Goal: Task Accomplishment & Management: Manage account settings

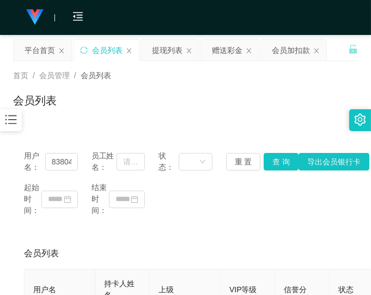
drag, startPoint x: 266, startPoint y: 120, endPoint x: 244, endPoint y: 119, distance: 21.8
click at [266, 119] on div "首页 / 会员管理 / 会员列表 / 会员列表" at bounding box center [185, 93] width 371 height 65
click at [291, 116] on div "会员列表" at bounding box center [185, 104] width 345 height 25
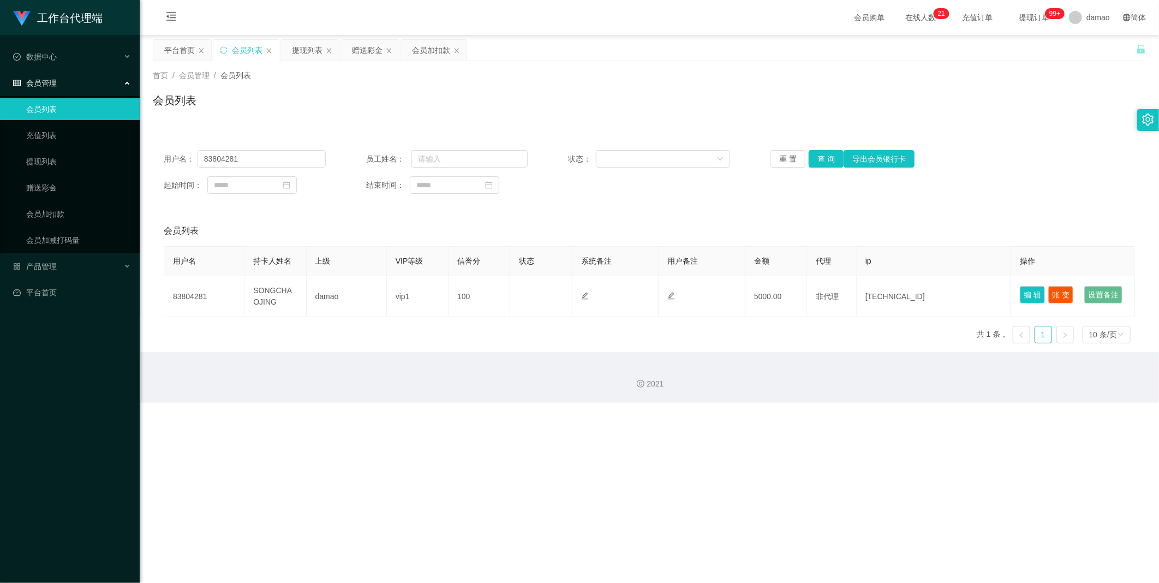
click at [254, 52] on div "会员列表" at bounding box center [247, 50] width 31 height 21
drag, startPoint x: 279, startPoint y: 155, endPoint x: 10, endPoint y: 134, distance: 270.3
click at [35, 137] on section "工作台代理端 数据中心 会员管理 会员列表 充值列表 提现列表 赠送彩金 会员加扣款 会员加减打码量 产品管理 平台首页 保存配置 重置配置 整体风格设置 主…" at bounding box center [579, 201] width 1159 height 403
click at [831, 155] on button "查 询" at bounding box center [825, 158] width 35 height 17
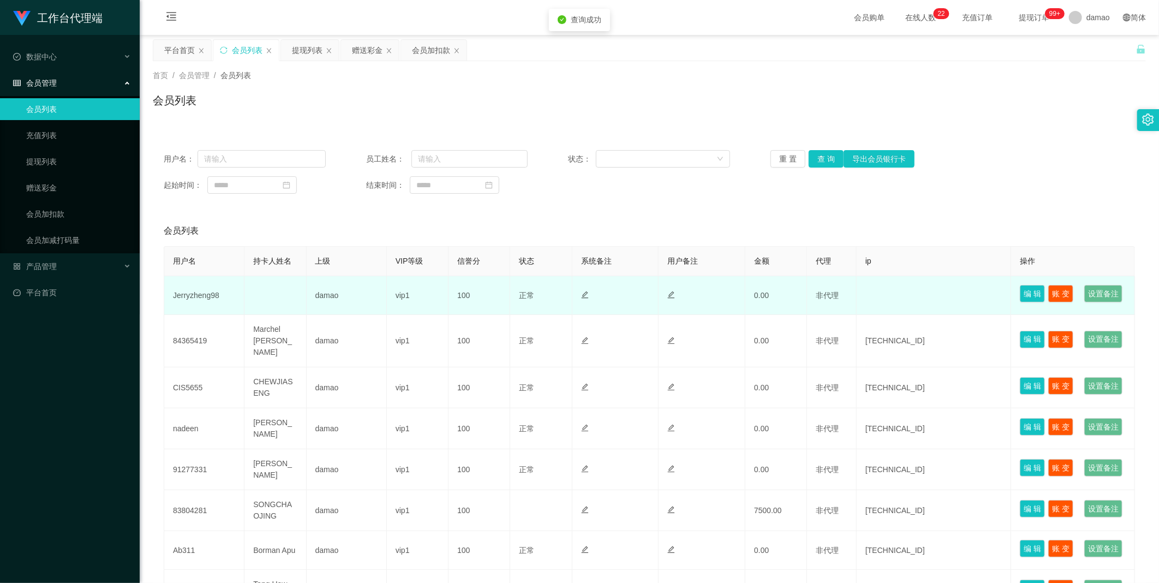
click at [200, 303] on td "Jerryzheng98" at bounding box center [204, 295] width 80 height 39
copy td "Jerryzheng98"
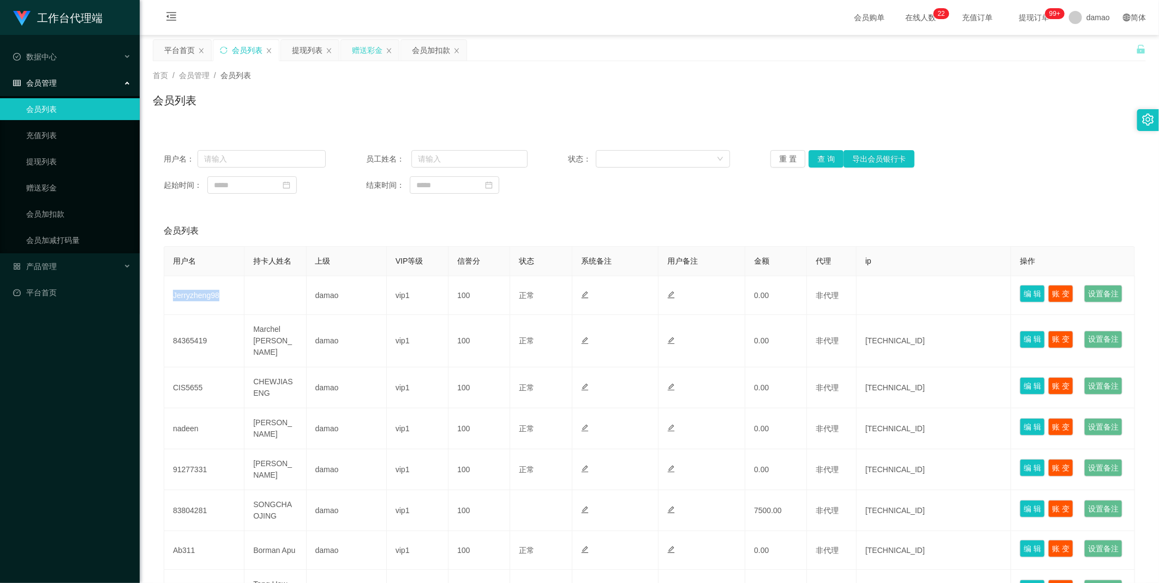
click at [359, 50] on div "赠送彩金" at bounding box center [367, 50] width 31 height 21
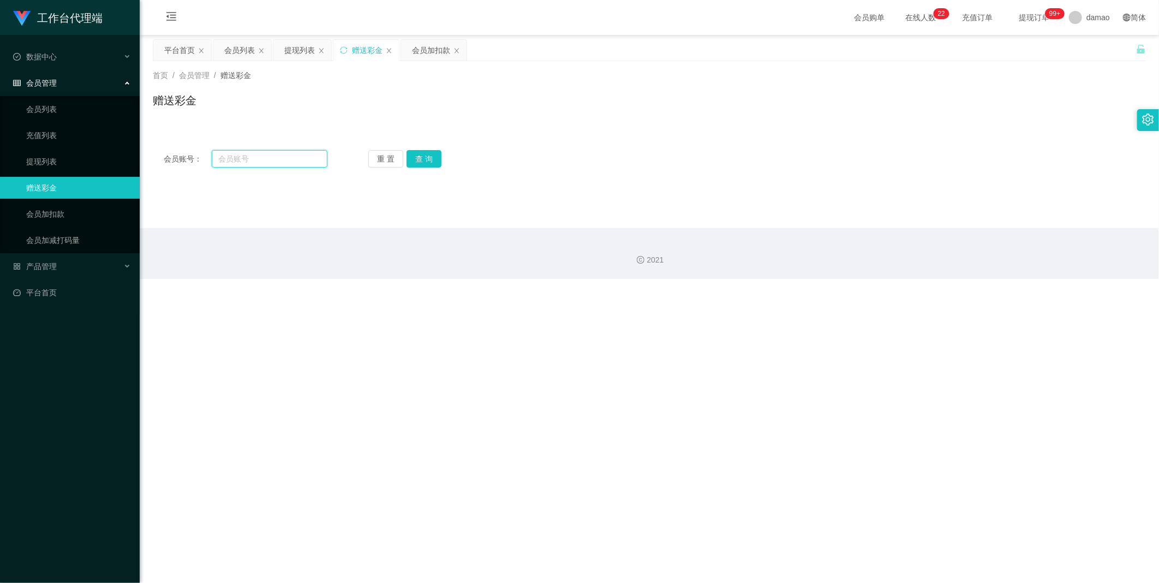
click at [268, 157] on input "text" at bounding box center [270, 158] width 116 height 17
paste input "Jerryzheng98"
type input "Jerryzheng98"
click at [441, 157] on div "重 置 查 询" at bounding box center [450, 158] width 164 height 17
click at [423, 154] on button "查 询" at bounding box center [423, 158] width 35 height 17
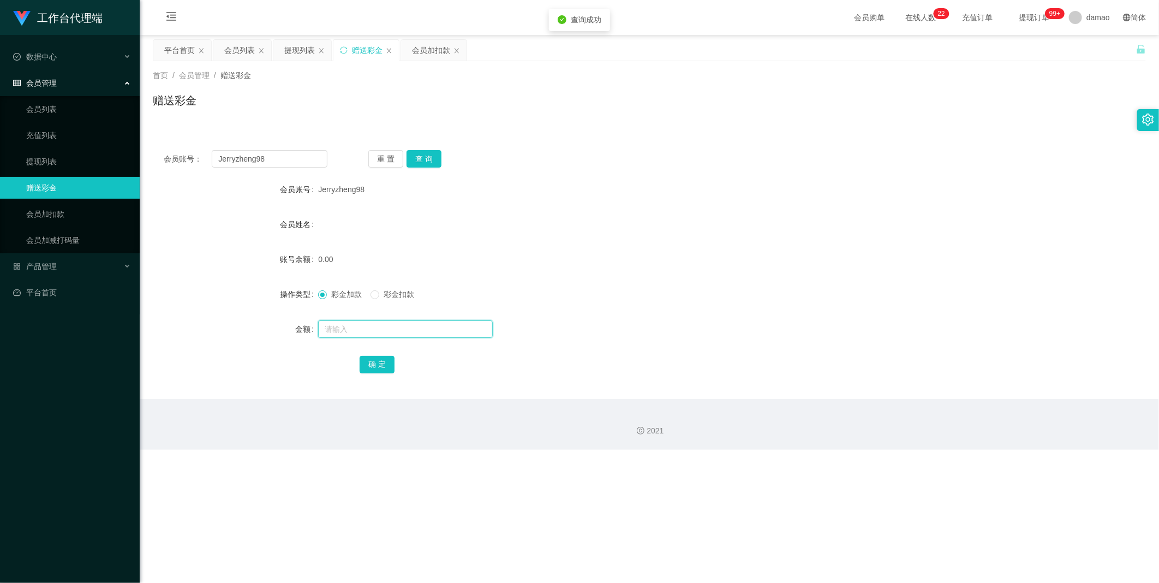
click at [367, 334] on input "text" at bounding box center [405, 328] width 175 height 17
type input "100"
click at [384, 364] on button "确 定" at bounding box center [376, 364] width 35 height 17
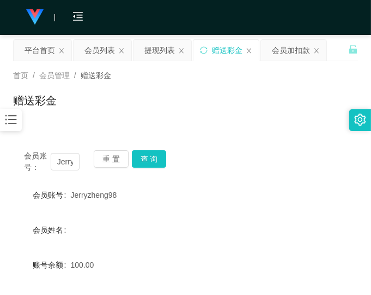
click at [205, 216] on form "会员账号 Jerryzheng98 会员姓名 账号余额 100.00 操作类型 彩金加款 彩金扣款 金额 确 定" at bounding box center [185, 282] width 345 height 196
drag, startPoint x: 267, startPoint y: 99, endPoint x: 271, endPoint y: 94, distance: 5.8
click at [268, 98] on div "赠送彩金" at bounding box center [185, 104] width 345 height 25
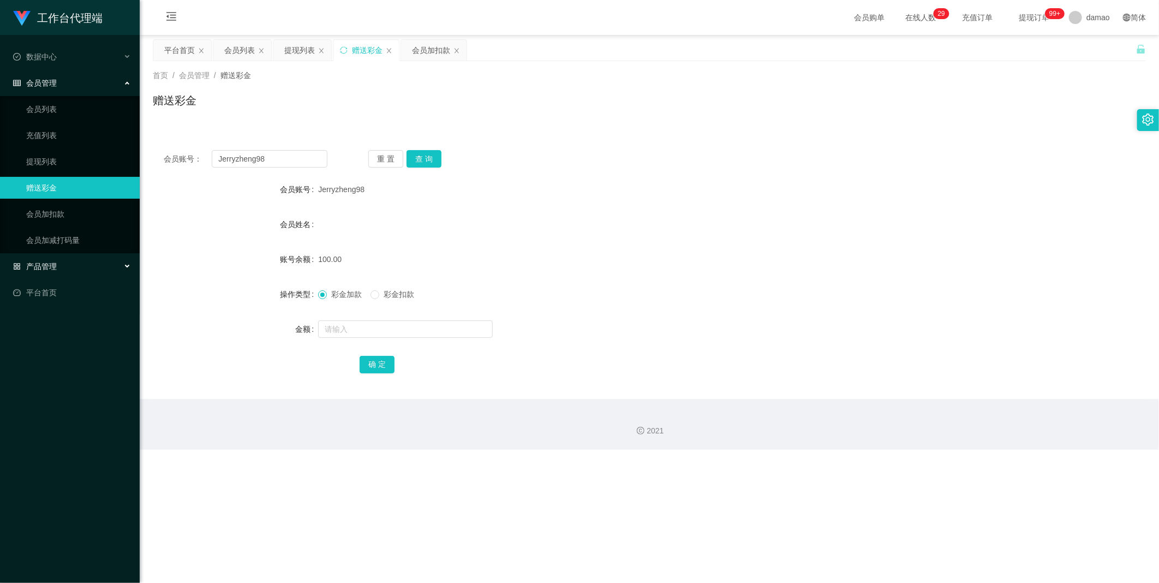
click at [59, 268] on div "产品管理" at bounding box center [70, 266] width 140 height 22
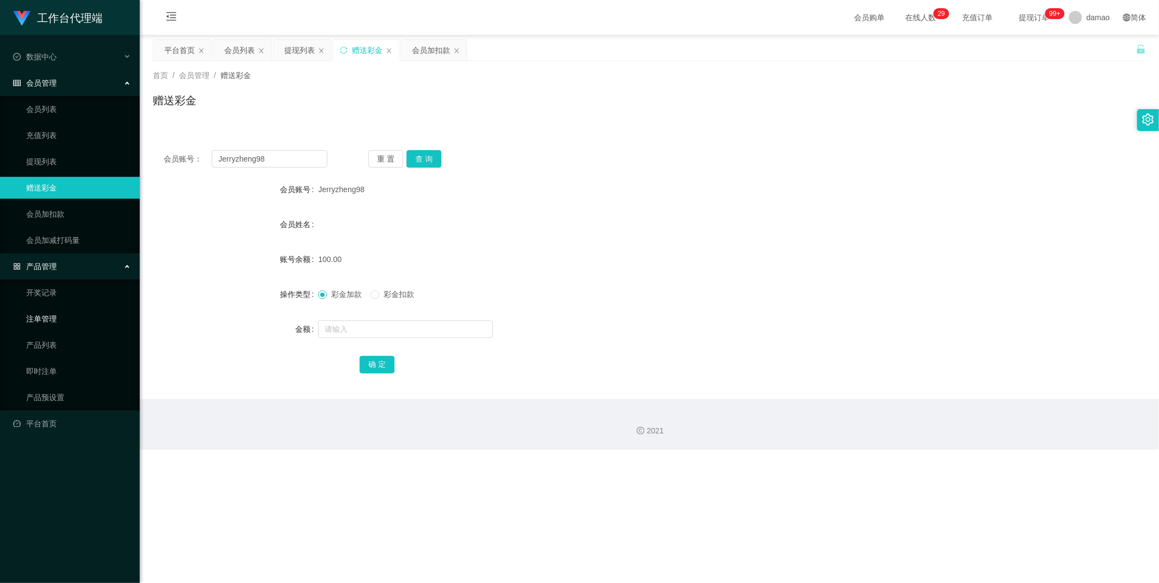
click at [52, 315] on link "注单管理" at bounding box center [78, 319] width 105 height 22
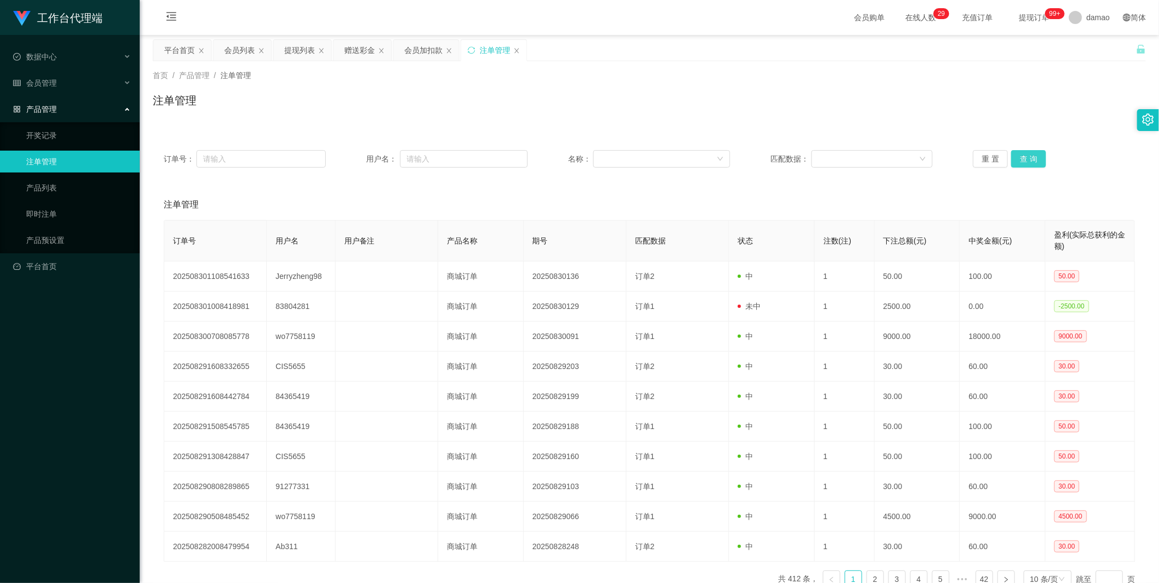
click at [1023, 156] on button "查 询" at bounding box center [1028, 158] width 35 height 17
click at [306, 53] on div "提现列表" at bounding box center [299, 50] width 31 height 21
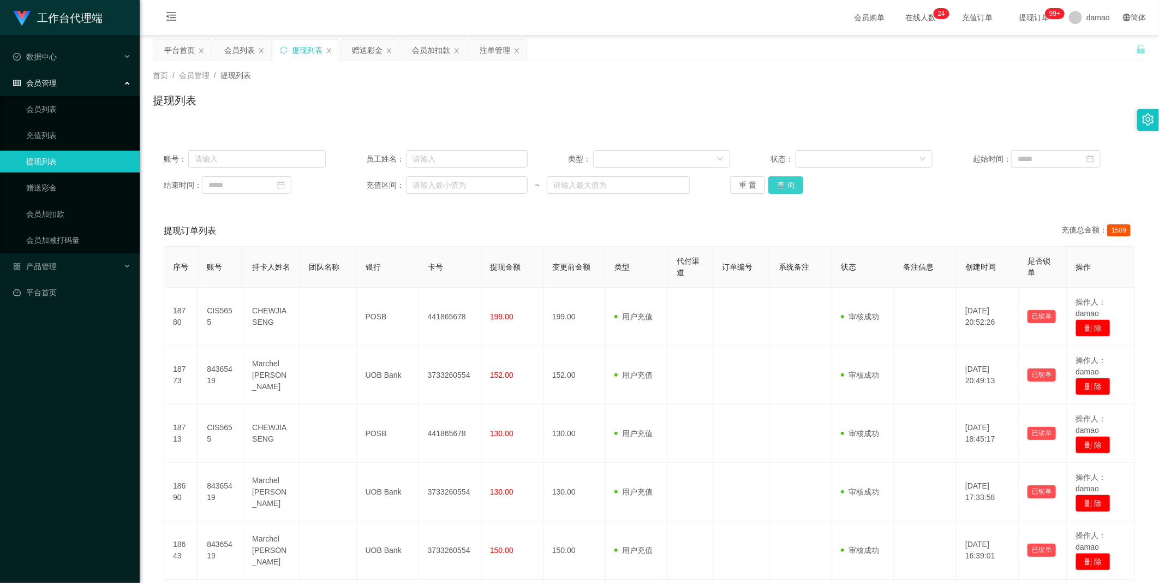
drag, startPoint x: 786, startPoint y: 183, endPoint x: 787, endPoint y: 175, distance: 8.8
click at [786, 183] on button "查 询" at bounding box center [785, 184] width 35 height 17
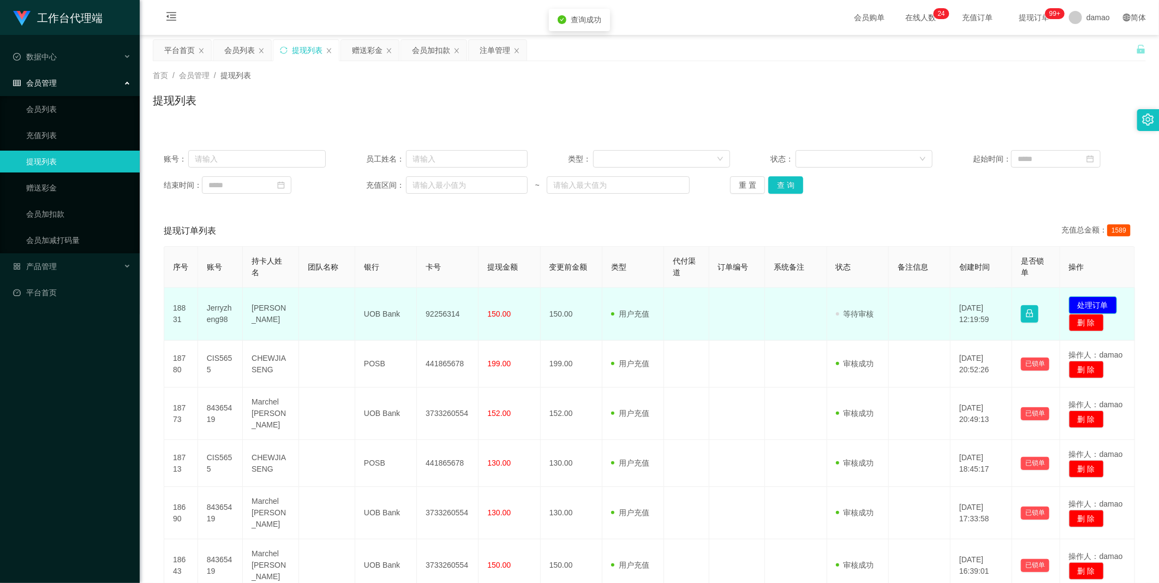
click at [1089, 303] on button "处理订单" at bounding box center [1093, 304] width 48 height 17
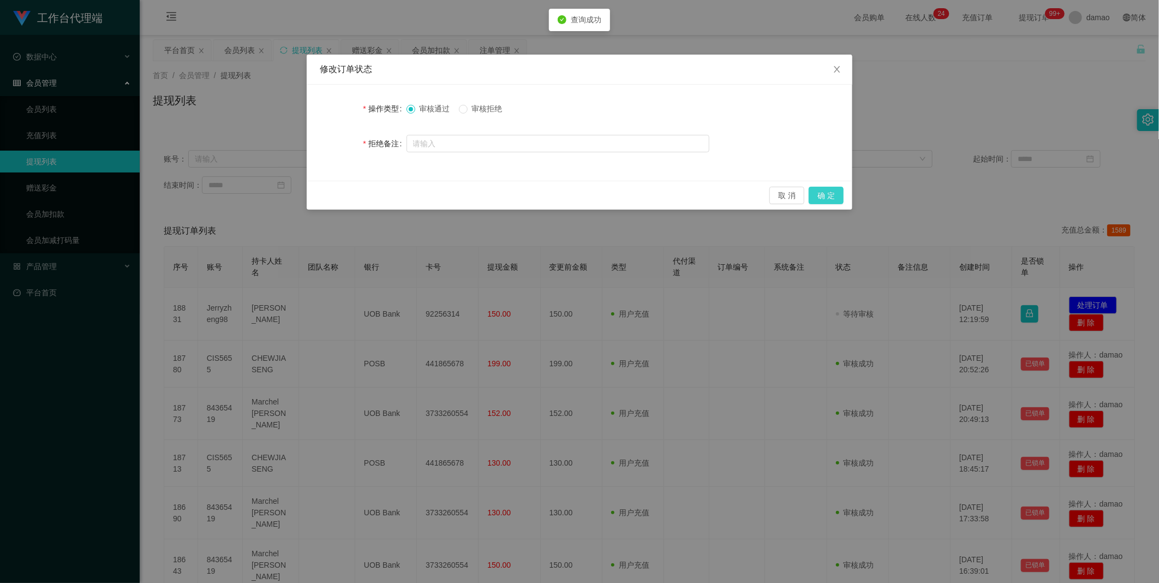
click at [820, 189] on button "确 定" at bounding box center [825, 195] width 35 height 17
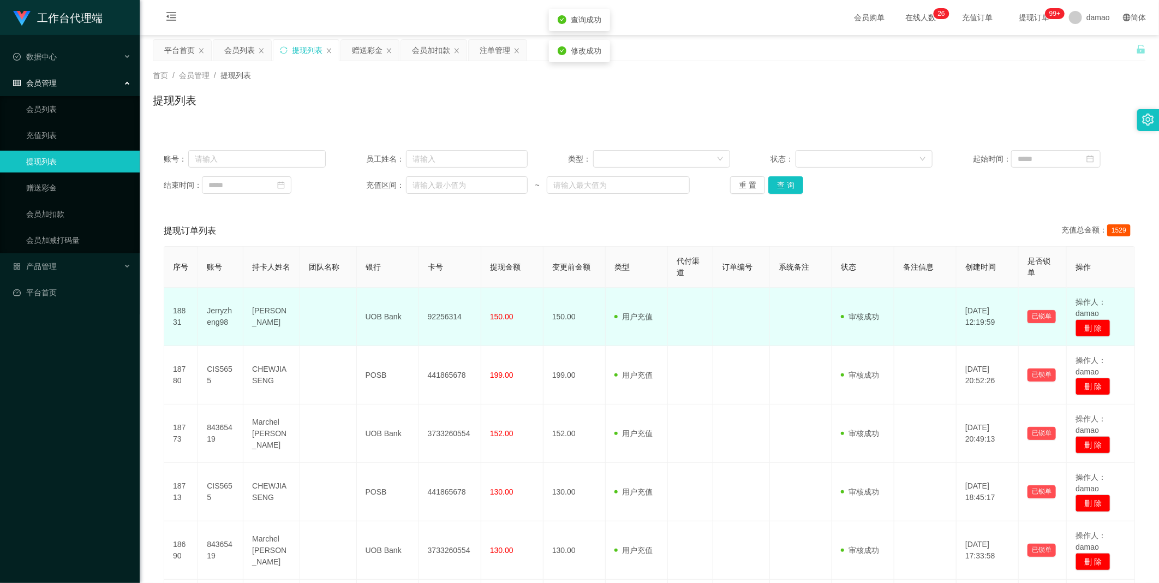
click at [449, 313] on td "92256314" at bounding box center [450, 316] width 62 height 58
copy td "92256314"
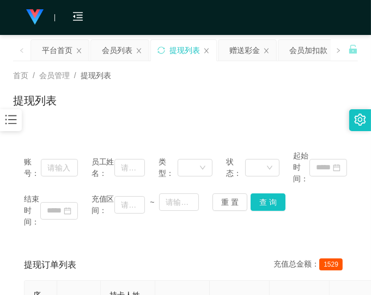
click at [258, 94] on div "提现列表" at bounding box center [185, 104] width 345 height 25
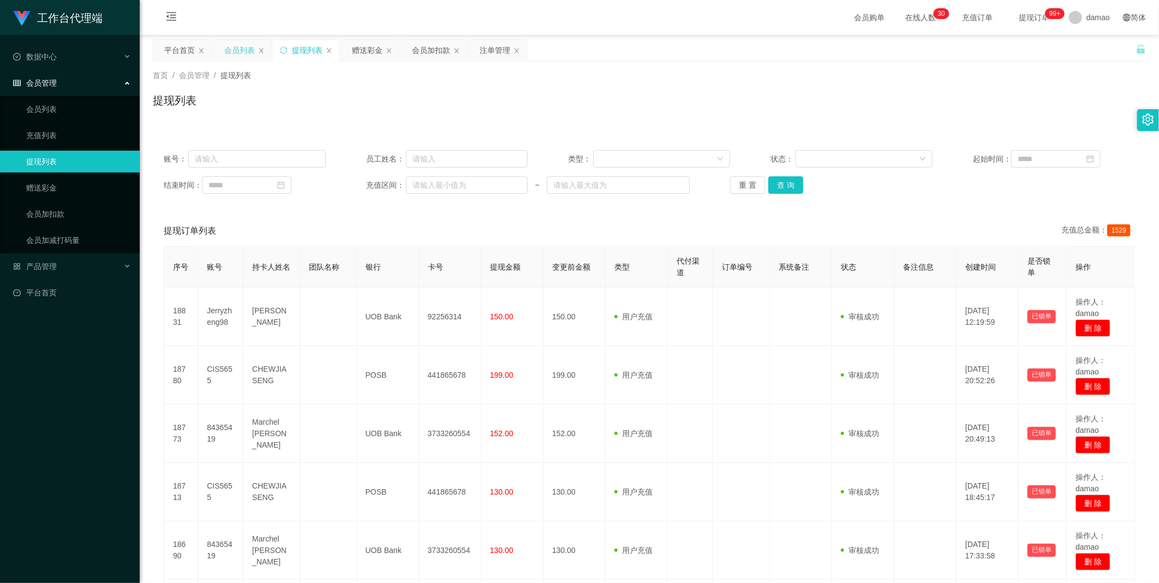
click at [226, 47] on div "会员列表" at bounding box center [239, 50] width 31 height 21
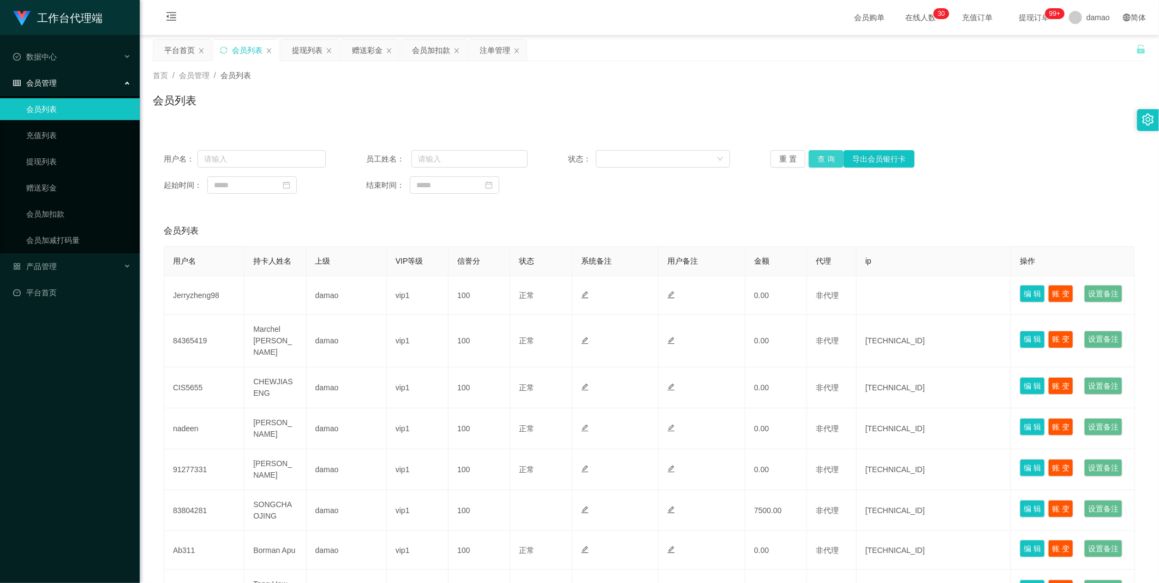
click at [819, 155] on button "查 询" at bounding box center [825, 158] width 35 height 17
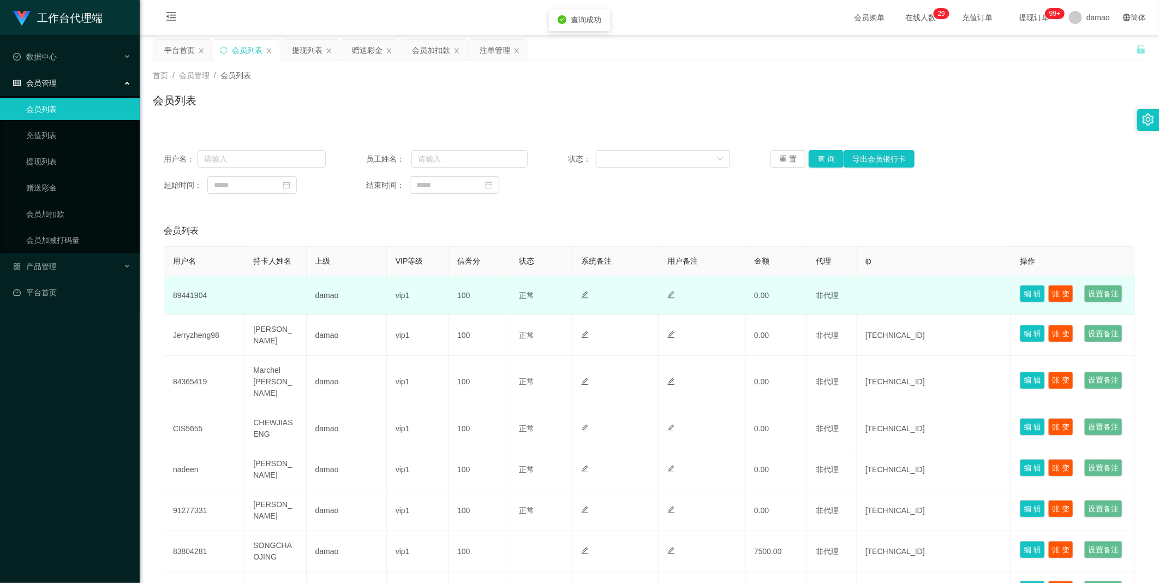
click at [203, 302] on td "89441904" at bounding box center [204, 295] width 80 height 39
copy td "89441904"
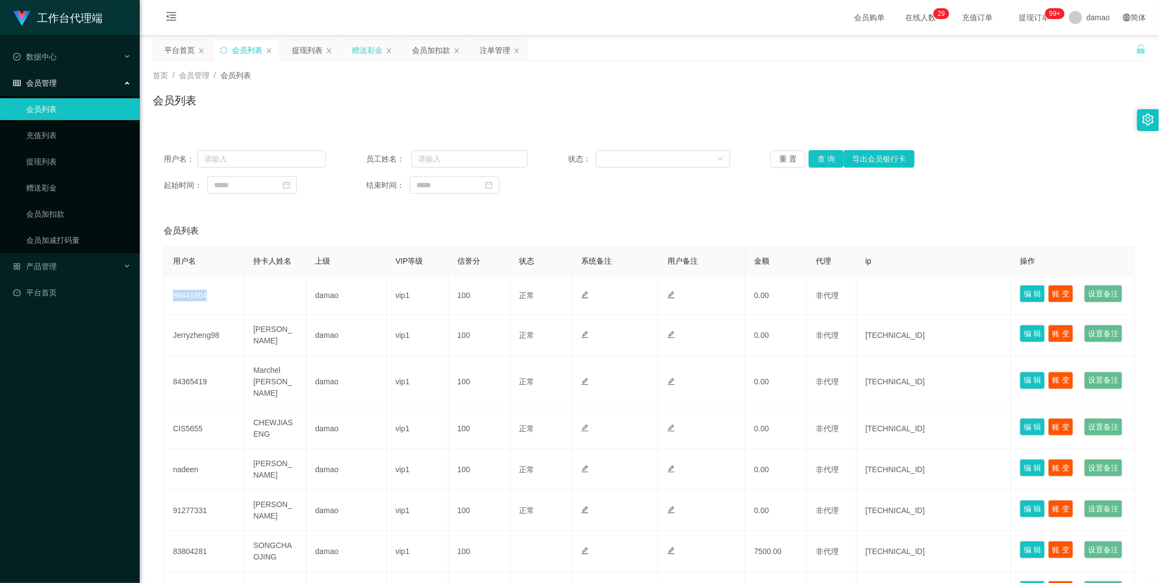
click at [363, 51] on div "赠送彩金" at bounding box center [367, 50] width 31 height 21
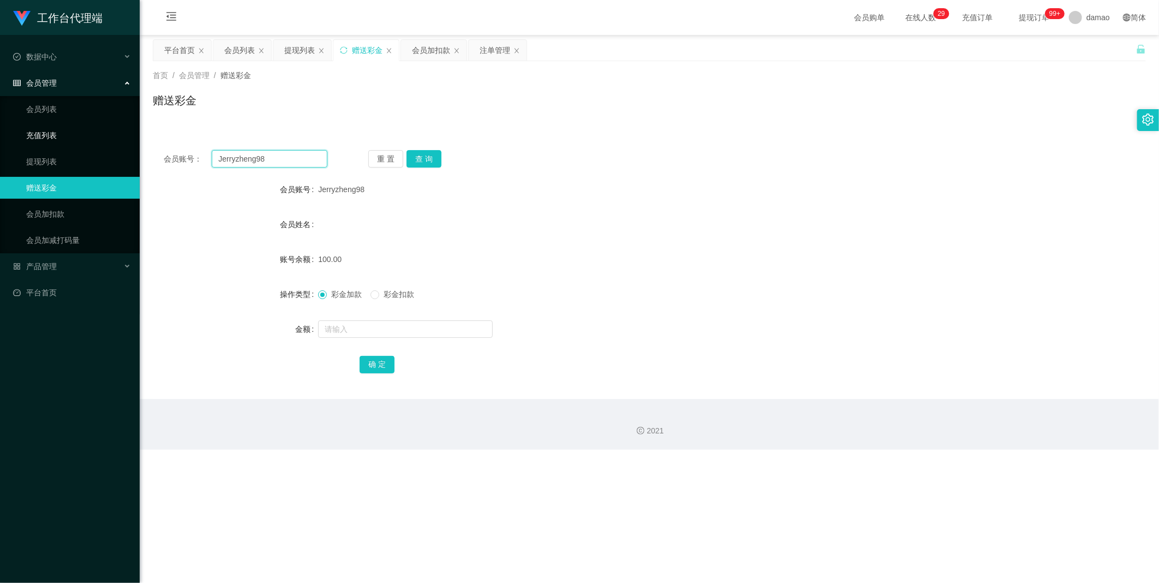
drag, startPoint x: 284, startPoint y: 154, endPoint x: 128, endPoint y: 134, distance: 157.8
click at [133, 135] on section "工作台代理端 数据中心 会员管理 会员列表 充值列表 提现列表 赠送彩金 会员加扣款 会员加减打码量 产品管理 平台首页 保存配置 重置配置 整体风格设置 主…" at bounding box center [579, 224] width 1159 height 449
paste input "89441904"
type input "89441904"
click at [419, 157] on button "查 询" at bounding box center [423, 158] width 35 height 17
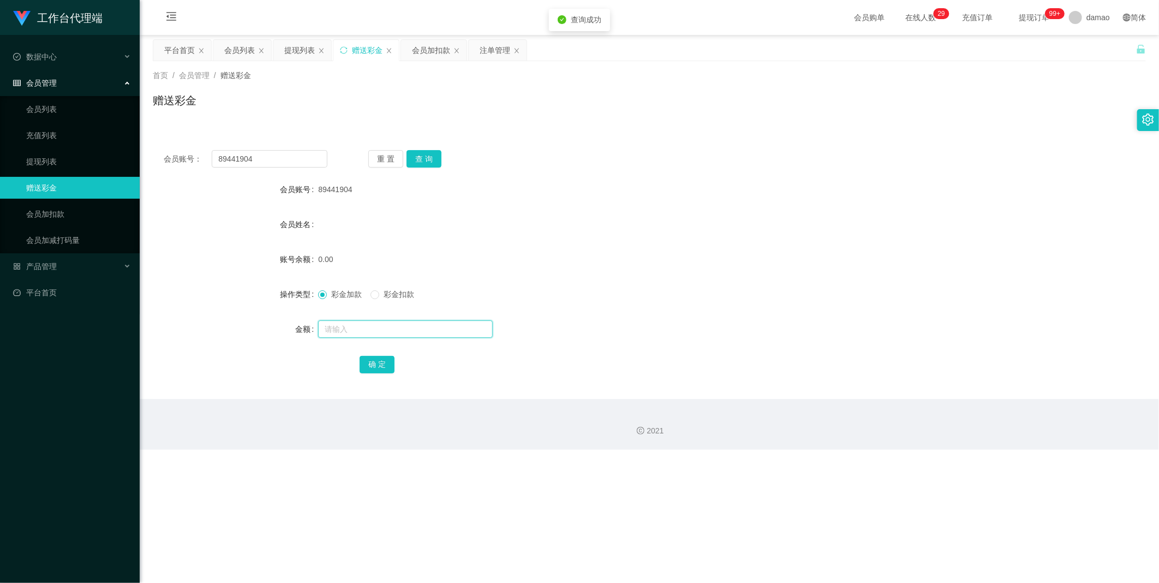
click at [353, 326] on input "text" at bounding box center [405, 328] width 175 height 17
type input "100"
drag, startPoint x: 369, startPoint y: 364, endPoint x: 368, endPoint y: 383, distance: 19.1
click at [369, 364] on button "确 定" at bounding box center [376, 364] width 35 height 17
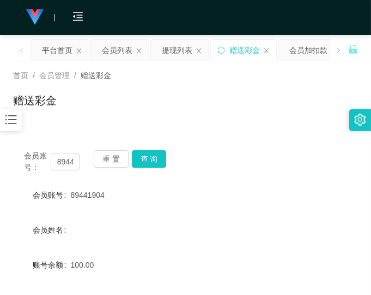
click at [248, 142] on div "会员账号： 89441904 重 置 查 询 会员账号 89441904 会员姓名 账号余额 100.00 操作类型 彩金加款 彩金扣款 金额 确 定" at bounding box center [185, 271] width 345 height 265
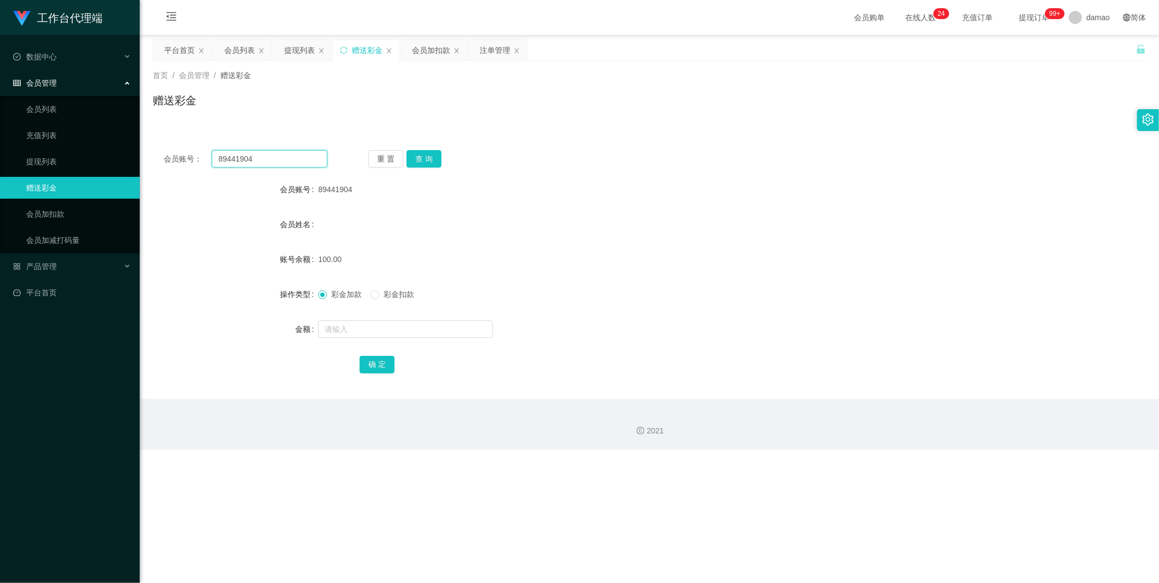
click at [232, 160] on input "89441904" at bounding box center [270, 158] width 116 height 17
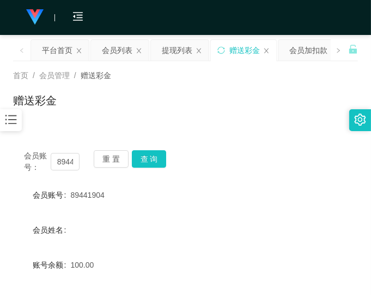
click at [298, 168] on div "会员账号： 89441904 重 置 查 询" at bounding box center [185, 161] width 345 height 23
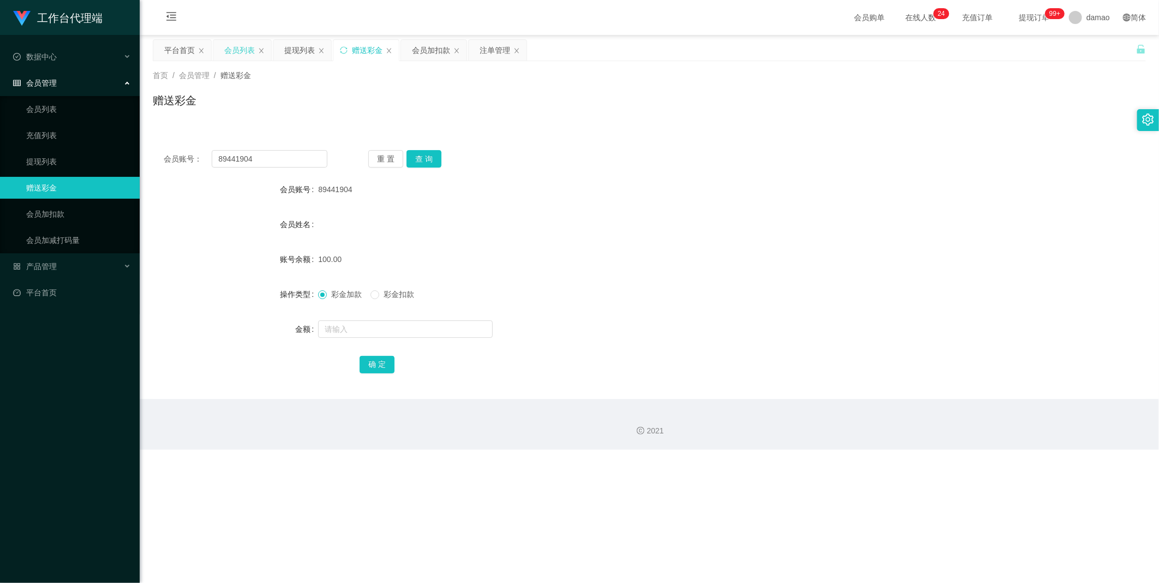
click at [247, 50] on div "会员列表" at bounding box center [239, 50] width 31 height 21
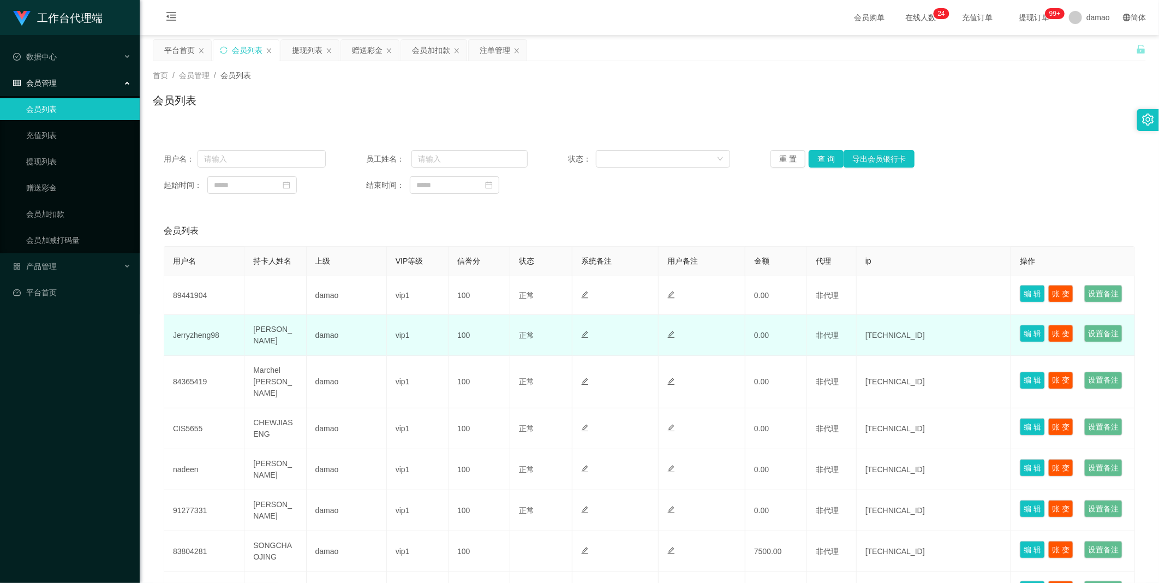
click at [203, 356] on td "Jerryzheng98" at bounding box center [204, 335] width 80 height 41
copy td "Jerryzheng98"
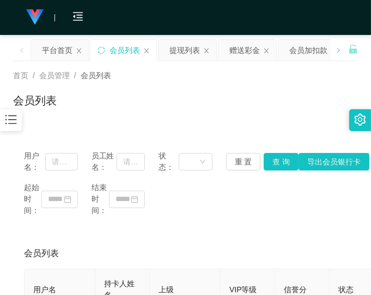
click at [279, 217] on div "用户名： 员工姓名： 状态： 重 置 查 询 导出会员银行卡 起始时间： 结束时间：" at bounding box center [185, 183] width 345 height 88
click at [251, 203] on div "起始时间： 结束时间：" at bounding box center [185, 199] width 323 height 34
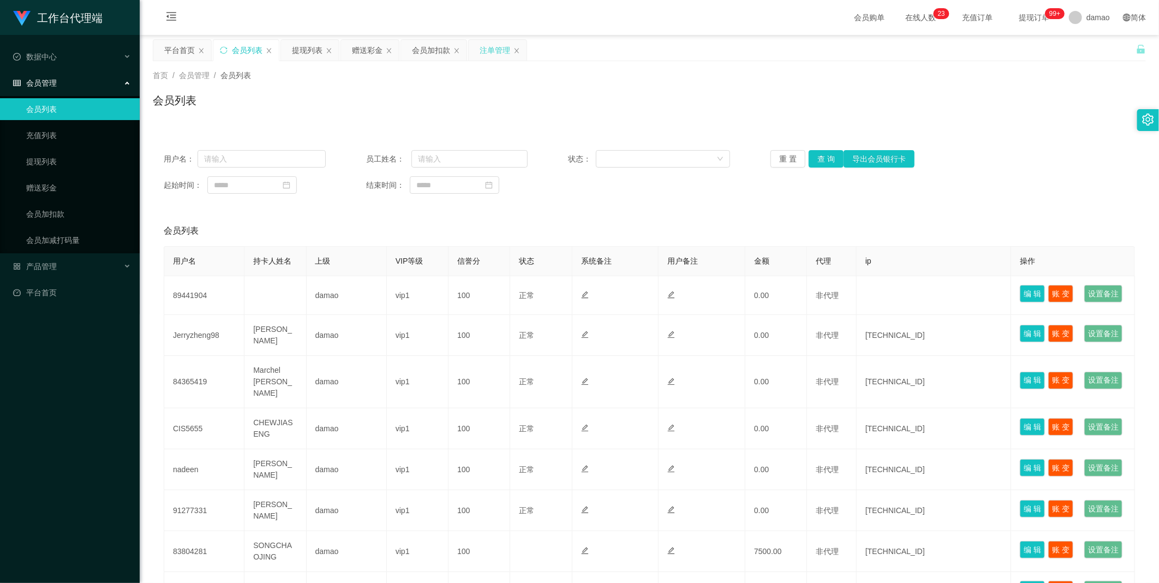
click at [488, 47] on div "注单管理" at bounding box center [494, 50] width 31 height 21
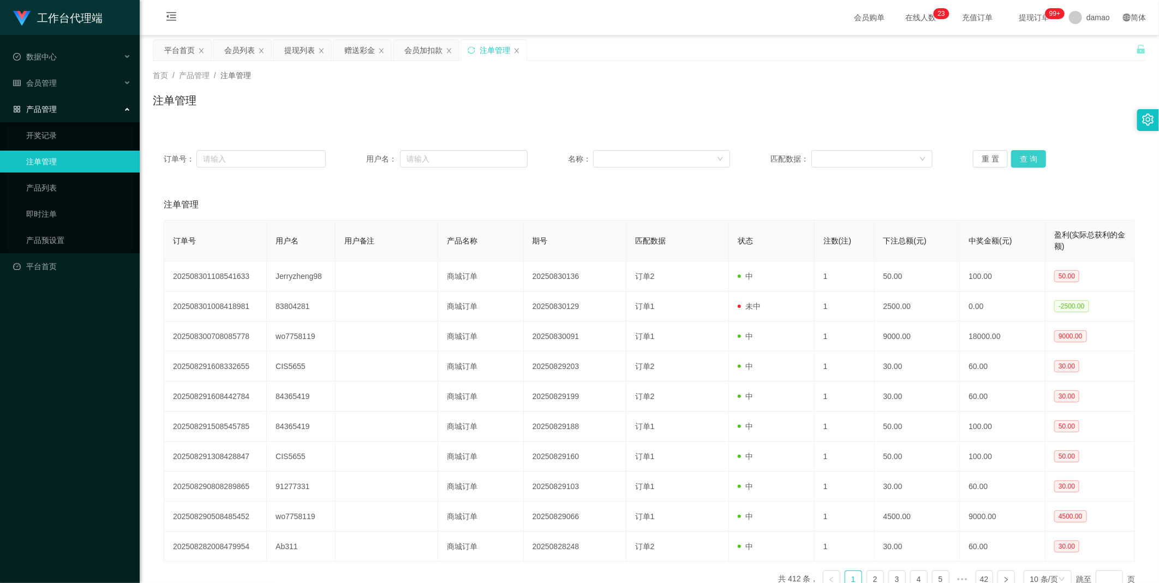
click at [1024, 157] on button "查 询" at bounding box center [1028, 158] width 35 height 17
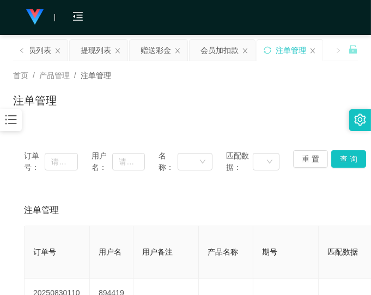
click at [243, 198] on div "注单管理" at bounding box center [185, 210] width 323 height 31
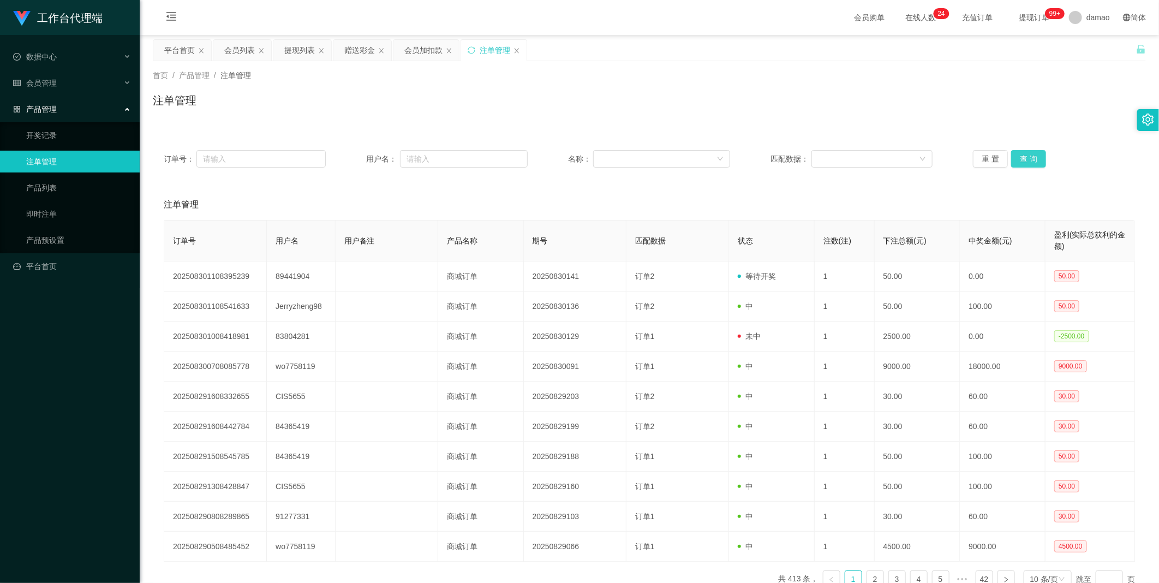
click at [1028, 157] on button "查 询" at bounding box center [1028, 158] width 35 height 17
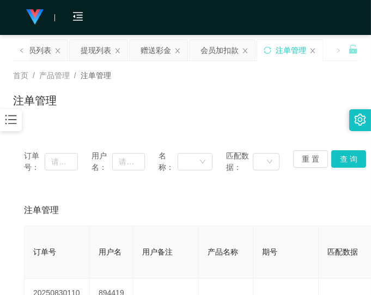
click at [239, 86] on div "首页 / 产品管理 / 注单管理 / 注单管理" at bounding box center [185, 93] width 345 height 47
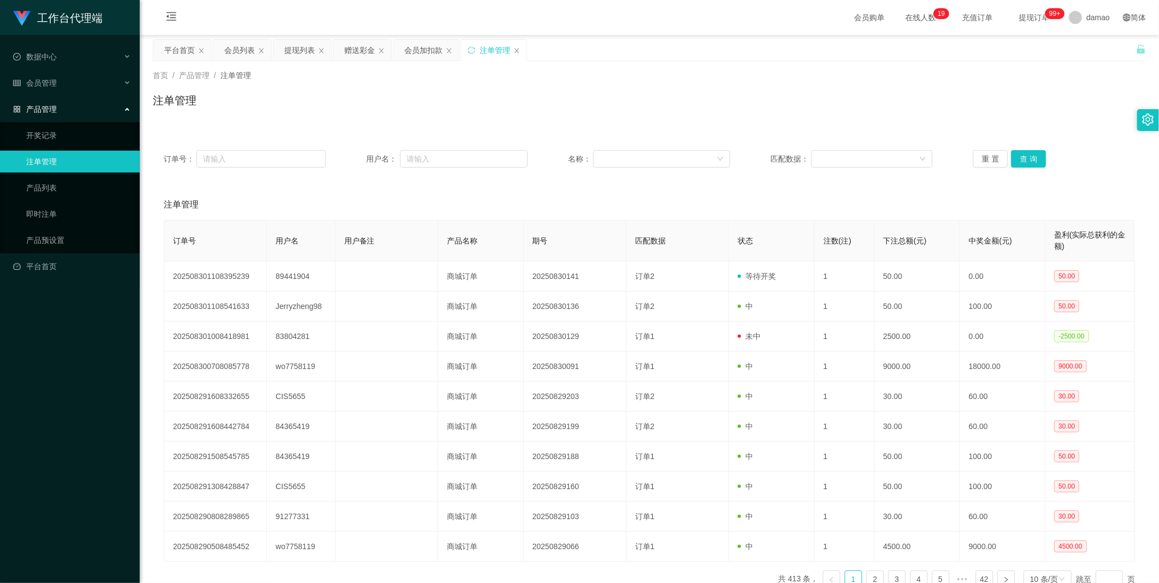
click at [1023, 148] on div "订单号： 用户名： 名称： 匹配数据： 重 置 查 询" at bounding box center [649, 158] width 993 height 39
click at [228, 52] on div "会员列表" at bounding box center [239, 50] width 31 height 21
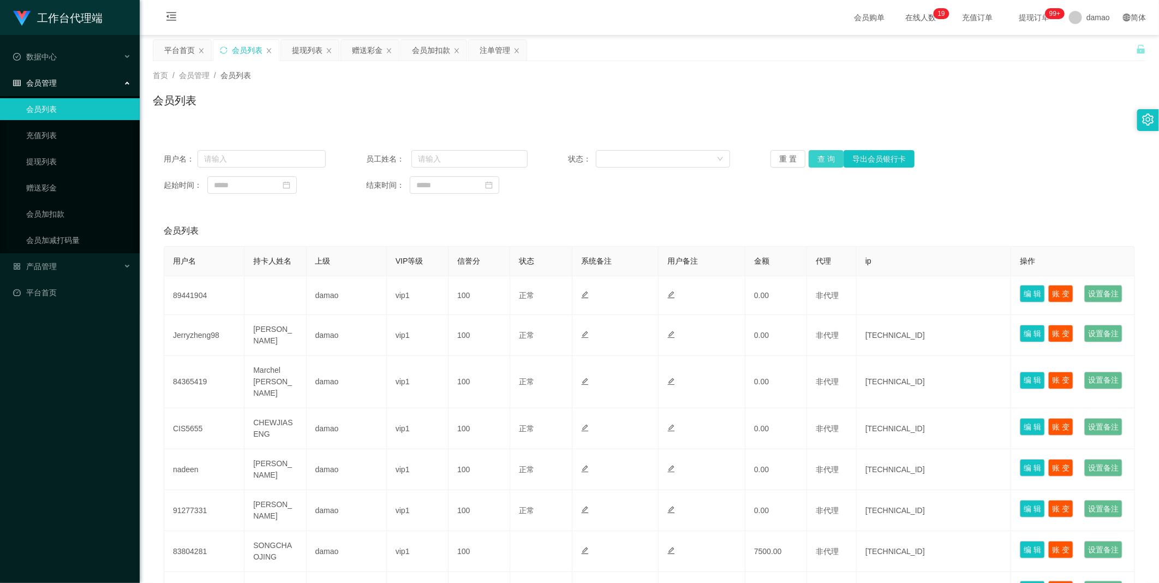
click at [826, 156] on button "查 询" at bounding box center [825, 158] width 35 height 17
click at [824, 154] on button "查 询" at bounding box center [825, 158] width 35 height 17
click at [824, 154] on div "重 置 查 询 导出会员银行卡" at bounding box center [851, 158] width 162 height 17
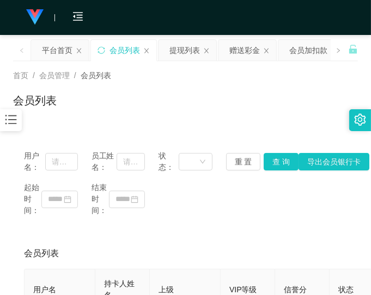
drag, startPoint x: 279, startPoint y: 198, endPoint x: 302, endPoint y: 140, distance: 62.7
click at [279, 198] on div "起始时间： 结束时间：" at bounding box center [185, 199] width 323 height 34
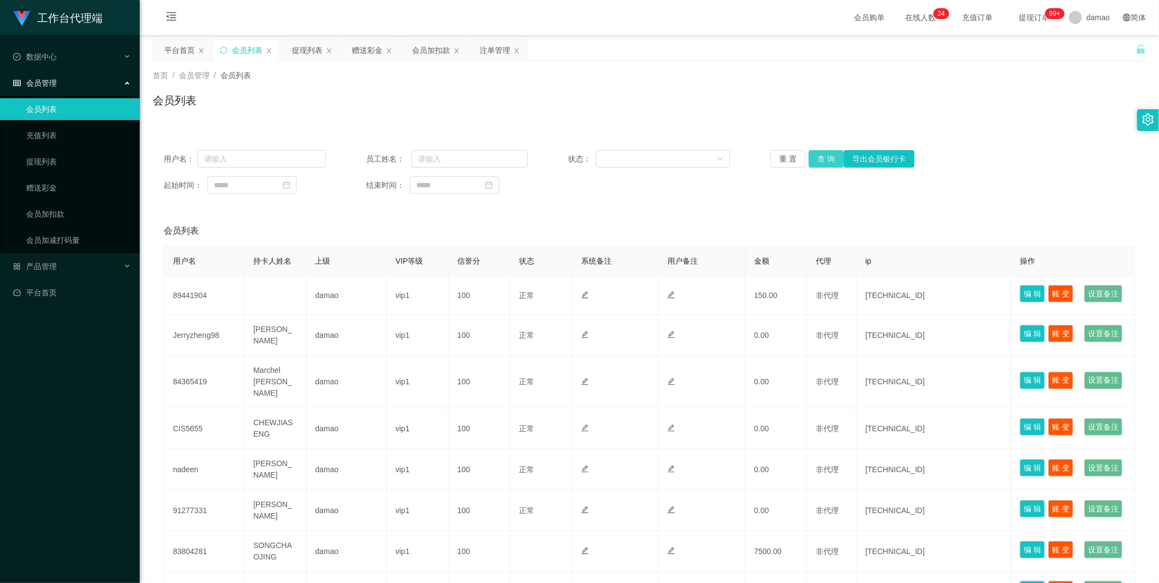
click at [819, 153] on button "查 询" at bounding box center [825, 158] width 35 height 17
click at [819, 153] on div "重 置 查 询 导出会员银行卡" at bounding box center [851, 158] width 162 height 17
click at [816, 157] on button "查 询" at bounding box center [825, 158] width 35 height 17
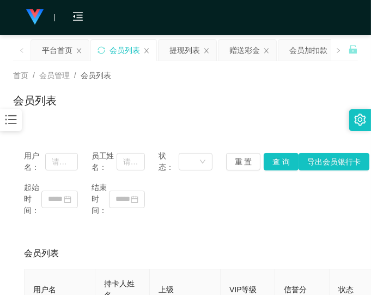
click at [220, 193] on div "起始时间： 结束时间：" at bounding box center [185, 199] width 323 height 34
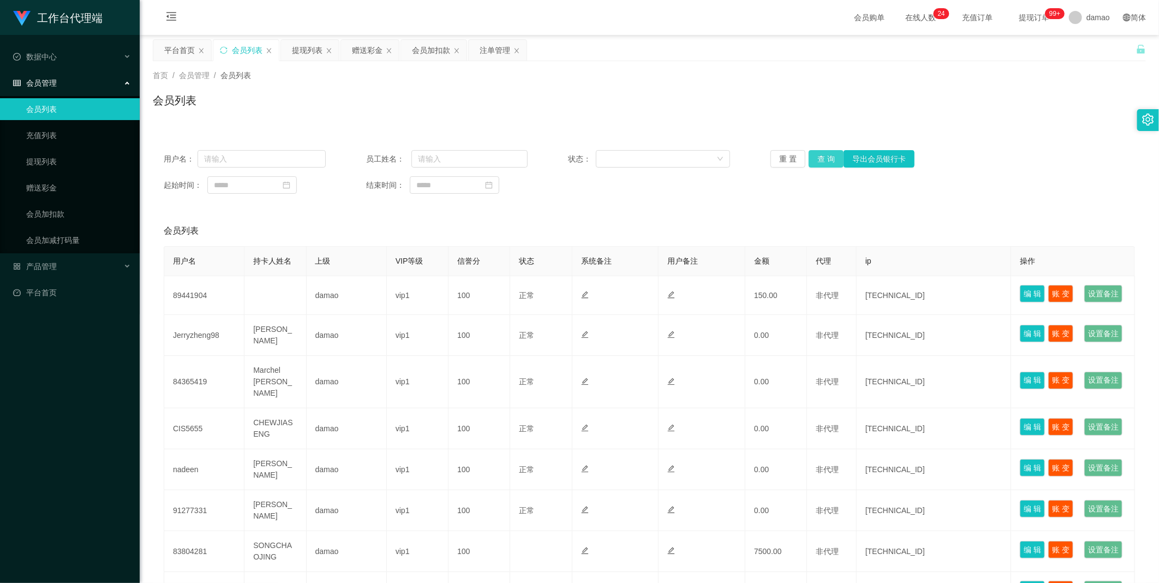
click at [819, 159] on button "查 询" at bounding box center [825, 158] width 35 height 17
click at [824, 163] on button "查 询" at bounding box center [825, 158] width 35 height 17
click at [824, 163] on div "重 置 查 询 导出会员银行卡" at bounding box center [851, 158] width 162 height 17
click at [824, 163] on button "查 询" at bounding box center [825, 158] width 35 height 17
click at [824, 163] on div "重 置 查 询 导出会员银行卡" at bounding box center [851, 158] width 162 height 17
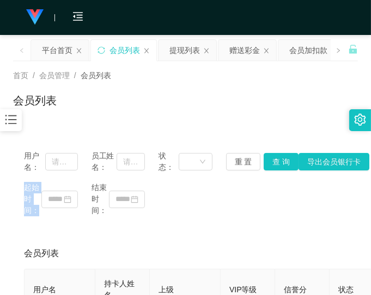
click at [276, 104] on div "会员列表" at bounding box center [185, 104] width 345 height 25
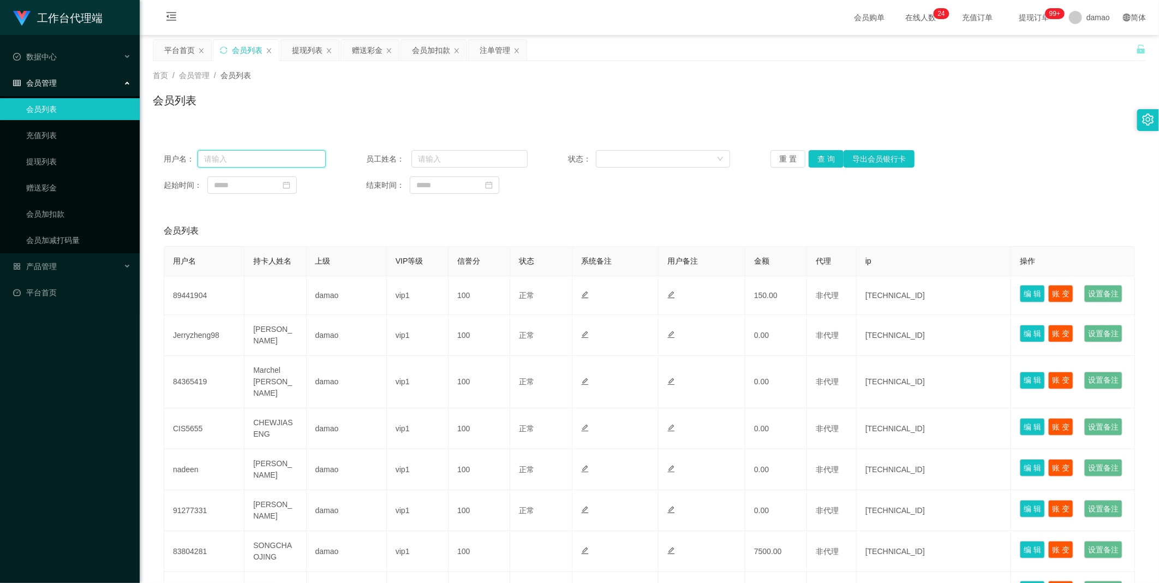
click at [259, 153] on input "text" at bounding box center [261, 158] width 128 height 17
paste input "6122708"
type input "6122708"
click at [824, 158] on button "查 询" at bounding box center [825, 158] width 35 height 17
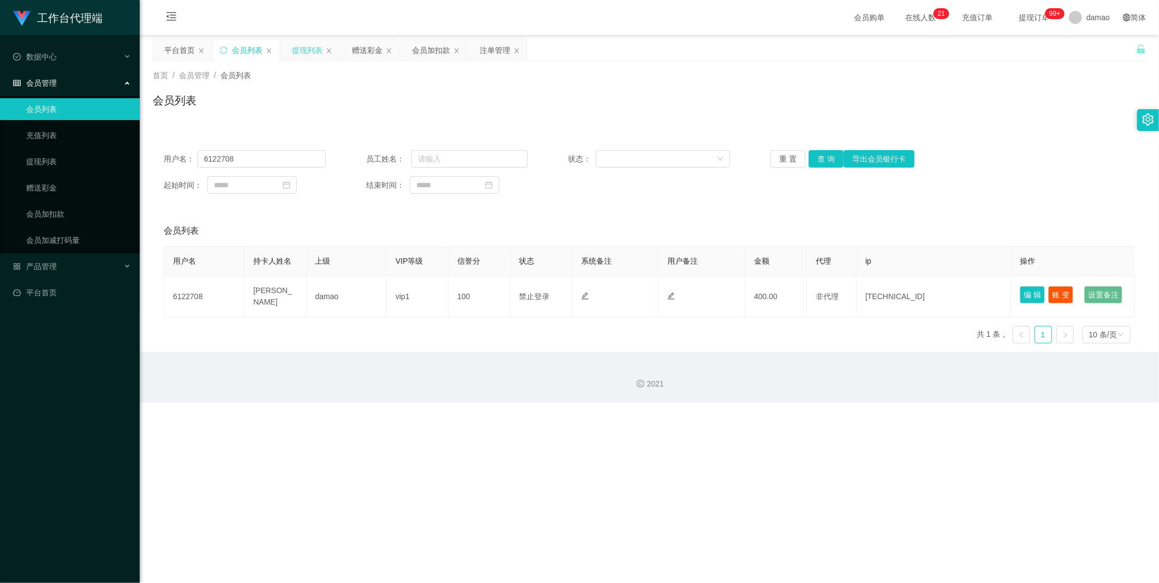
click at [307, 50] on div "提现列表" at bounding box center [307, 50] width 31 height 21
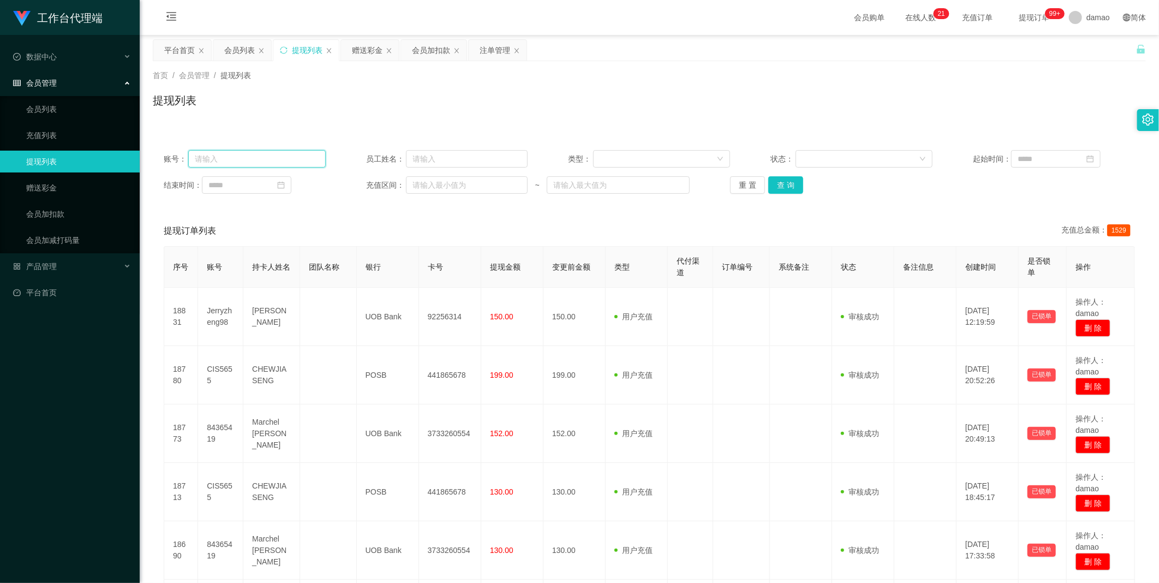
click at [277, 163] on input "text" at bounding box center [256, 158] width 137 height 17
paste input "6122708"
type input "6122708"
click at [784, 184] on button "查 询" at bounding box center [785, 184] width 35 height 17
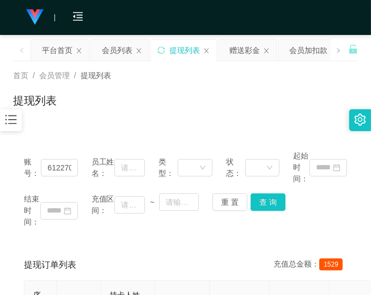
click at [307, 207] on div "结束时间： 充值区间： ~ 重 置 查 询" at bounding box center [185, 210] width 323 height 34
drag, startPoint x: 269, startPoint y: 111, endPoint x: 313, endPoint y: 31, distance: 91.3
click at [272, 101] on div "提现列表" at bounding box center [185, 104] width 345 height 25
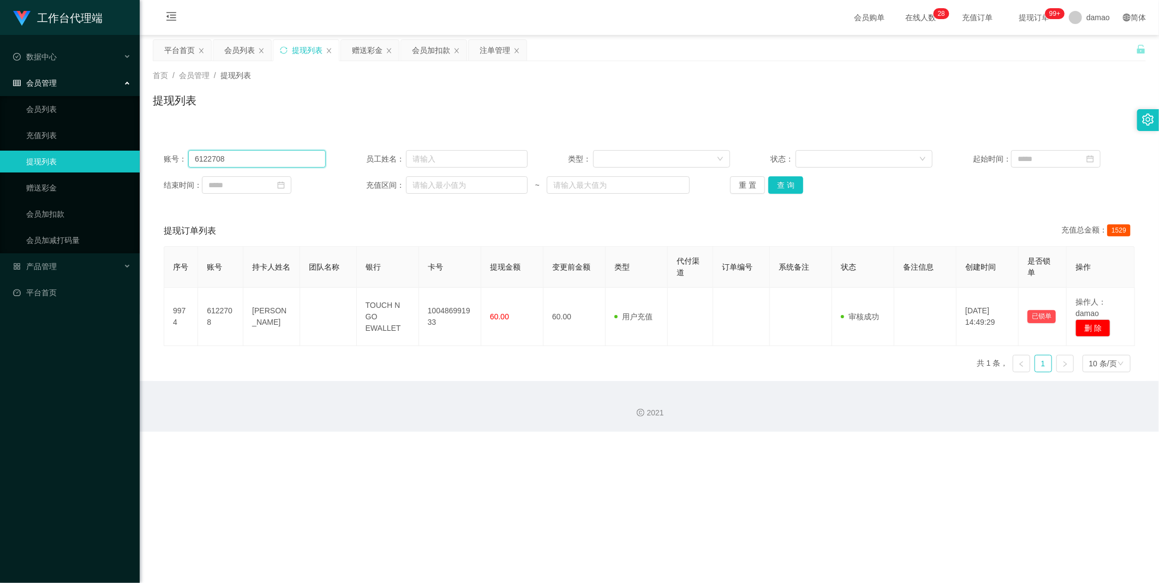
click at [245, 152] on input "6122708" at bounding box center [256, 158] width 137 height 17
click at [246, 37] on main "关闭左侧 关闭右侧 关闭其它 刷新页面 平台首页 会员列表 提现列表 赠送彩金 会员加扣款 注单管理 首页 / 会员管理 / 提现列表 / 提现列表 账号： …" at bounding box center [649, 208] width 1019 height 346
click at [241, 46] on div "会员列表" at bounding box center [239, 50] width 31 height 21
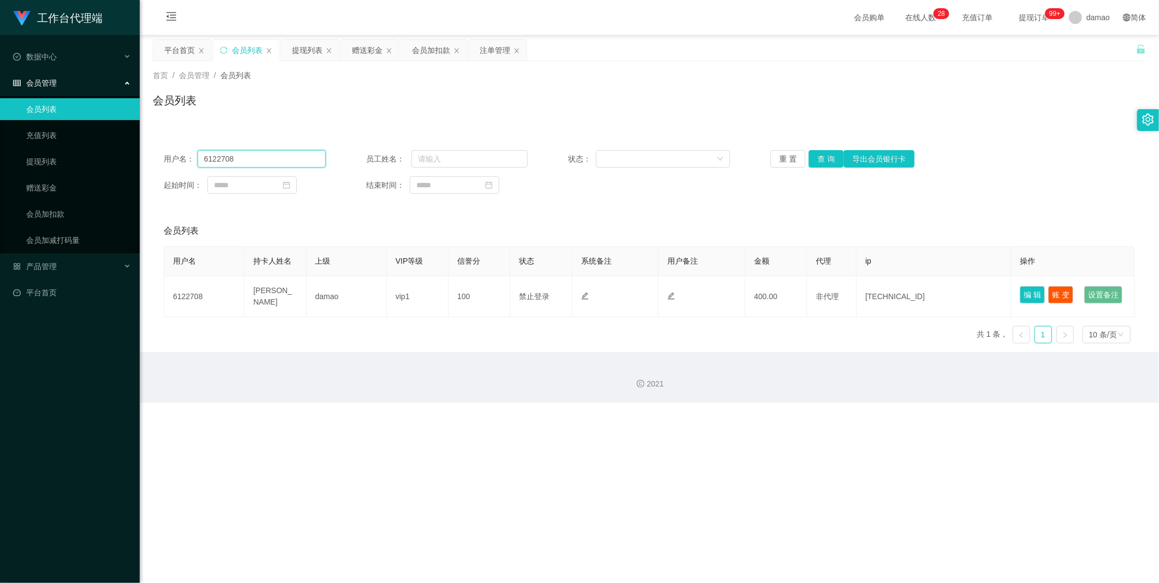
click at [275, 153] on input "6122708" at bounding box center [261, 158] width 128 height 17
drag, startPoint x: 269, startPoint y: 154, endPoint x: 145, endPoint y: 140, distance: 125.2
click at [147, 141] on main "关闭左侧 关闭右侧 关闭其它 刷新页面 平台首页 会员列表 提现列表 赠送彩金 会员加扣款 注单管理 首页 / 会员管理 / 会员列表 / 会员列表 用户名：…" at bounding box center [649, 193] width 1019 height 317
click at [820, 154] on button "查 询" at bounding box center [825, 158] width 35 height 17
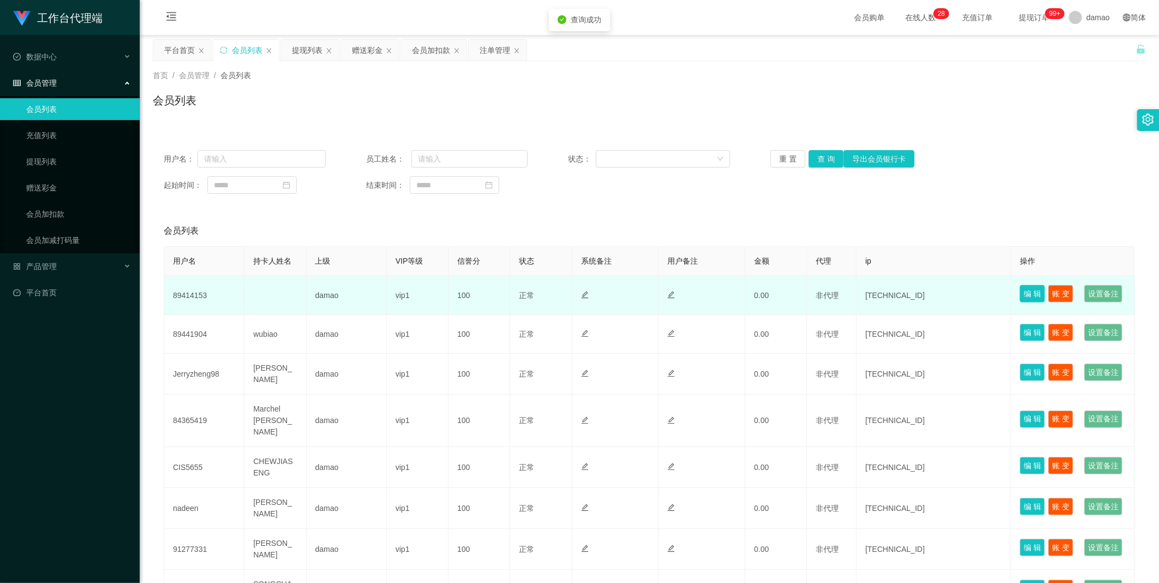
click at [1028, 290] on button "编 辑" at bounding box center [1031, 293] width 25 height 17
type input "89414153"
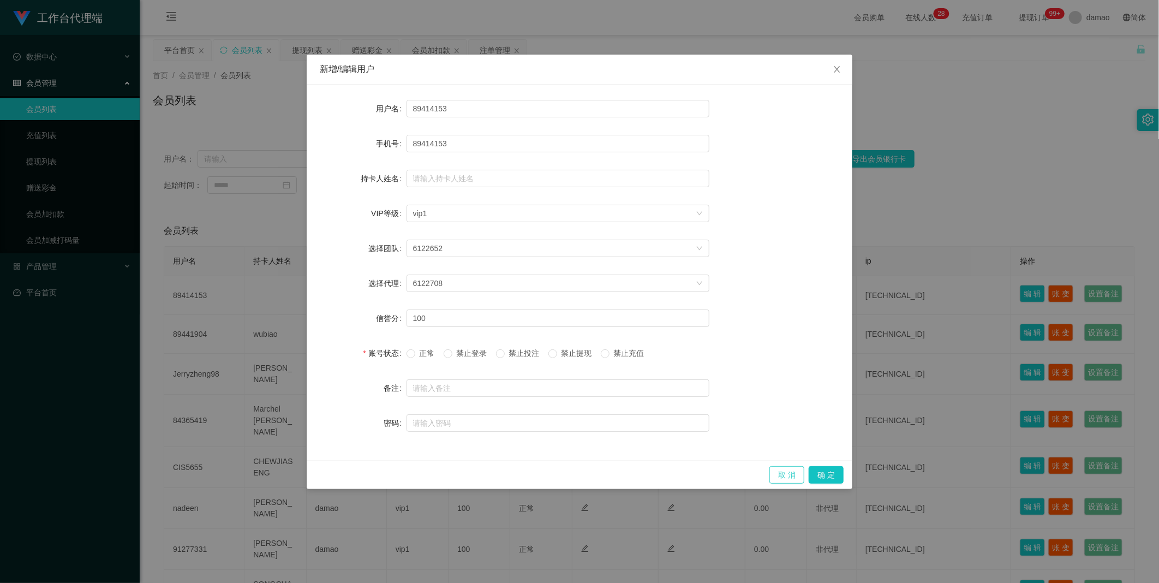
click at [780, 467] on button "取 消" at bounding box center [786, 474] width 35 height 17
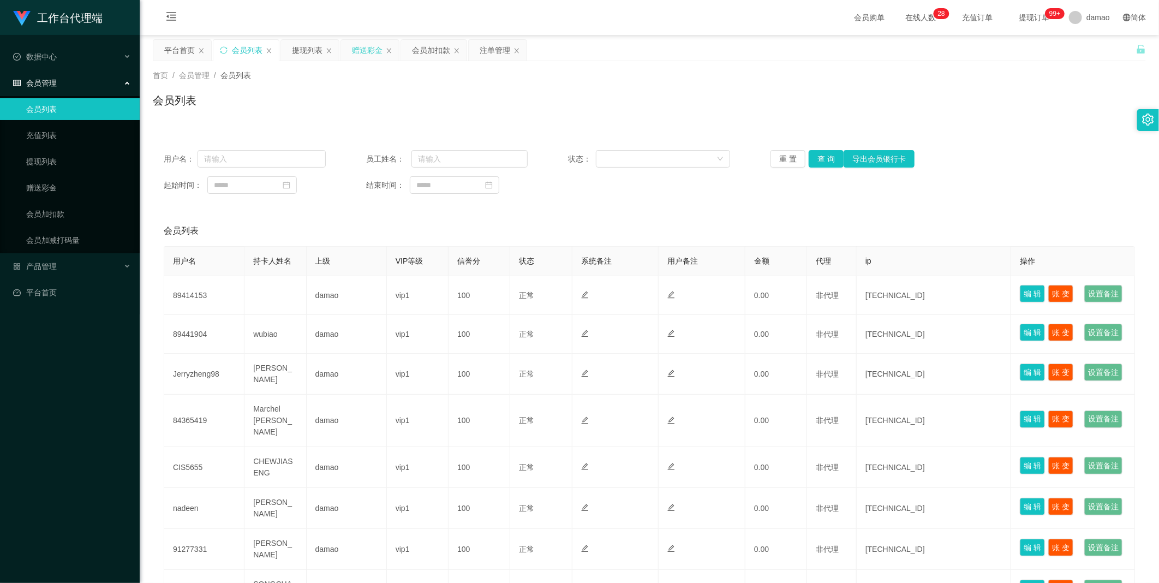
click at [362, 51] on div "赠送彩金" at bounding box center [367, 50] width 31 height 21
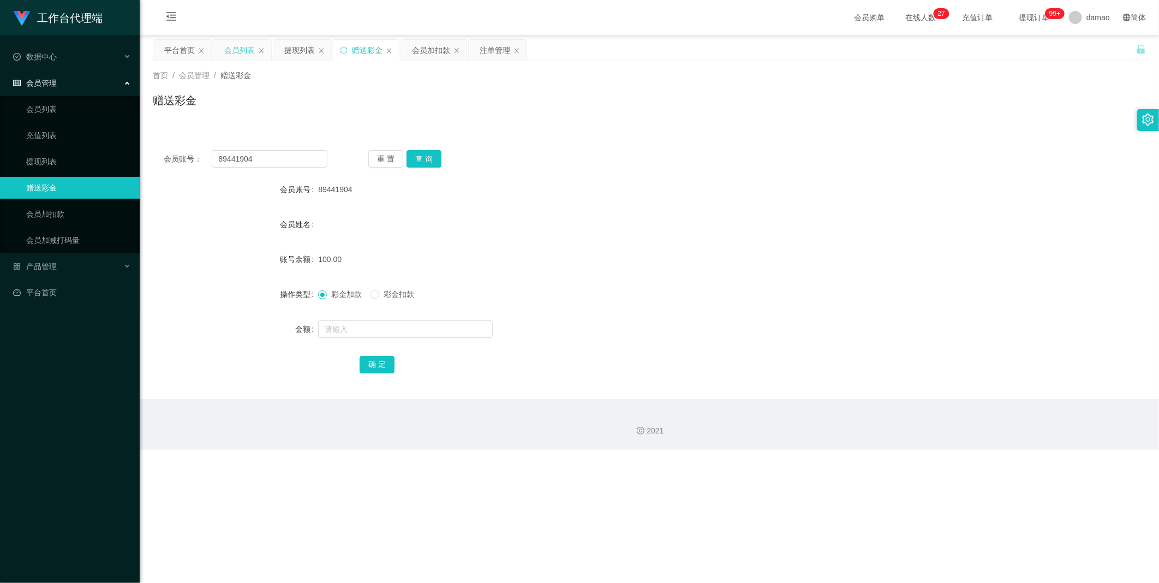
click at [232, 44] on div "会员列表" at bounding box center [239, 50] width 31 height 21
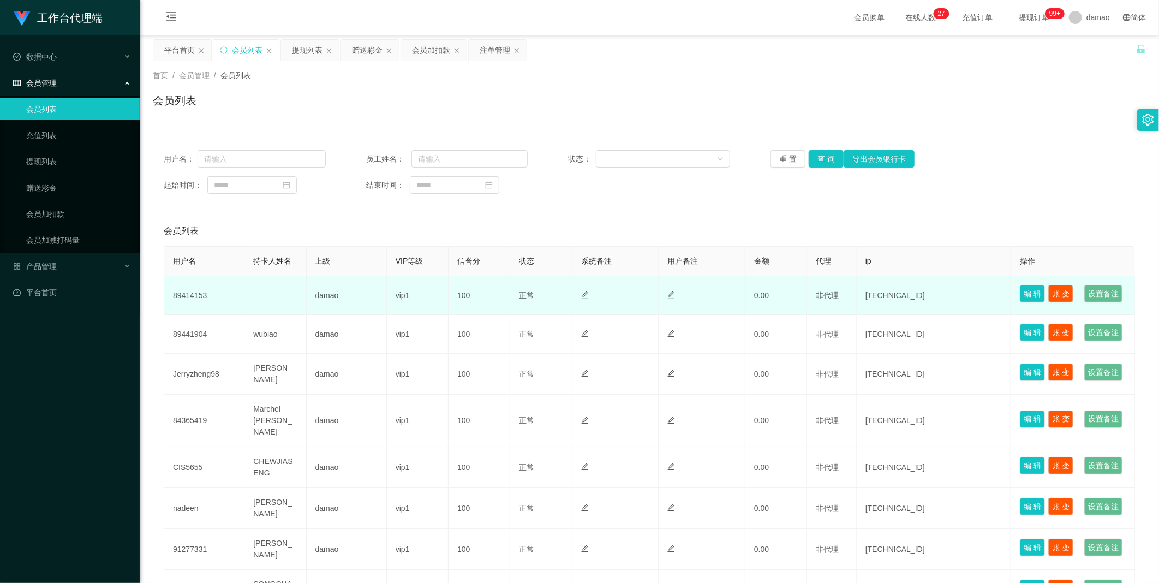
click at [197, 299] on td "89414153" at bounding box center [204, 295] width 80 height 39
click at [195, 308] on td "89414153" at bounding box center [204, 295] width 80 height 39
copy td "89414153"
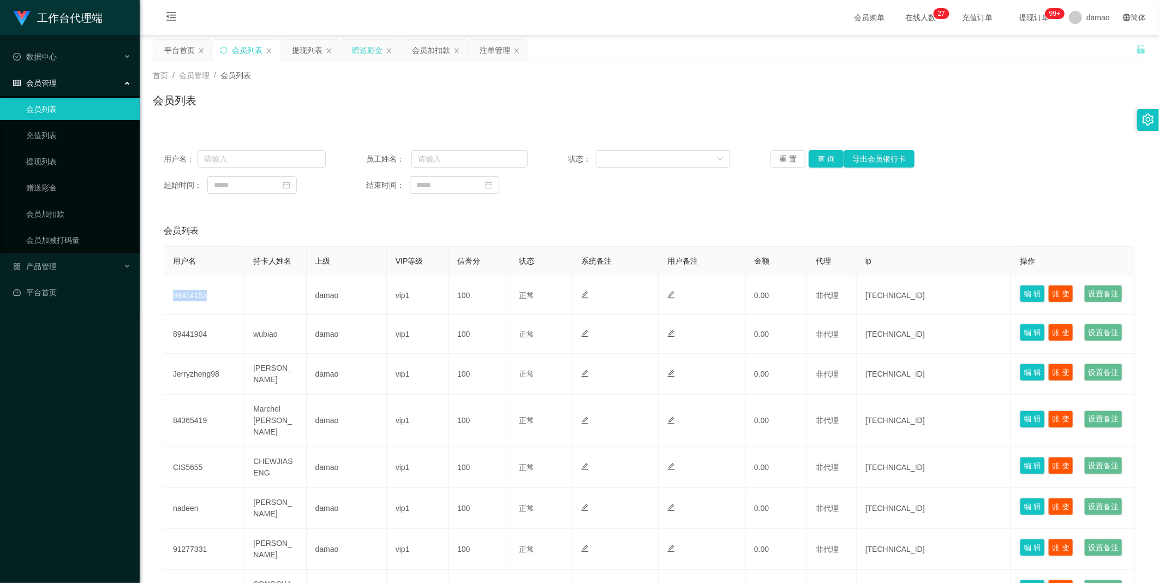
click at [360, 53] on div "赠送彩金" at bounding box center [367, 50] width 31 height 21
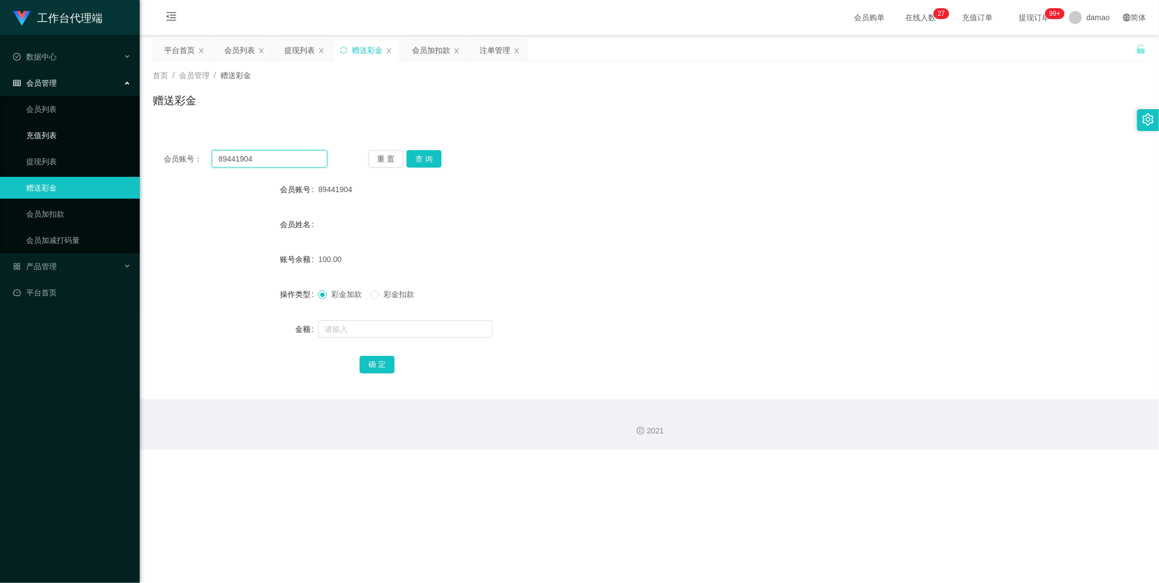
drag, startPoint x: 290, startPoint y: 159, endPoint x: 122, endPoint y: 137, distance: 169.5
click at [129, 145] on section "工作台代理端 数据中心 会员管理 会员列表 充值列表 提现列表 赠送彩金 会员加扣款 会员加减打码量 产品管理 平台首页 保存配置 重置配置 整体风格设置 主…" at bounding box center [579, 224] width 1159 height 449
paste input "14153"
type input "89414153"
click at [418, 156] on button "查 询" at bounding box center [423, 158] width 35 height 17
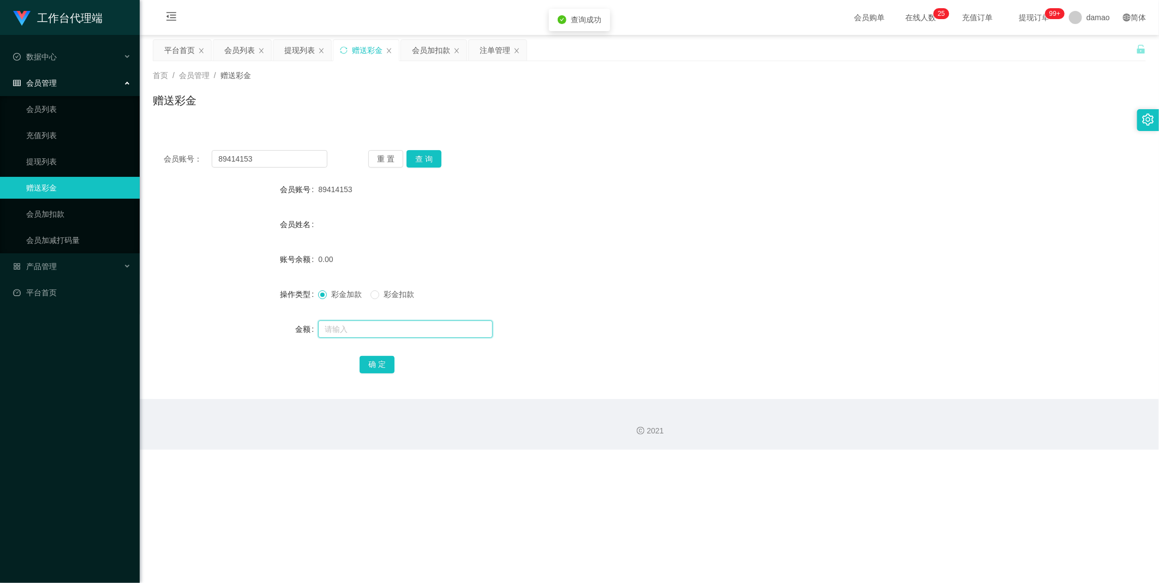
click at [353, 323] on input "text" at bounding box center [405, 328] width 175 height 17
type input "100"
click at [367, 356] on button "确 定" at bounding box center [376, 364] width 35 height 17
click at [301, 45] on div "提现列表" at bounding box center [299, 50] width 31 height 21
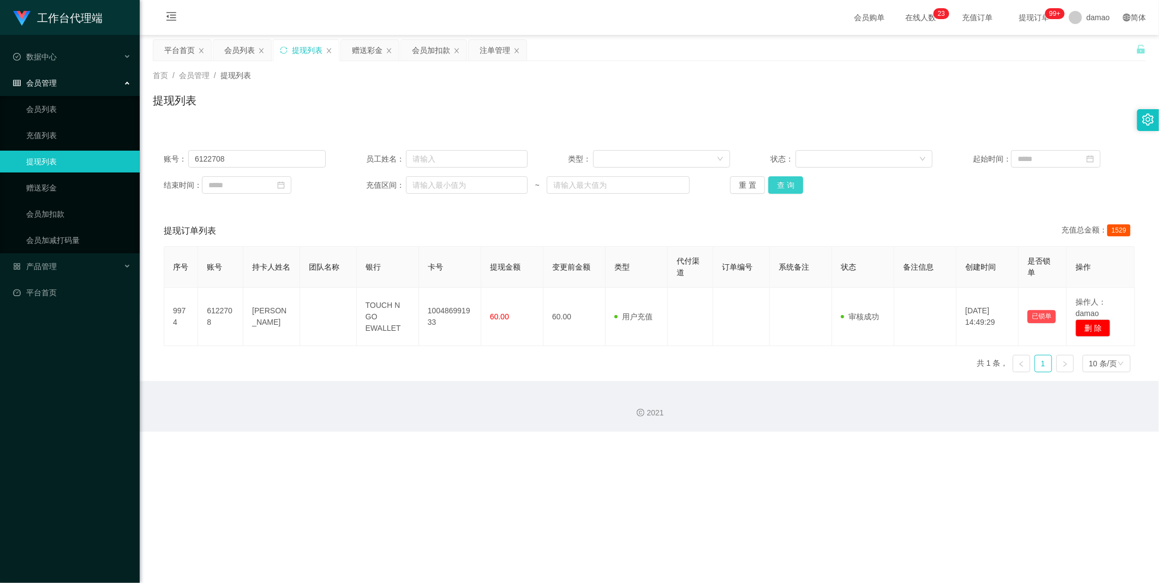
click at [788, 183] on button "查 询" at bounding box center [785, 184] width 35 height 17
drag, startPoint x: 246, startPoint y: 164, endPoint x: 77, endPoint y: 149, distance: 169.7
click at [77, 149] on section "工作台代理端 数据中心 会员管理 会员列表 充值列表 提现列表 赠送彩金 会员加扣款 会员加减打码量 产品管理 平台首页 保存配置 重置配置 整体风格设置 主…" at bounding box center [579, 215] width 1159 height 431
click at [783, 181] on button "查 询" at bounding box center [785, 184] width 35 height 17
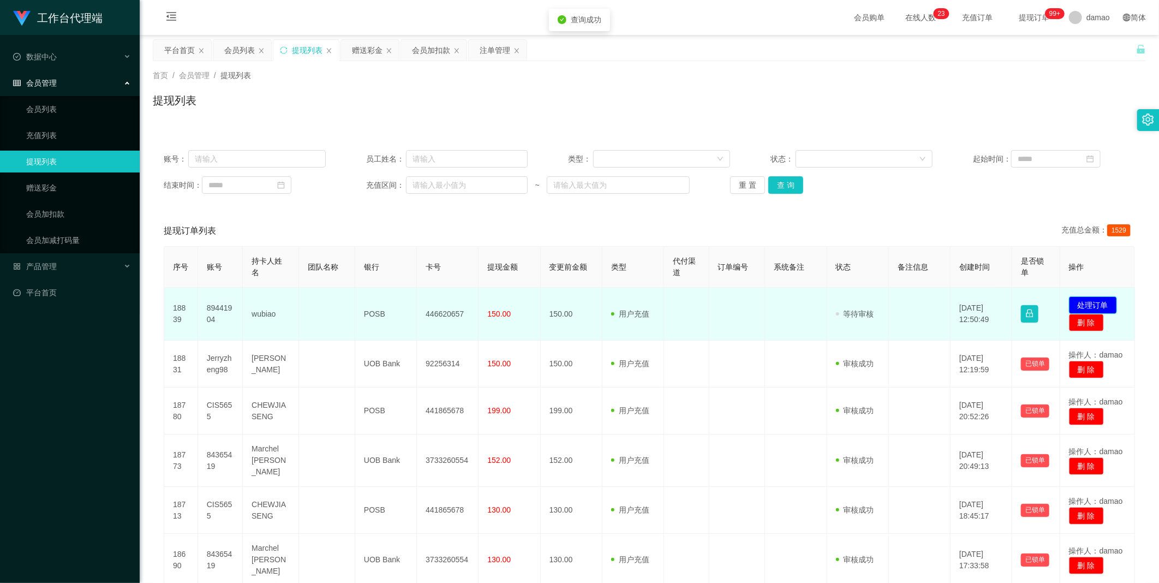
click at [1089, 300] on button "处理订单" at bounding box center [1093, 304] width 48 height 17
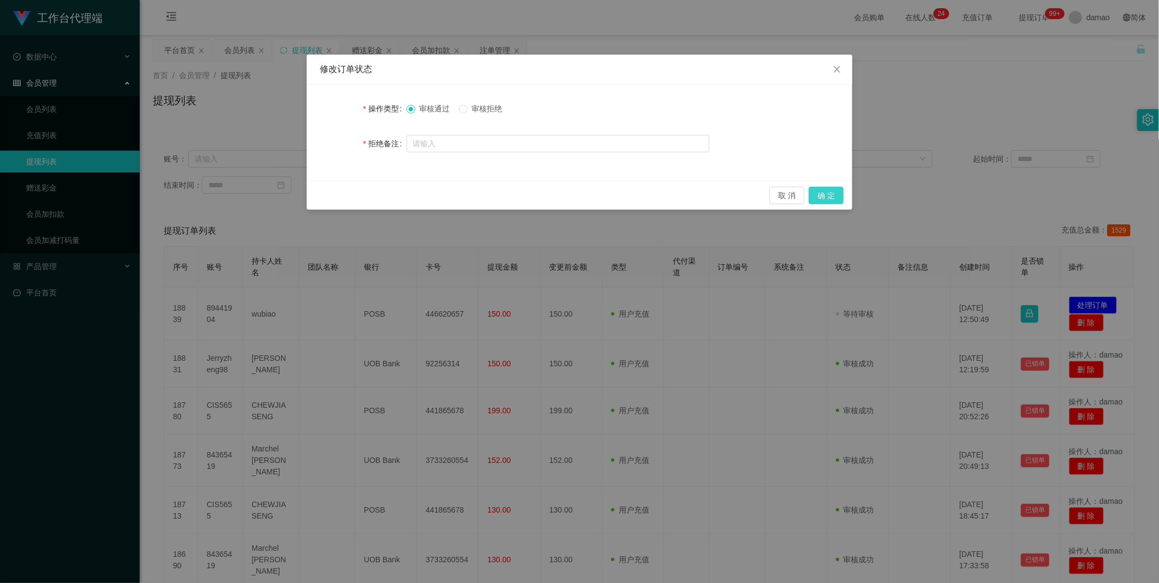
click at [831, 194] on button "确 定" at bounding box center [825, 195] width 35 height 17
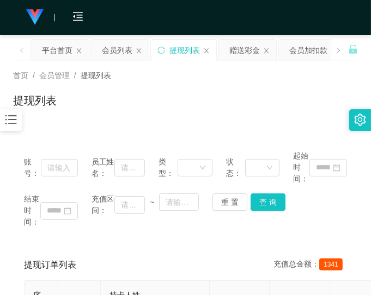
click at [301, 230] on div "账号： 员工姓名： 类型： 状态： 起始时间： 结束时间： 充值区间： ~ 重 置 查 询" at bounding box center [185, 188] width 345 height 99
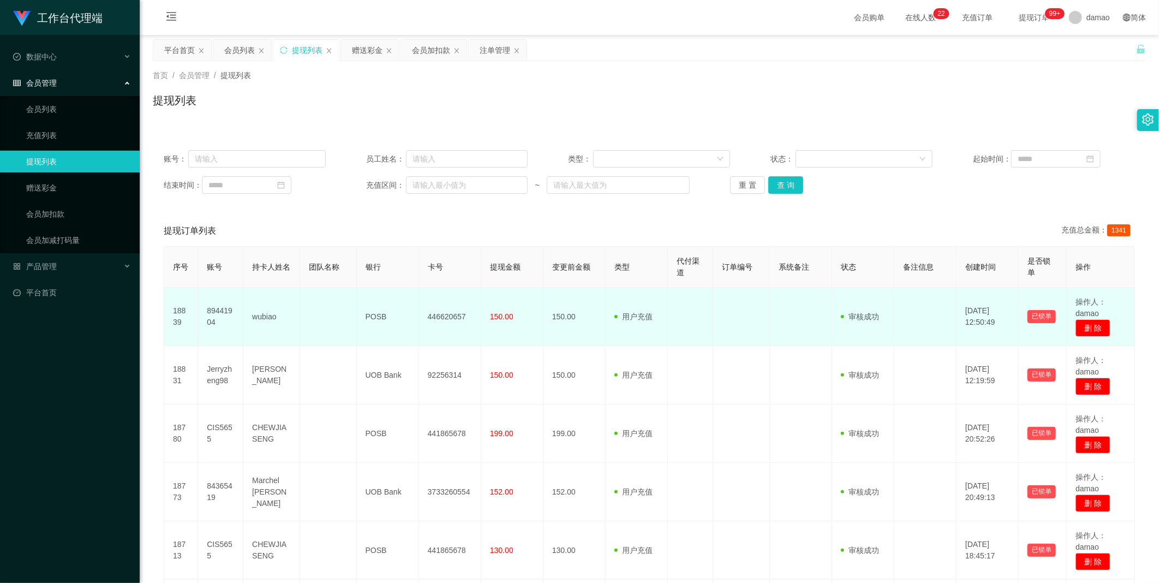
click at [451, 315] on td "446620657" at bounding box center [450, 316] width 62 height 58
copy td "446620657"
click at [268, 321] on td "wubiao" at bounding box center [271, 316] width 57 height 58
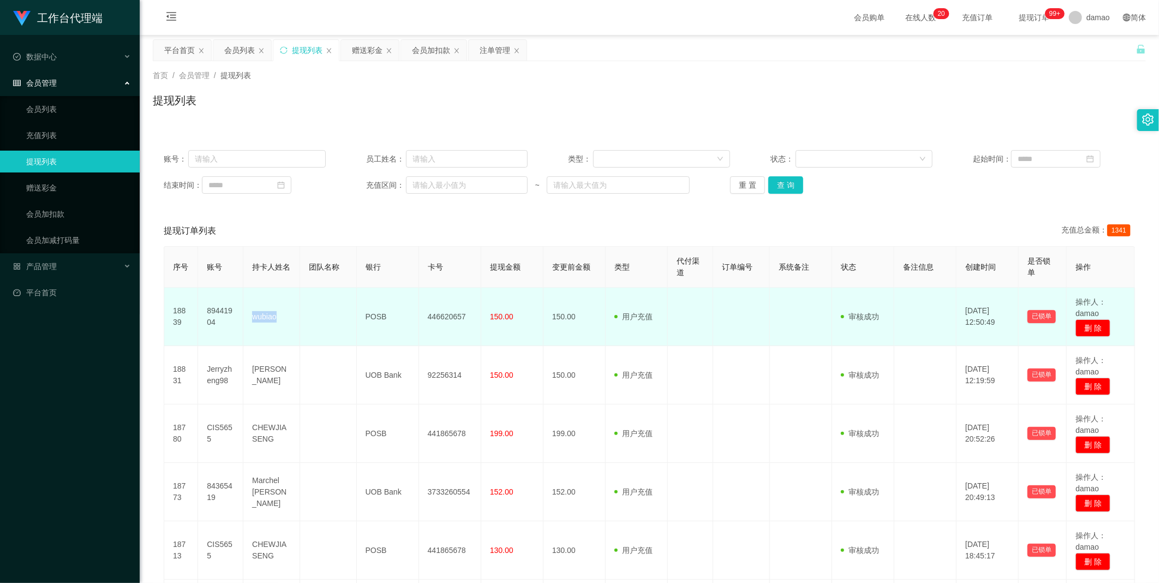
copy td "wubiao"
click at [371, 315] on td "POSB" at bounding box center [388, 316] width 62 height 58
copy td "POSB"
click at [444, 313] on td "446620657" at bounding box center [450, 316] width 62 height 58
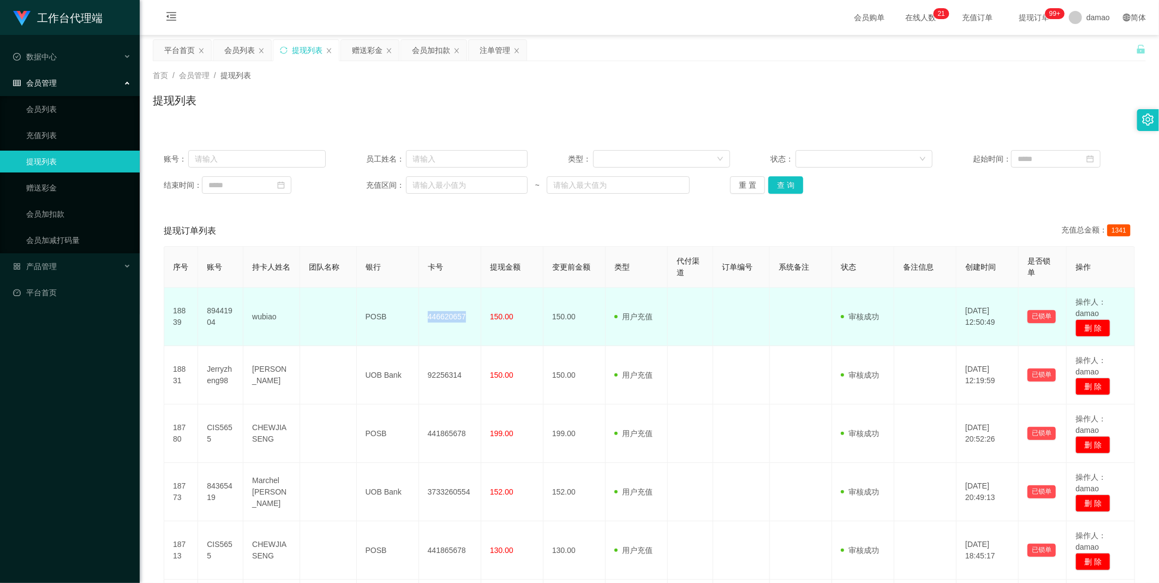
click at [445, 313] on td "446620657" at bounding box center [450, 316] width 62 height 58
copy td "446620657"
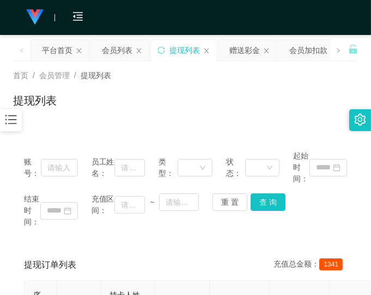
click at [325, 78] on div "首页 / 会员管理 / 提现列表 /" at bounding box center [185, 75] width 345 height 11
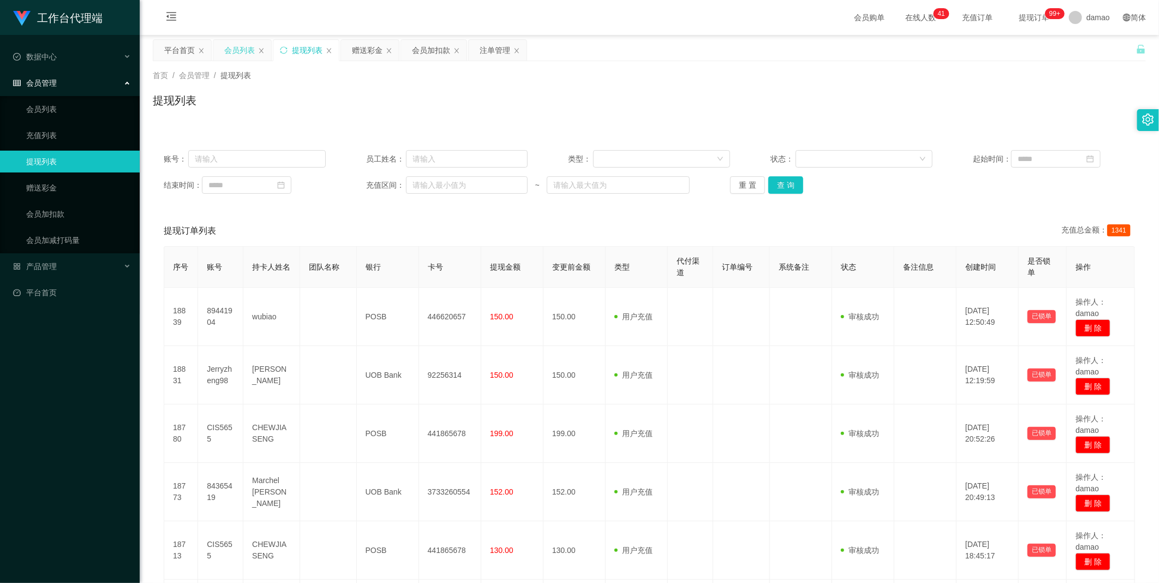
drag, startPoint x: 237, startPoint y: 45, endPoint x: 244, endPoint y: 52, distance: 9.6
click at [237, 45] on div "会员列表" at bounding box center [239, 50] width 31 height 21
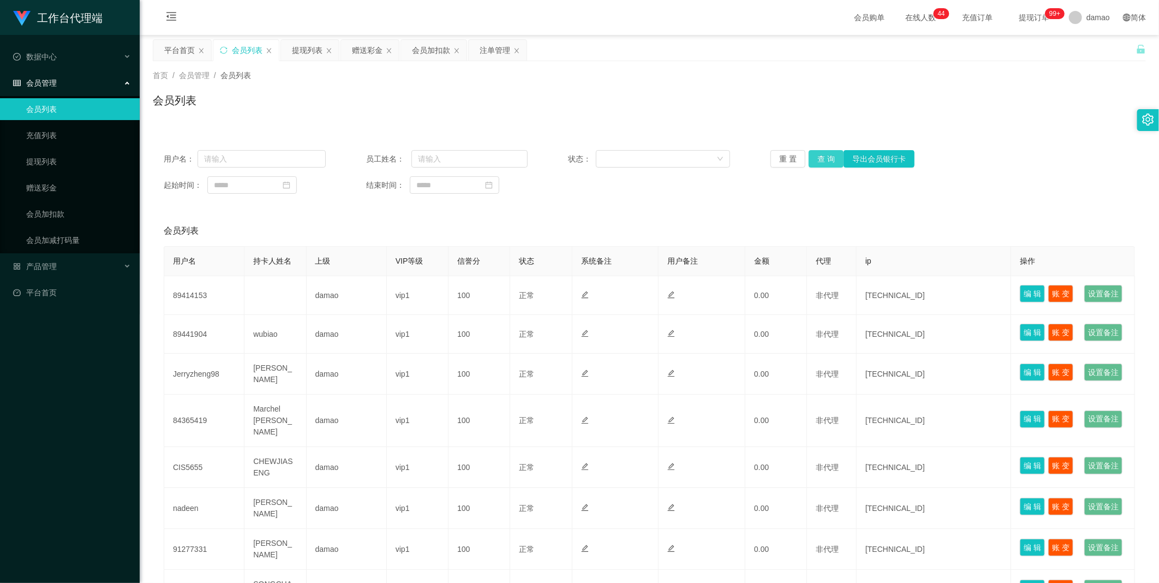
click at [819, 153] on button "查 询" at bounding box center [825, 158] width 35 height 17
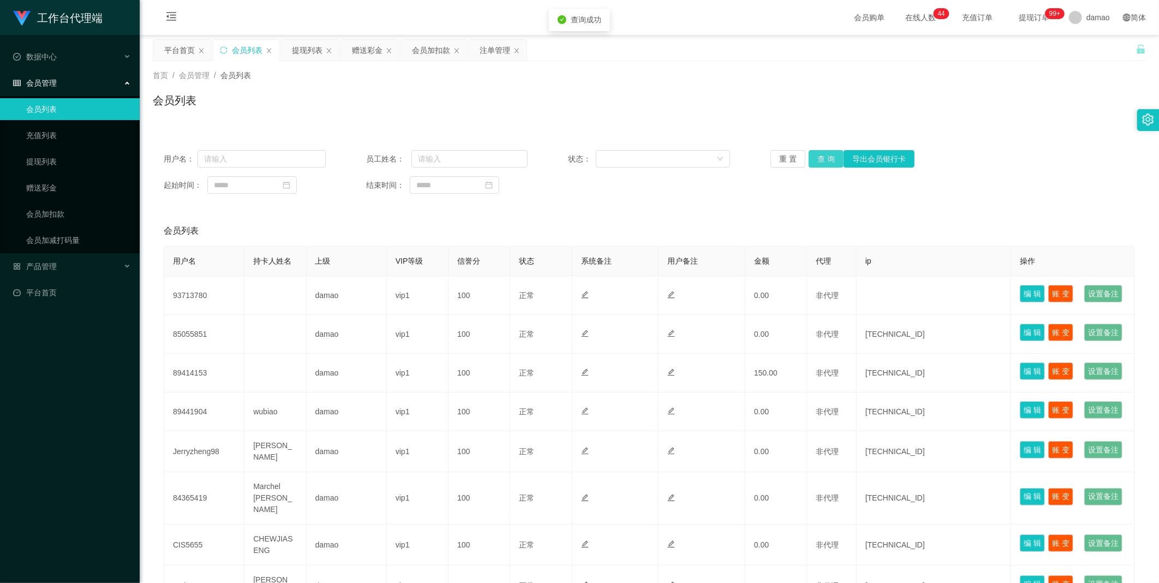
scroll to position [61, 0]
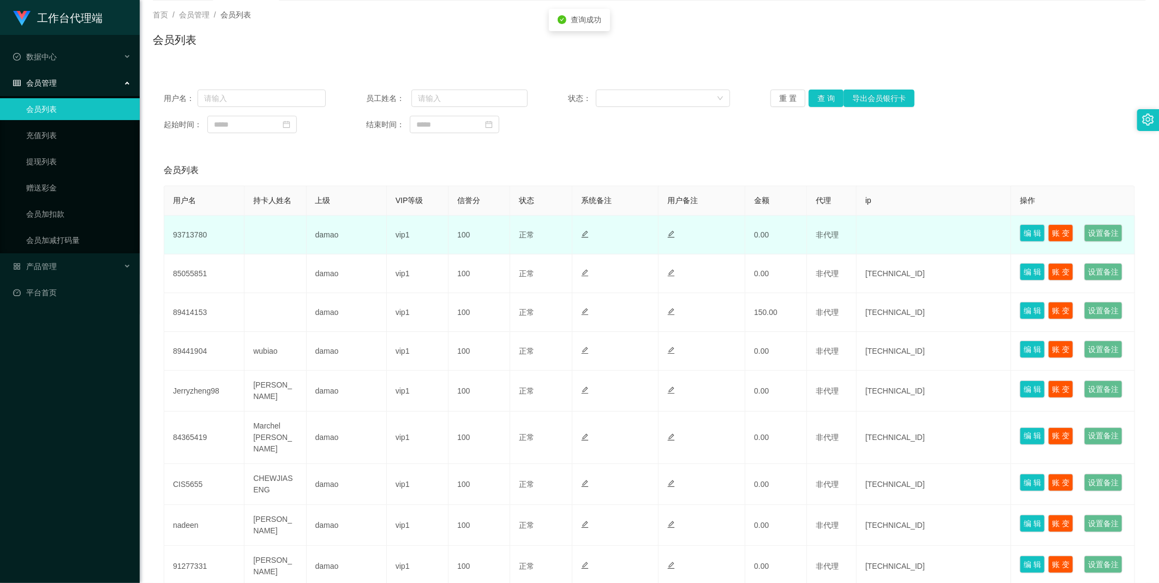
click at [197, 242] on td "93713780" at bounding box center [204, 234] width 80 height 39
copy td "93713780"
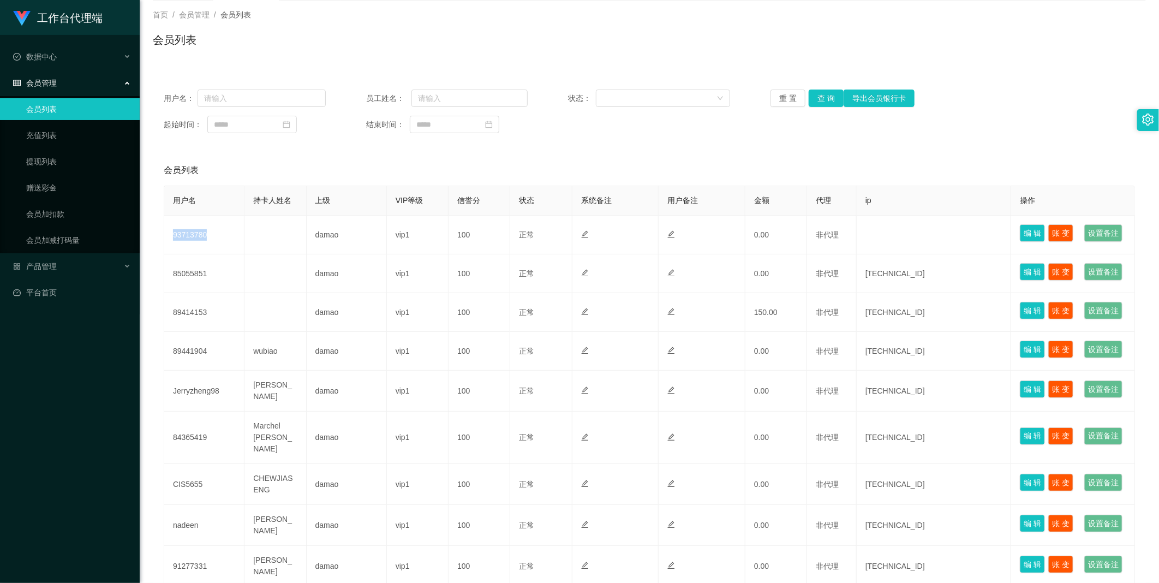
scroll to position [0, 0]
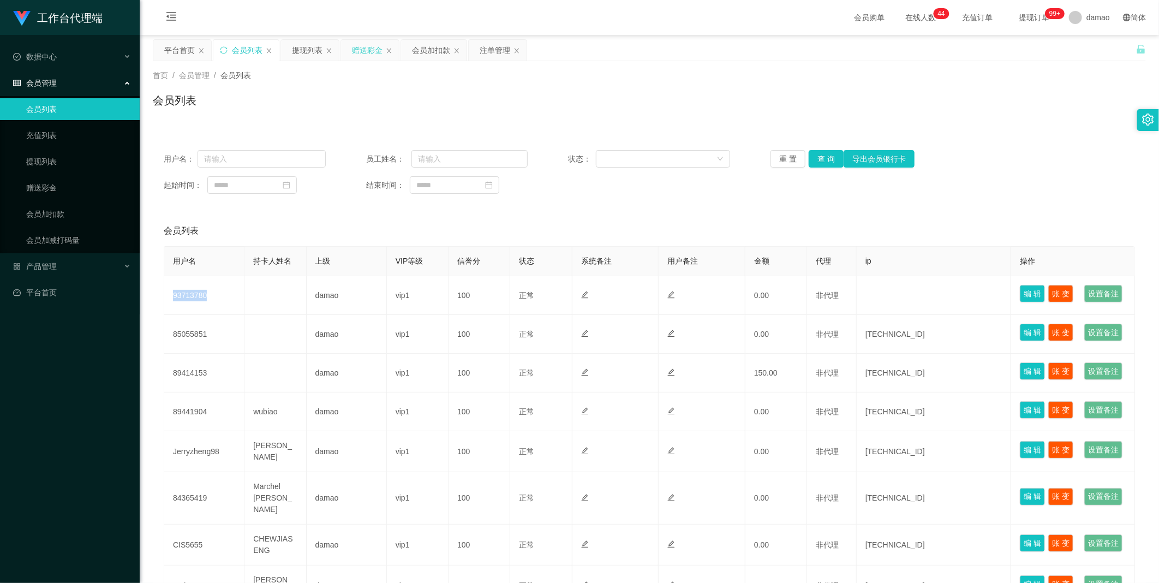
click at [368, 52] on div "赠送彩金" at bounding box center [367, 50] width 31 height 21
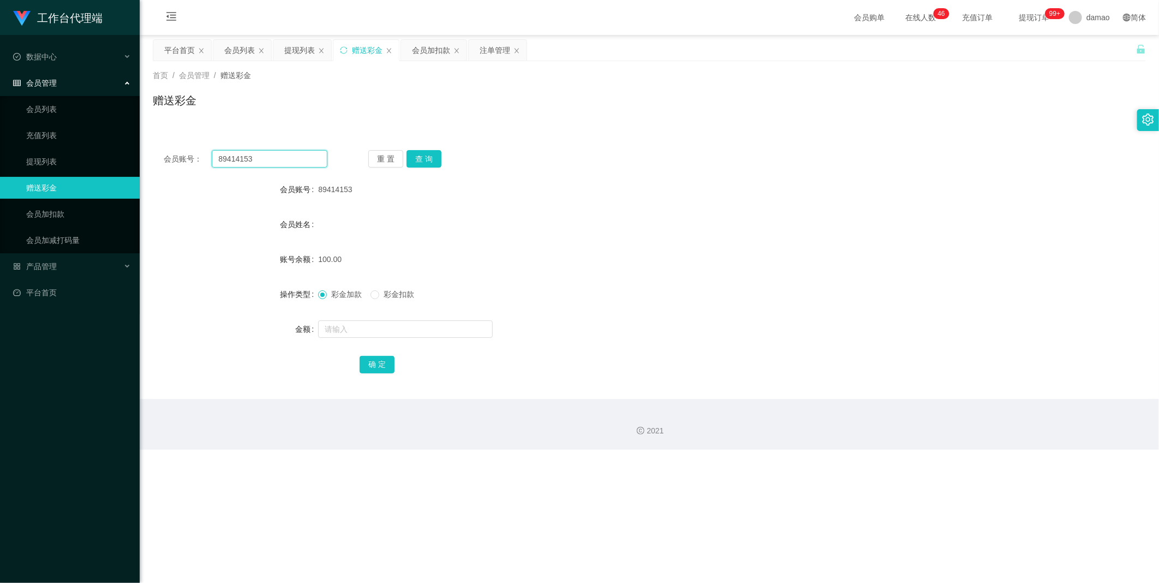
drag, startPoint x: 292, startPoint y: 165, endPoint x: 148, endPoint y: 153, distance: 144.0
click at [141, 154] on main "关闭左侧 关闭右侧 关闭其它 刷新页面 平台首页 会员列表 提现列表 赠送彩金 会员加扣款 注单管理 首页 / 会员管理 / 赠送彩金 / 赠送彩金 会员账号…" at bounding box center [649, 217] width 1019 height 364
paste input "93713780"
type input "93713780"
click at [422, 158] on button "查 询" at bounding box center [423, 158] width 35 height 17
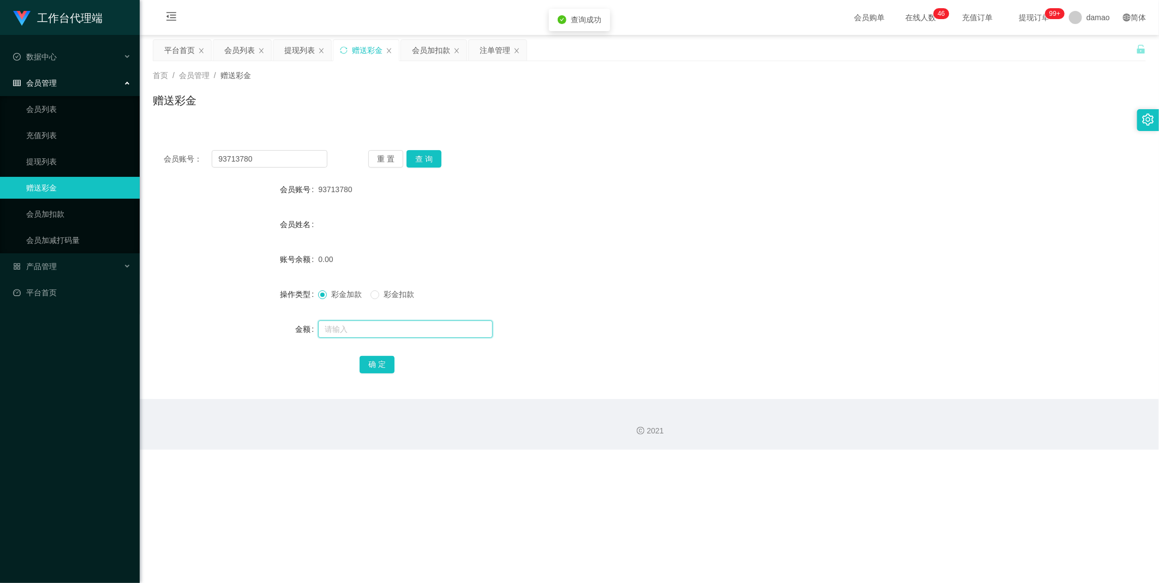
click at [364, 326] on input "text" at bounding box center [405, 328] width 175 height 17
type input "100"
click at [375, 367] on button "确 定" at bounding box center [376, 364] width 35 height 17
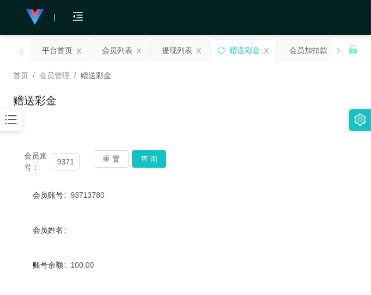
click at [253, 115] on div "赠送彩金" at bounding box center [185, 104] width 345 height 25
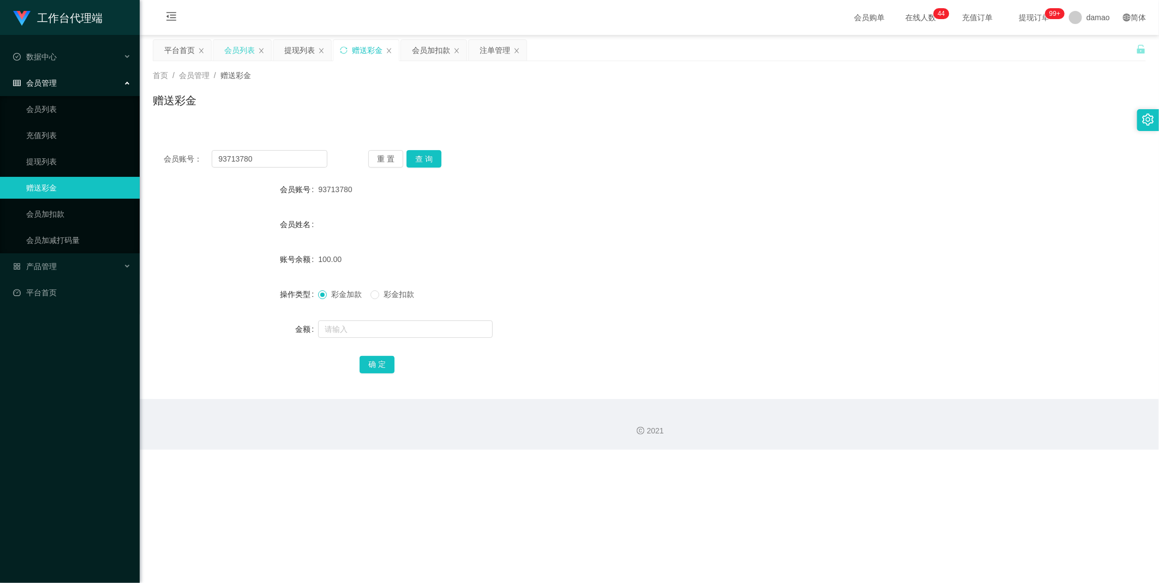
click at [226, 47] on div "会员列表" at bounding box center [239, 50] width 31 height 21
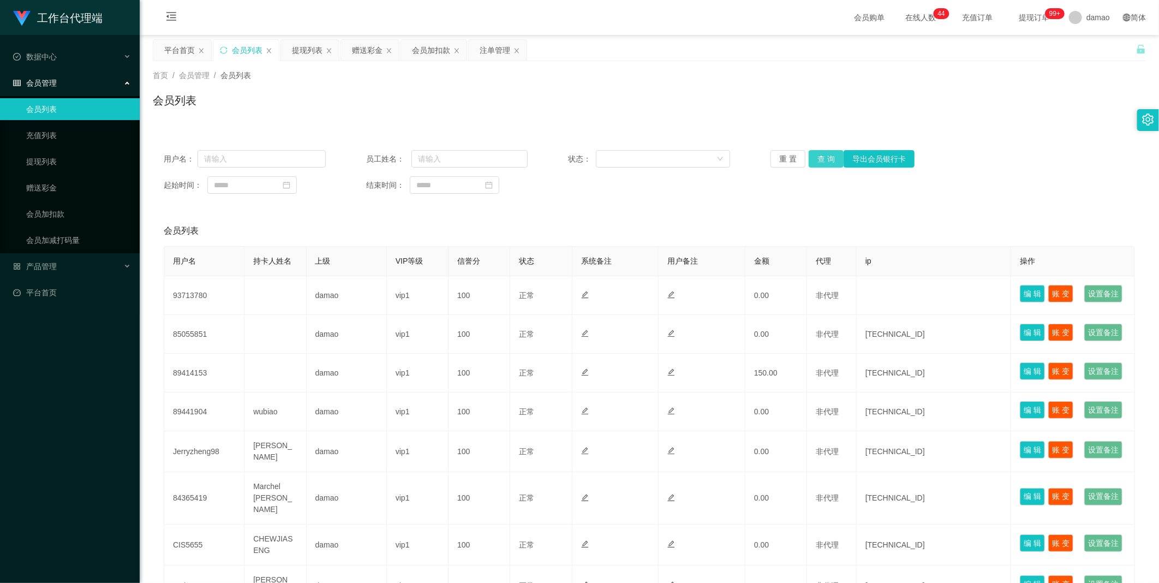
click at [821, 157] on button "查 询" at bounding box center [825, 158] width 35 height 17
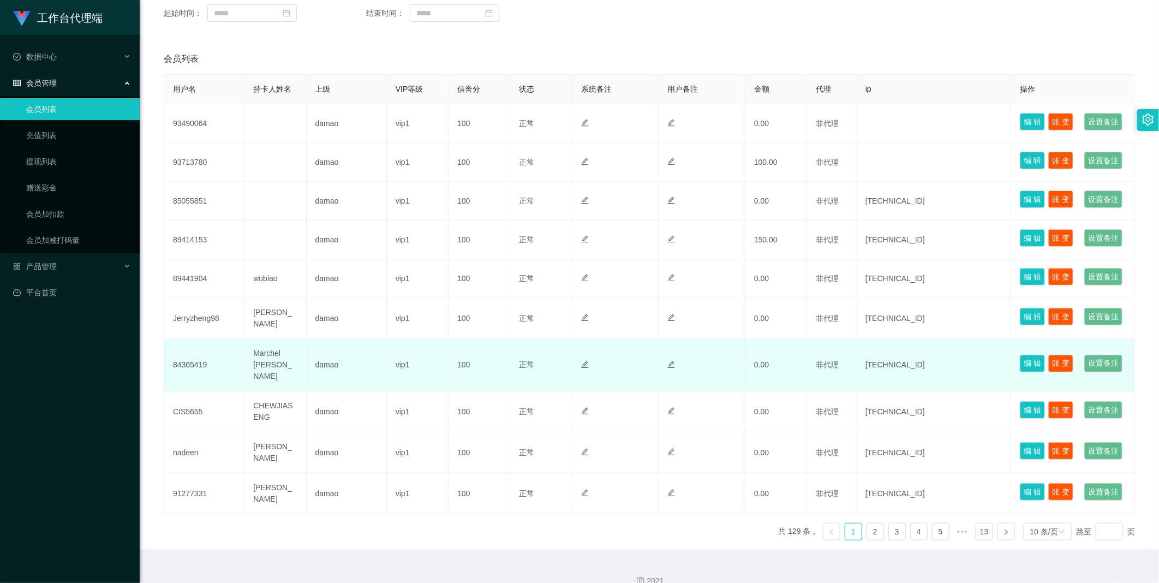
scroll to position [61, 0]
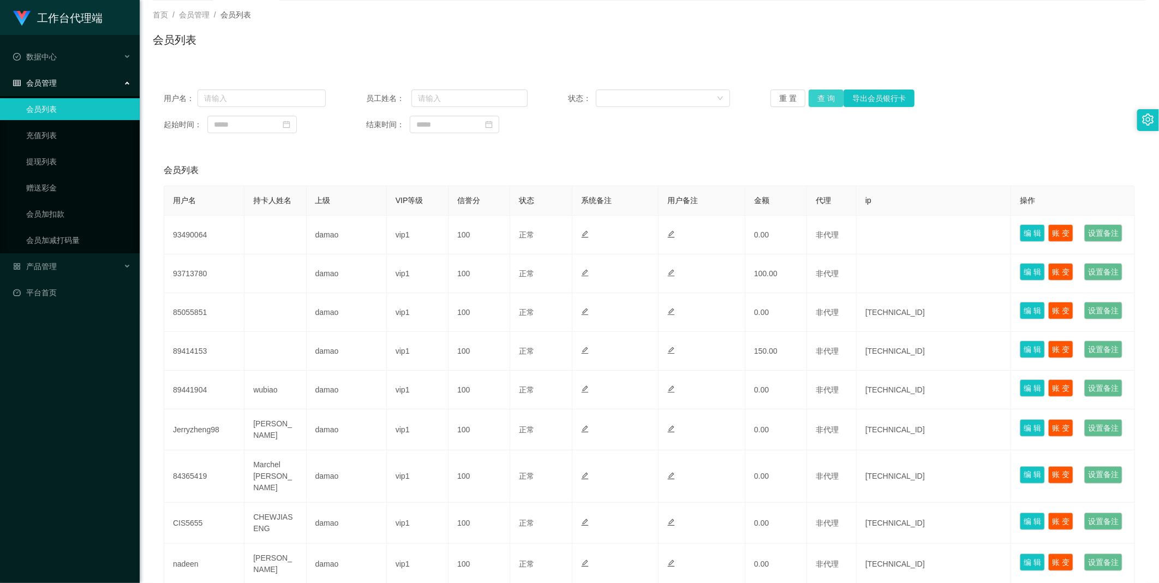
click at [824, 98] on button "查 询" at bounding box center [825, 97] width 35 height 17
click at [824, 98] on button "查 询" at bounding box center [831, 97] width 47 height 17
click at [823, 97] on div "重 置 查 询 导出会员银行卡" at bounding box center [851, 97] width 162 height 17
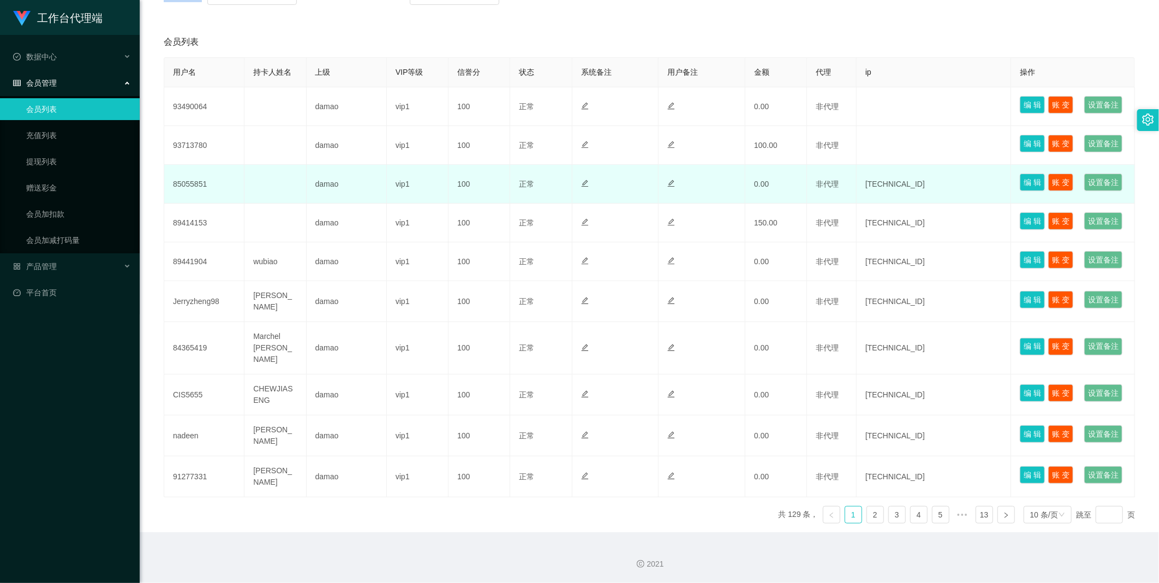
scroll to position [121, 0]
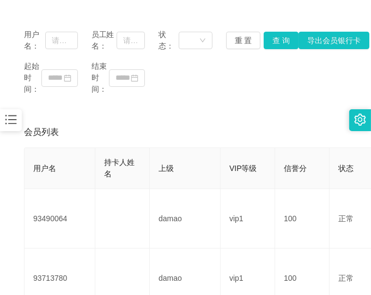
click at [295, 97] on div "用户名： 员工姓名： 状态： 重 置 查 询 导出会员银行卡 起始时间： 结束时间：" at bounding box center [185, 62] width 345 height 88
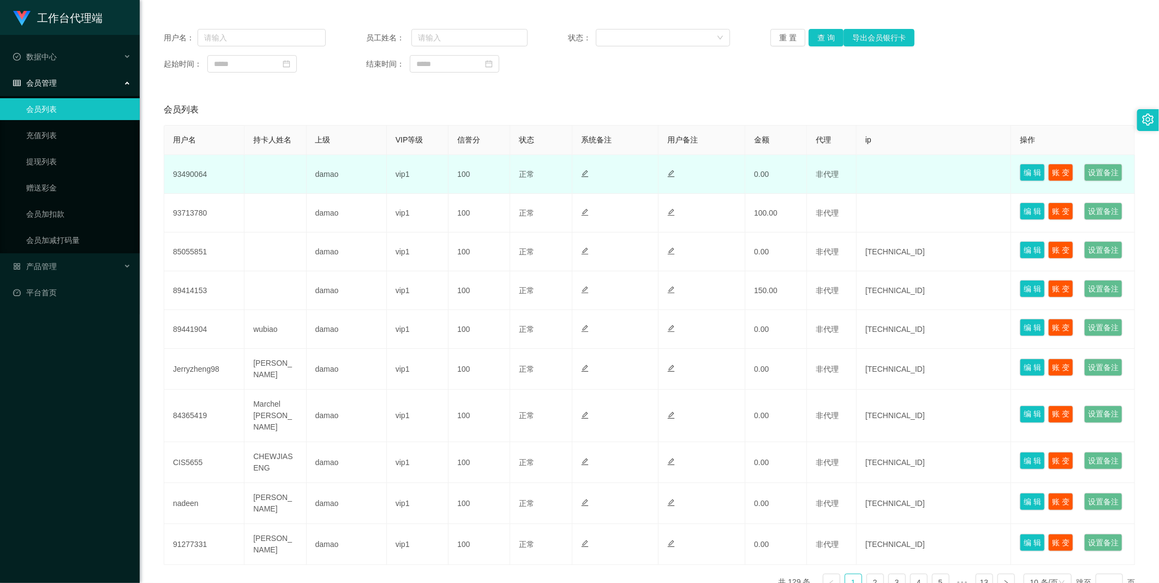
click at [204, 184] on td "93490064" at bounding box center [204, 174] width 80 height 39
click at [203, 184] on td "93490064" at bounding box center [204, 174] width 80 height 39
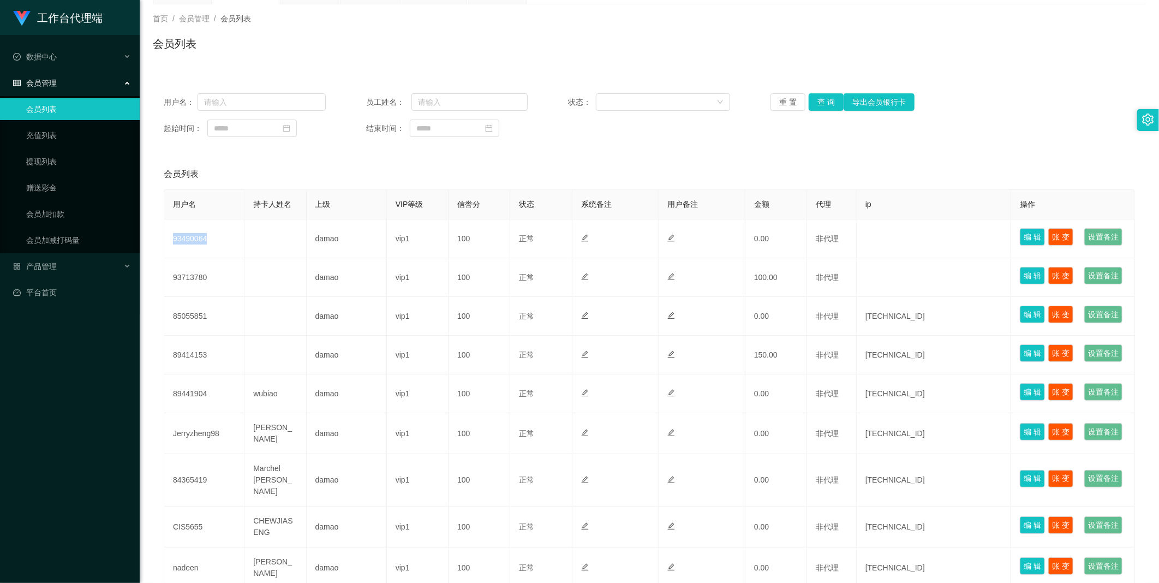
scroll to position [0, 0]
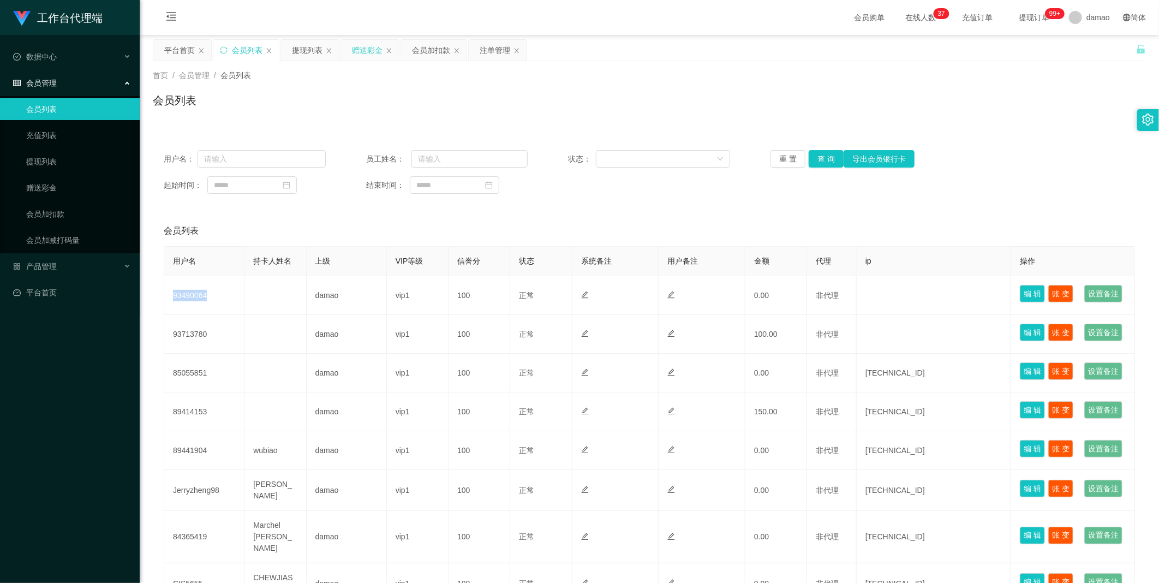
click at [370, 52] on div "赠送彩金" at bounding box center [367, 50] width 31 height 21
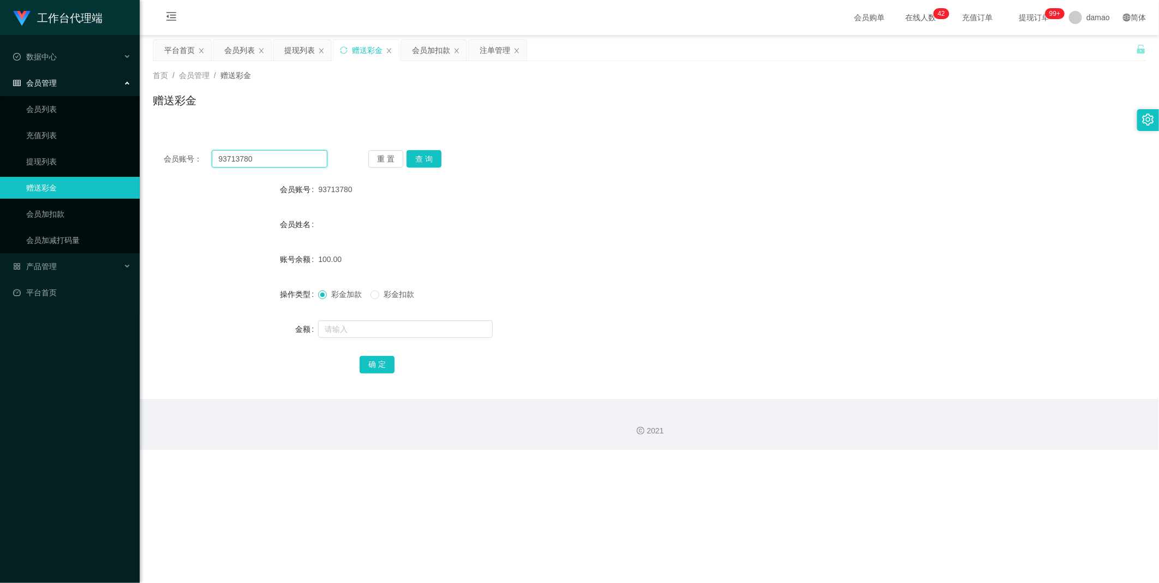
drag, startPoint x: 242, startPoint y: 153, endPoint x: 153, endPoint y: 142, distance: 89.5
click at [160, 144] on div "会员账号： 93713780 重 置 查 询 会员账号 93713780 会员姓名 账号余额 100.00 操作类型 彩金加款 彩金扣款 金额 确 定" at bounding box center [649, 269] width 993 height 260
paste input "490064"
type input "93490064"
drag, startPoint x: 423, startPoint y: 156, endPoint x: 417, endPoint y: 157, distance: 5.6
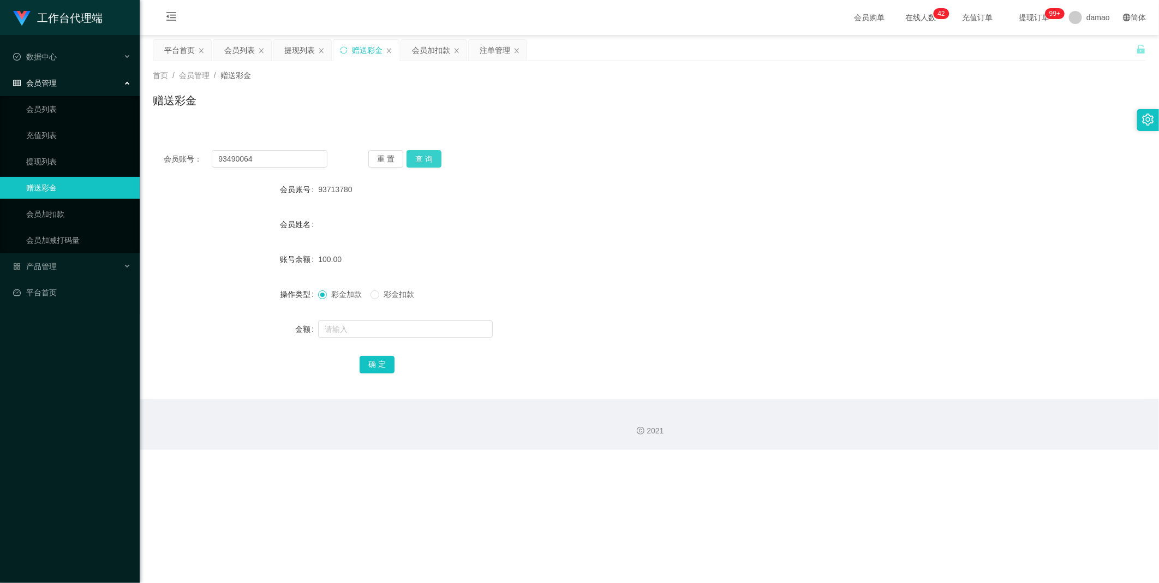
click at [423, 156] on button "查 询" at bounding box center [423, 158] width 35 height 17
click at [352, 325] on input "text" at bounding box center [405, 328] width 175 height 17
type input "100"
click at [377, 363] on button "确 定" at bounding box center [376, 364] width 35 height 17
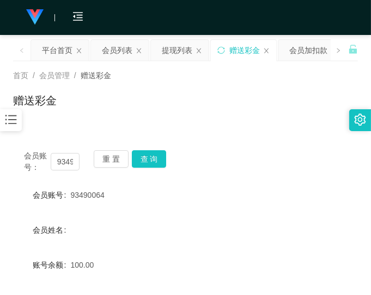
click at [287, 143] on div "会员账号： 93490064 重 置 查 询 会员账号 93490064 会员姓名 账号余额 100.00 操作类型 彩金加款 彩金扣款 金额 确 定" at bounding box center [185, 271] width 345 height 265
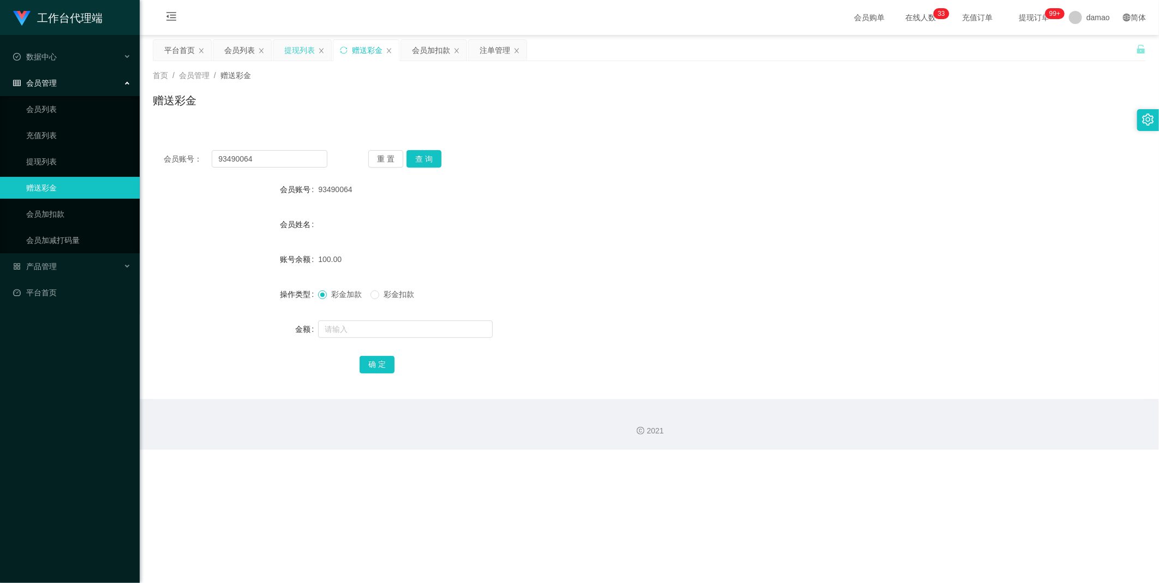
click at [301, 51] on div "提现列表" at bounding box center [299, 50] width 31 height 21
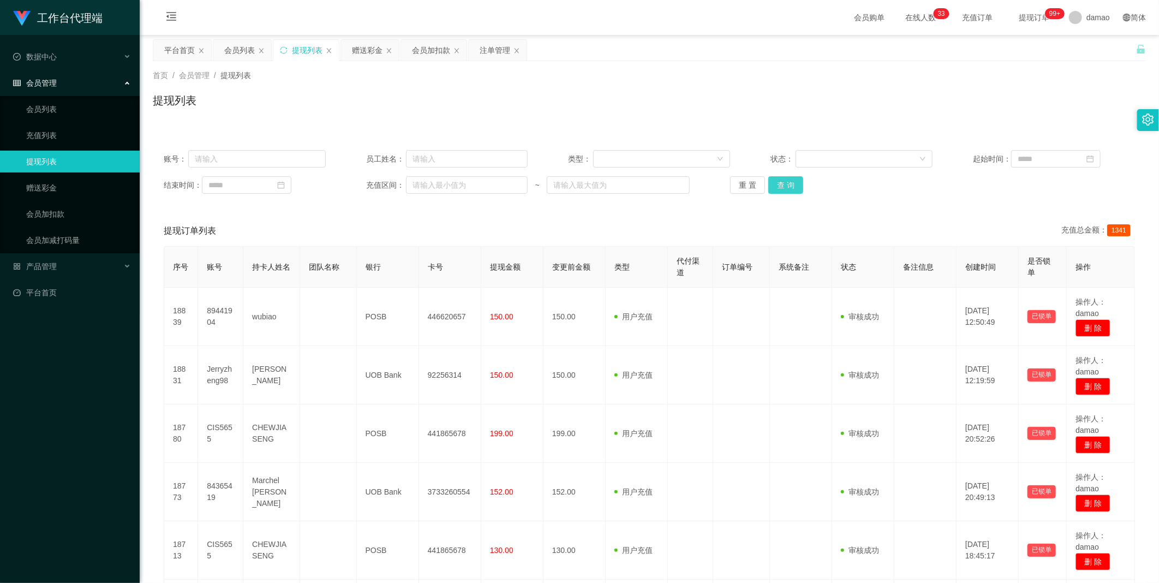
click at [791, 184] on button "查 询" at bounding box center [785, 184] width 35 height 17
click at [778, 184] on button "查 询" at bounding box center [785, 184] width 35 height 17
click at [778, 184] on div "重 置 查 询" at bounding box center [811, 184] width 162 height 17
click at [784, 182] on button "查 询" at bounding box center [785, 184] width 35 height 17
click at [784, 182] on div "重 置 查 询" at bounding box center [811, 184] width 162 height 17
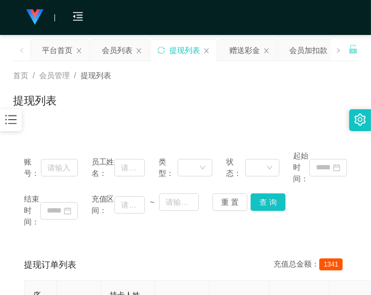
click at [320, 75] on div "首页 / 会员管理 / 提现列表 /" at bounding box center [185, 75] width 345 height 11
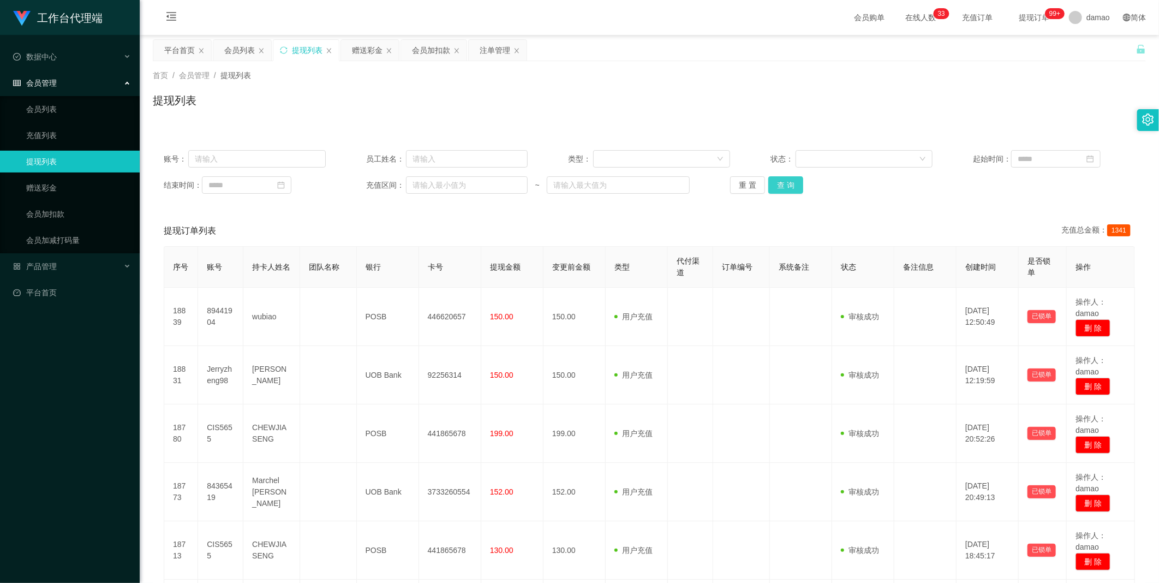
click at [794, 182] on button "查 询" at bounding box center [785, 184] width 35 height 17
click at [793, 182] on button "查 询" at bounding box center [785, 184] width 35 height 17
click at [793, 182] on div "重 置 查 询" at bounding box center [811, 184] width 162 height 17
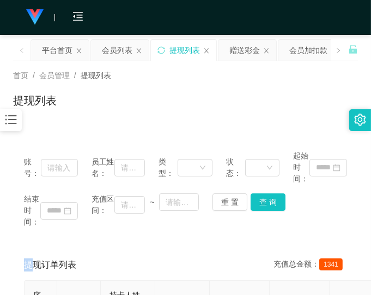
click at [307, 118] on div "首页 / 会员管理 / 提现列表 / 提现列表" at bounding box center [185, 93] width 371 height 65
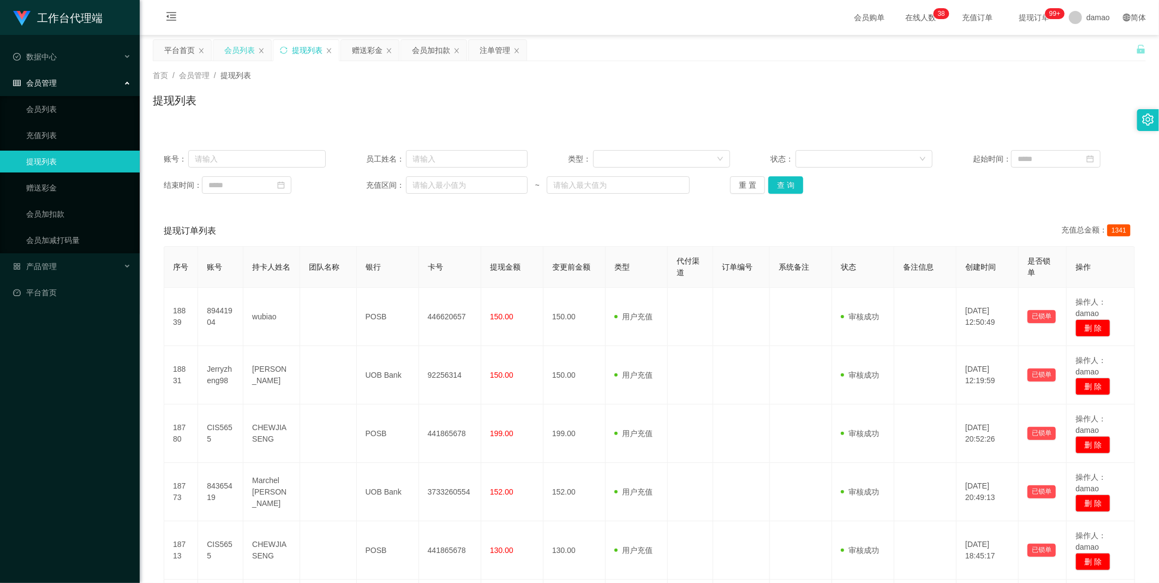
click at [244, 50] on div "会员列表" at bounding box center [239, 50] width 31 height 21
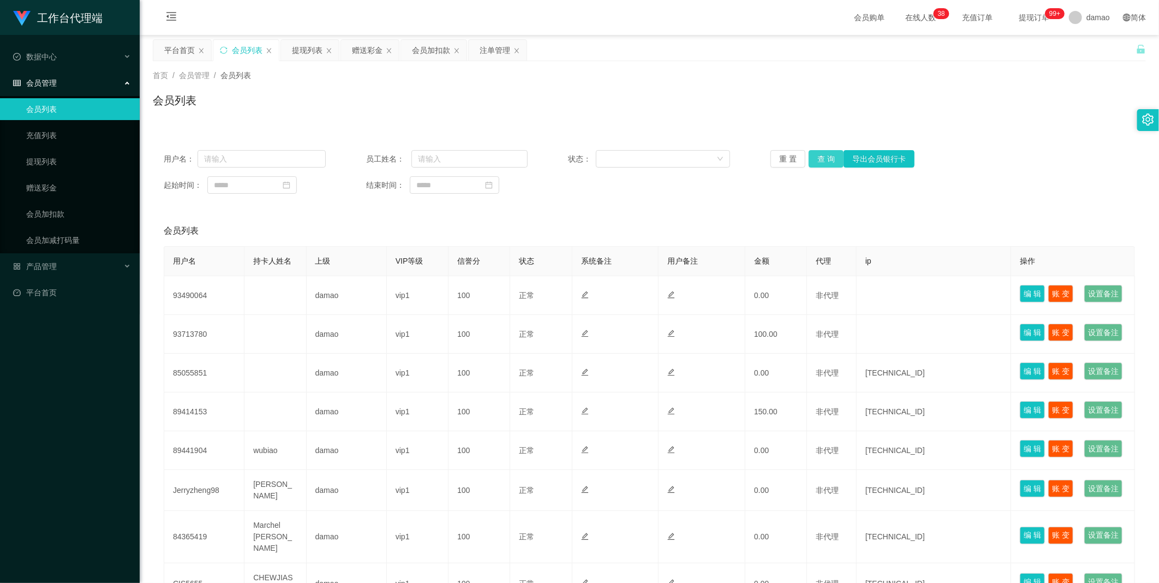
click at [828, 158] on button "查 询" at bounding box center [825, 158] width 35 height 17
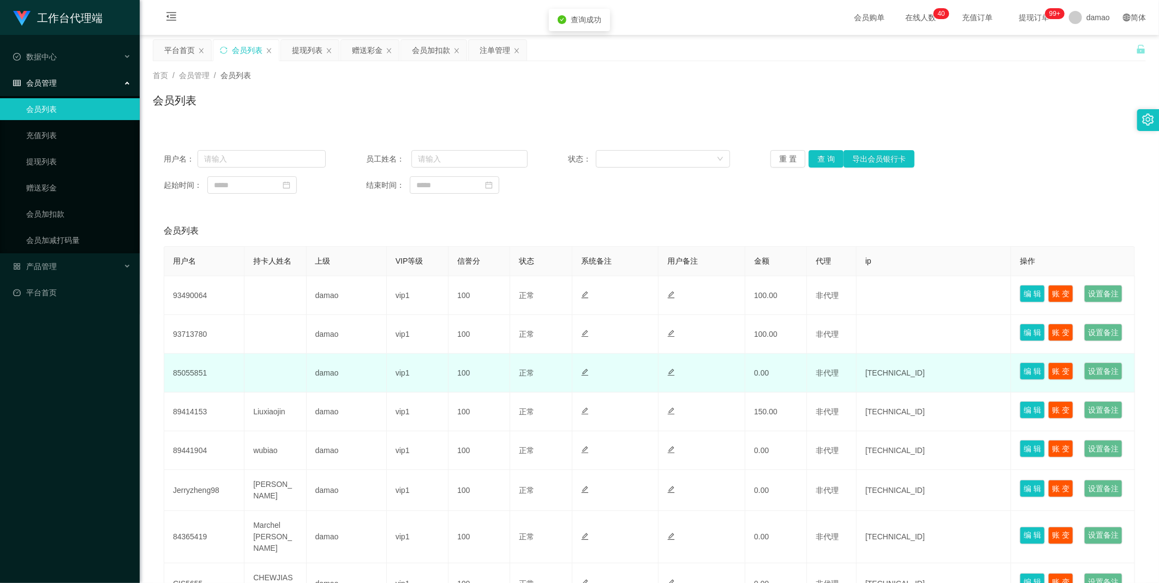
click at [202, 392] on td "85055851" at bounding box center [204, 372] width 80 height 39
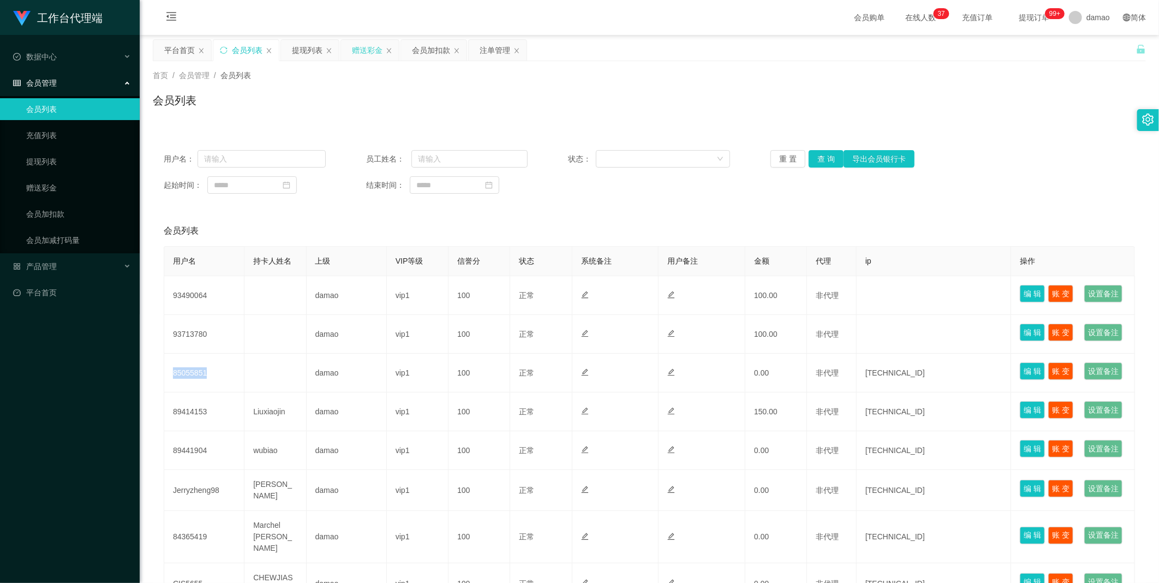
click at [369, 52] on div "赠送彩金" at bounding box center [367, 50] width 31 height 21
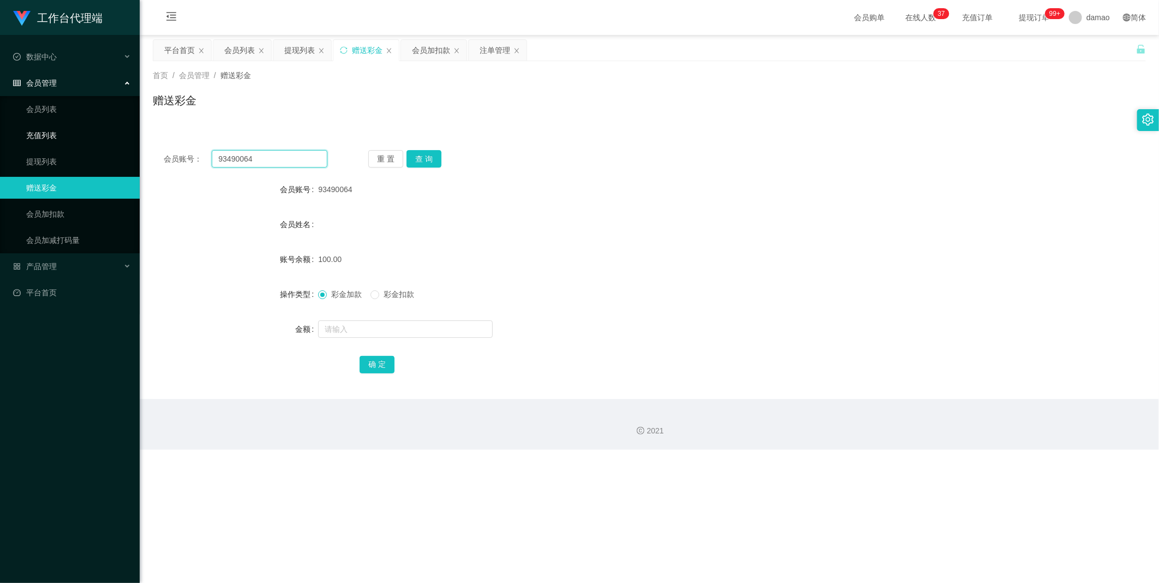
drag, startPoint x: 262, startPoint y: 158, endPoint x: 127, endPoint y: 145, distance: 135.4
click at [139, 148] on section "工作台代理端 数据中心 会员管理 会员列表 充值列表 提现列表 赠送彩金 会员加扣款 会员加减打码量 产品管理 平台首页 保存配置 重置配置 整体风格设置 主…" at bounding box center [579, 224] width 1159 height 449
paste input "85055851"
type input "85055851"
click at [404, 153] on div "重 置 查 询" at bounding box center [450, 158] width 164 height 17
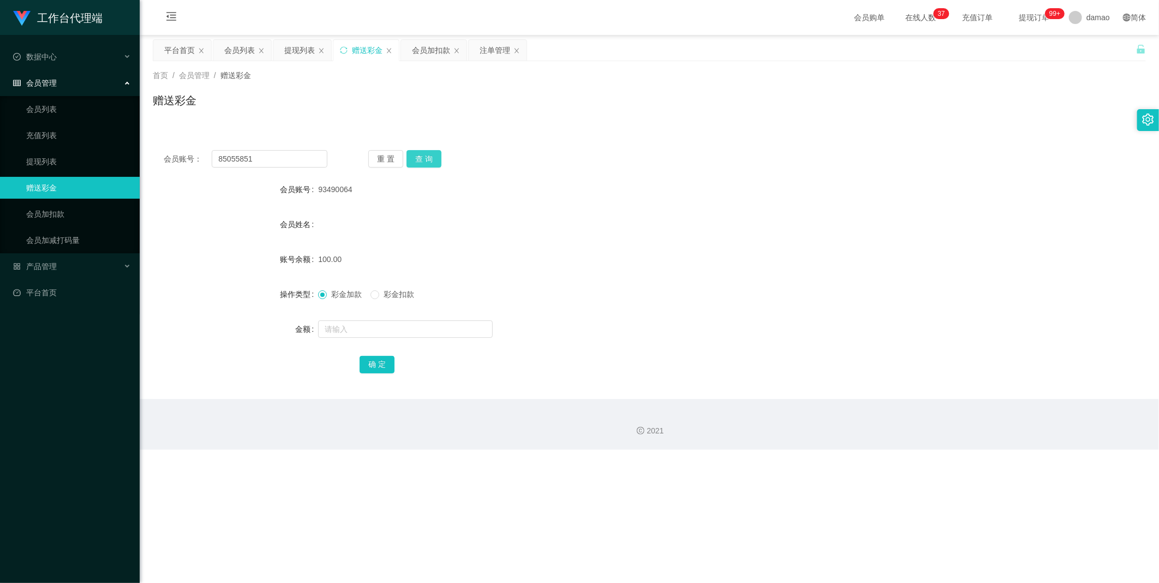
click at [421, 157] on button "查 询" at bounding box center [423, 158] width 35 height 17
drag, startPoint x: 335, startPoint y: 327, endPoint x: 341, endPoint y: 325, distance: 6.9
click at [337, 327] on input "text" at bounding box center [405, 328] width 175 height 17
type input "100"
click at [368, 371] on button "确 定" at bounding box center [376, 364] width 35 height 17
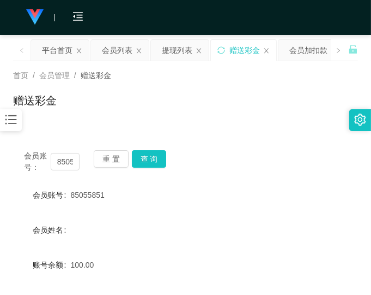
click at [257, 124] on div "首页 / 会员管理 / 赠送彩金 / 赠送彩金" at bounding box center [185, 93] width 371 height 65
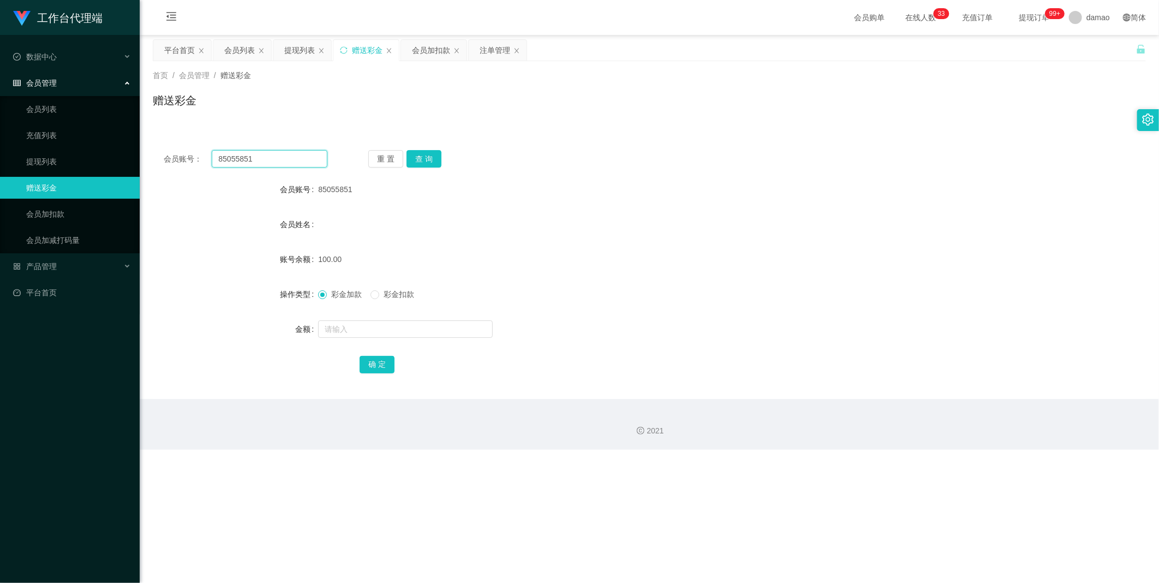
click at [237, 155] on input "85055851" at bounding box center [270, 158] width 116 height 17
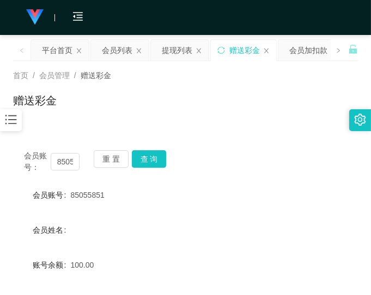
drag, startPoint x: 290, startPoint y: 132, endPoint x: 271, endPoint y: 130, distance: 19.2
click at [288, 132] on div "会员账号： 85055851 重 置 查 询 会员账号 85055851 会员姓名 账号余额 100.00 操作类型 彩金加款 彩金扣款 金额 确 定" at bounding box center [185, 265] width 345 height 278
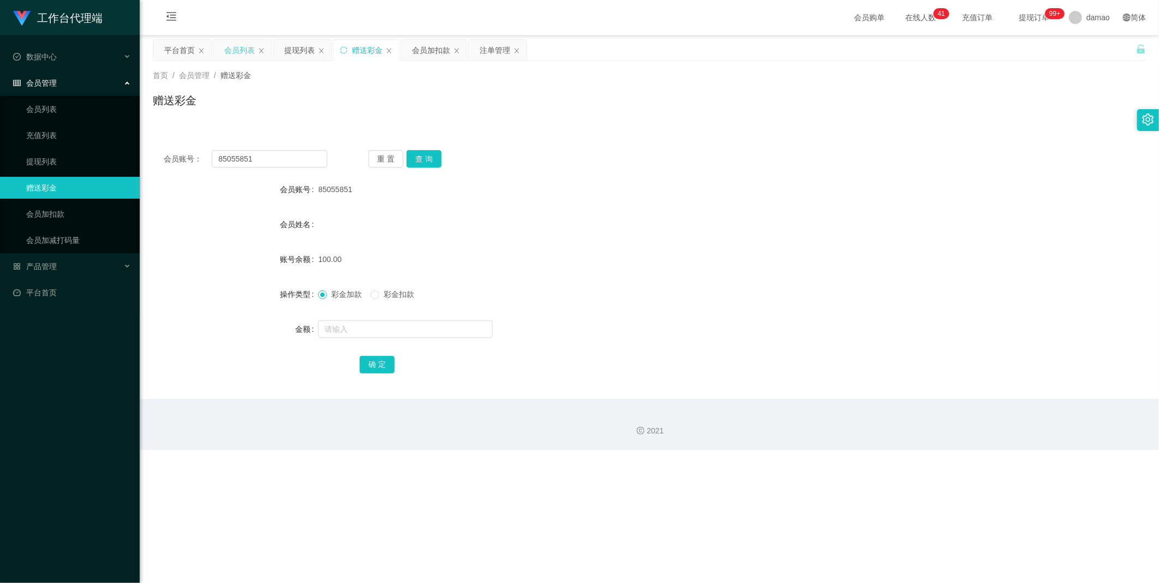
click at [233, 43] on div "会员列表" at bounding box center [239, 50] width 31 height 21
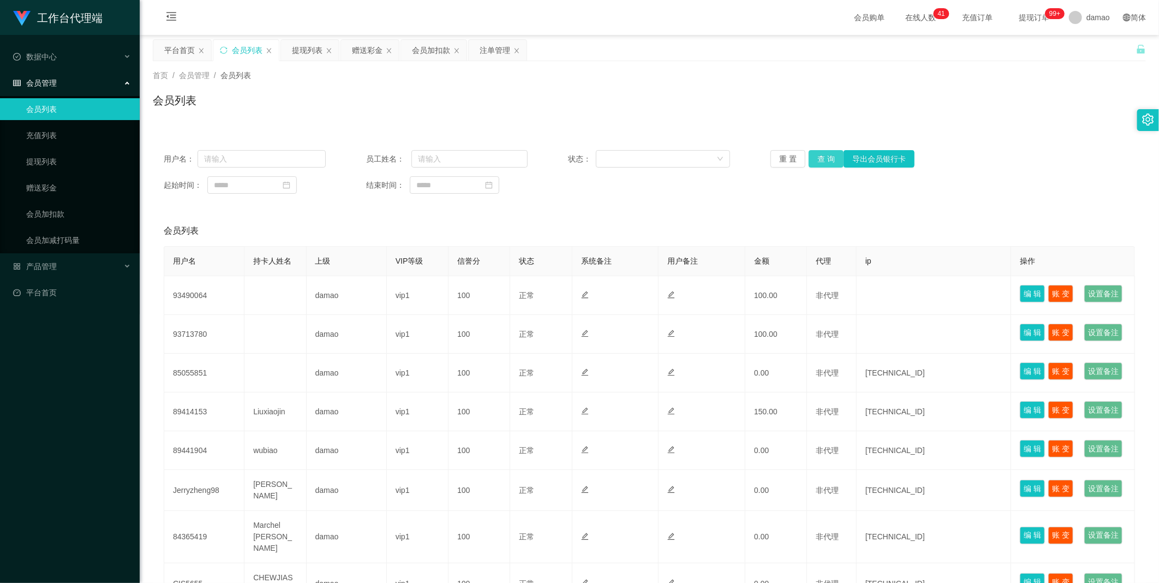
click at [825, 157] on button "查 询" at bounding box center [825, 158] width 35 height 17
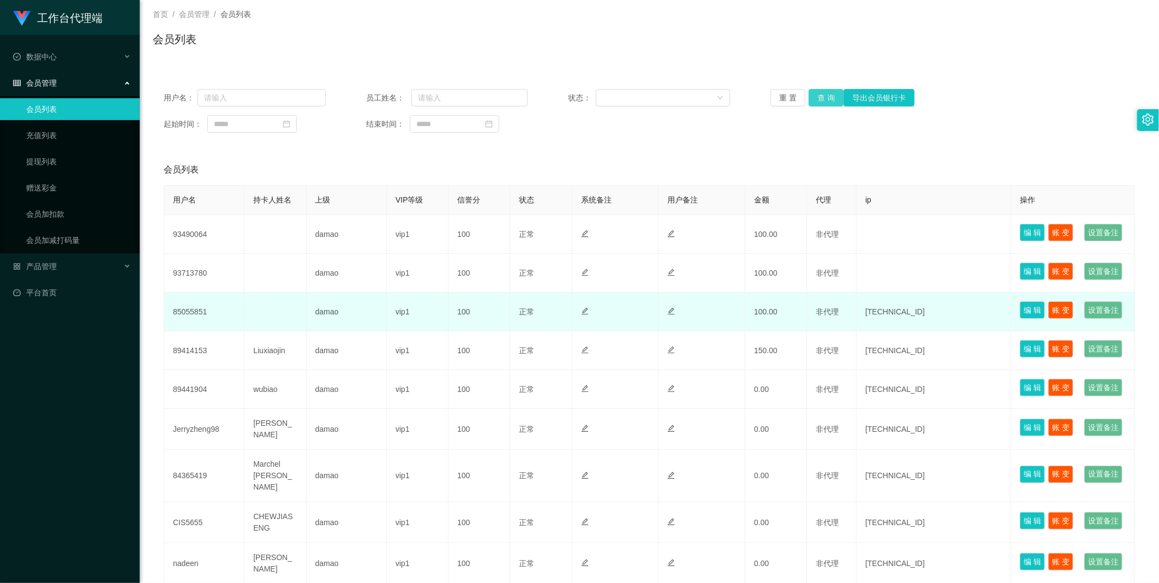
scroll to position [61, 0]
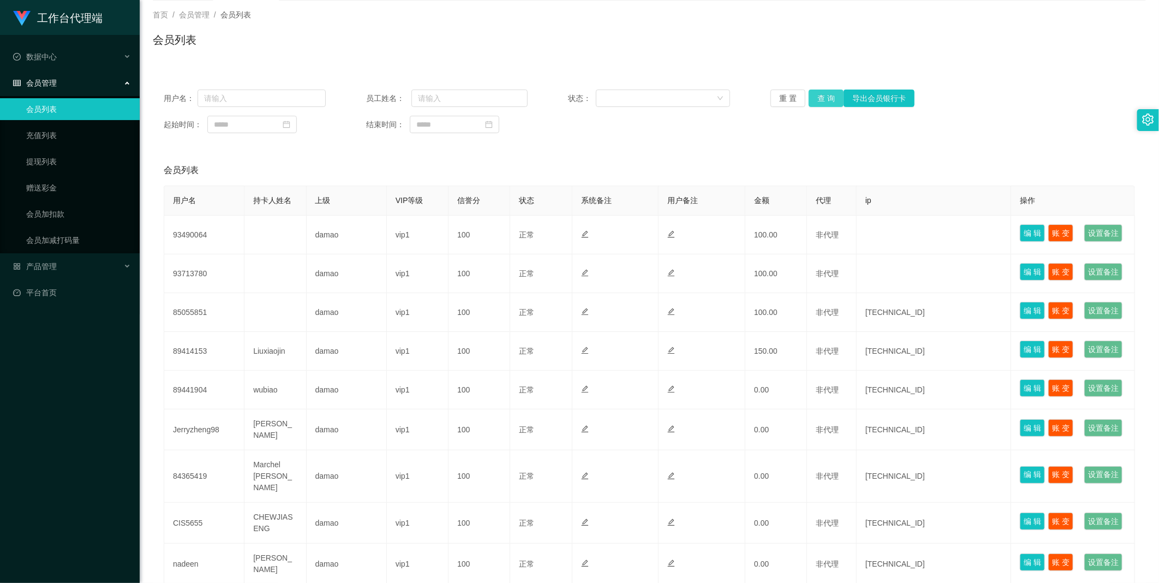
click at [817, 100] on button "查 询" at bounding box center [825, 97] width 35 height 17
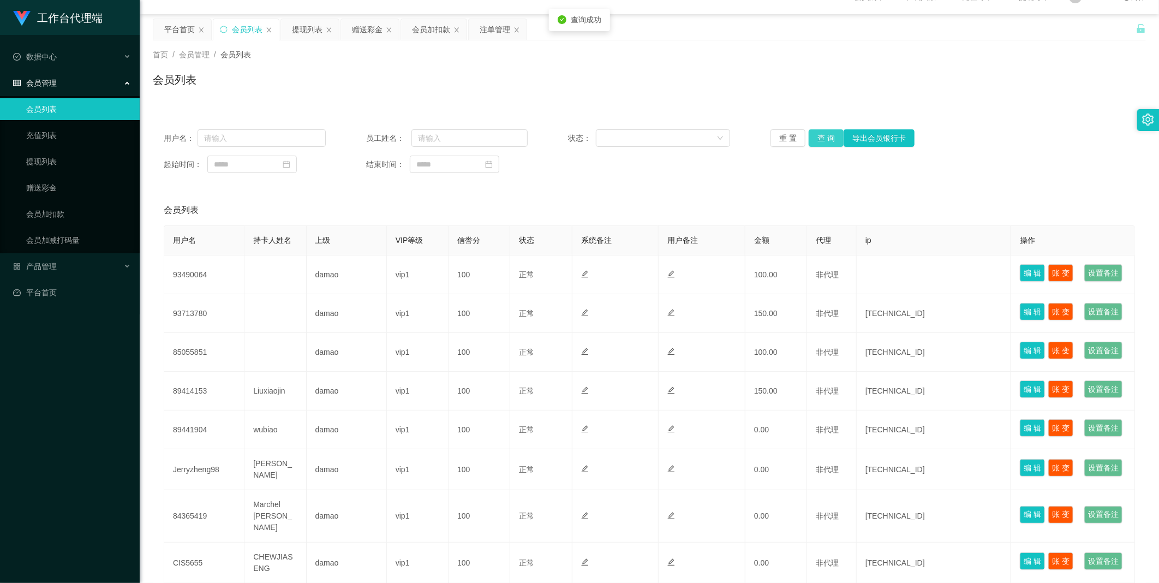
scroll to position [0, 0]
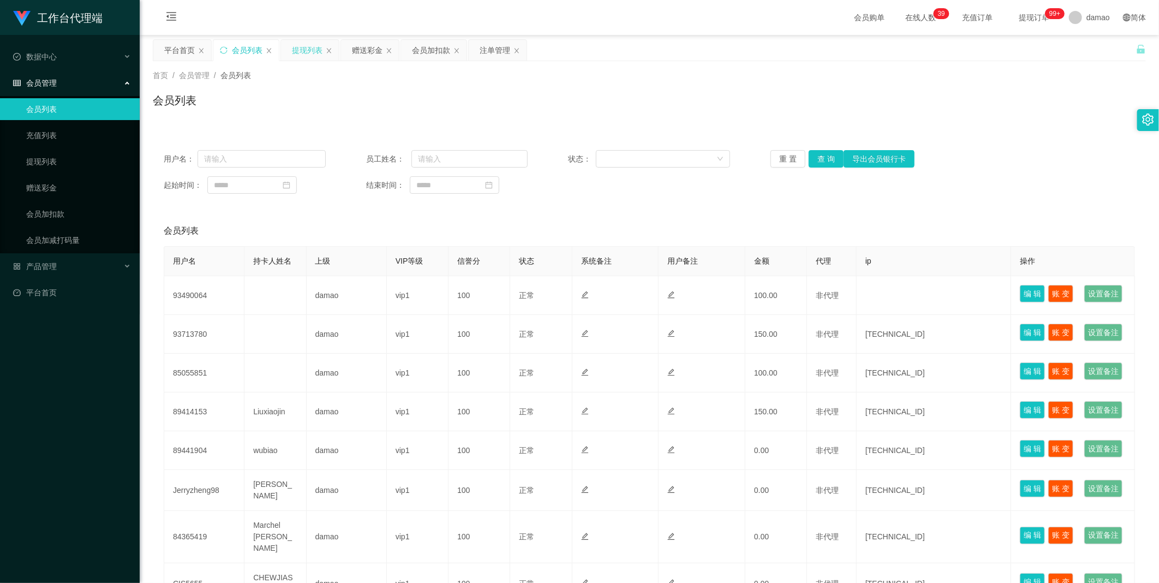
click at [304, 51] on div "提现列表" at bounding box center [307, 50] width 31 height 21
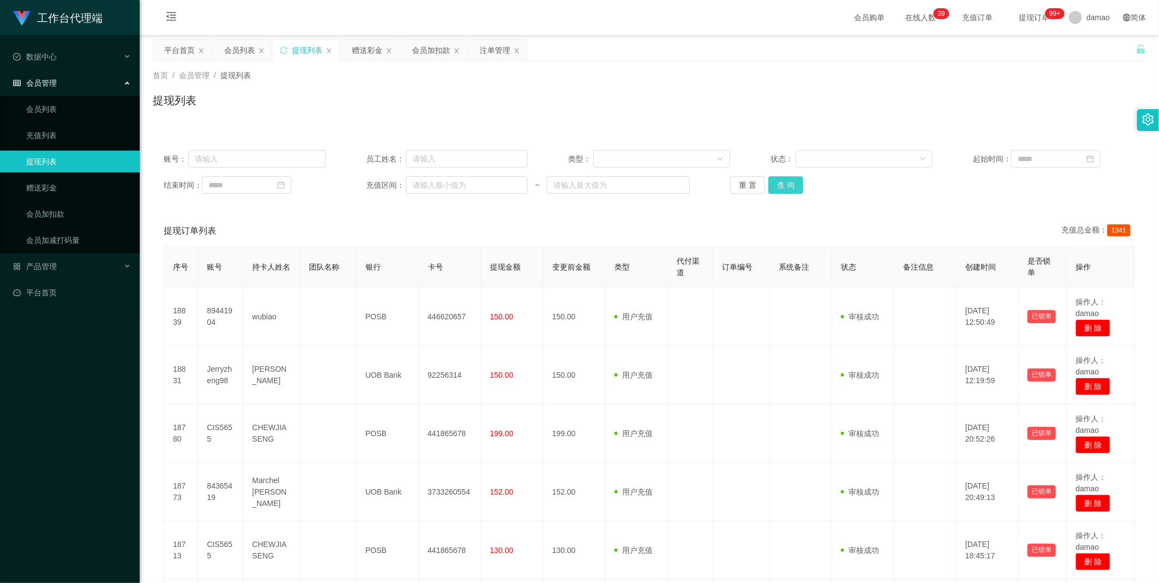
click at [782, 187] on button "查 询" at bounding box center [785, 184] width 35 height 17
click at [777, 186] on button "查 询" at bounding box center [785, 184] width 35 height 17
click at [777, 186] on div "重 置 查 询" at bounding box center [811, 184] width 162 height 17
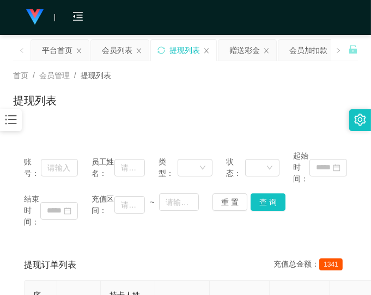
click at [292, 72] on div "首页 / 会员管理 / 提现列表 /" at bounding box center [185, 75] width 345 height 11
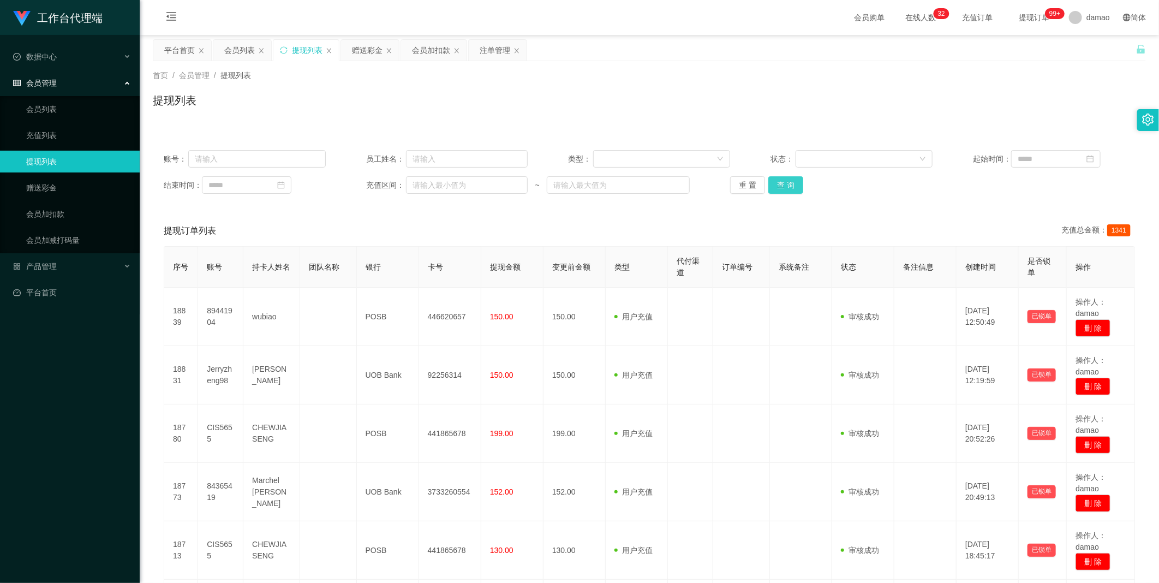
click at [787, 184] on button "查 询" at bounding box center [785, 184] width 35 height 17
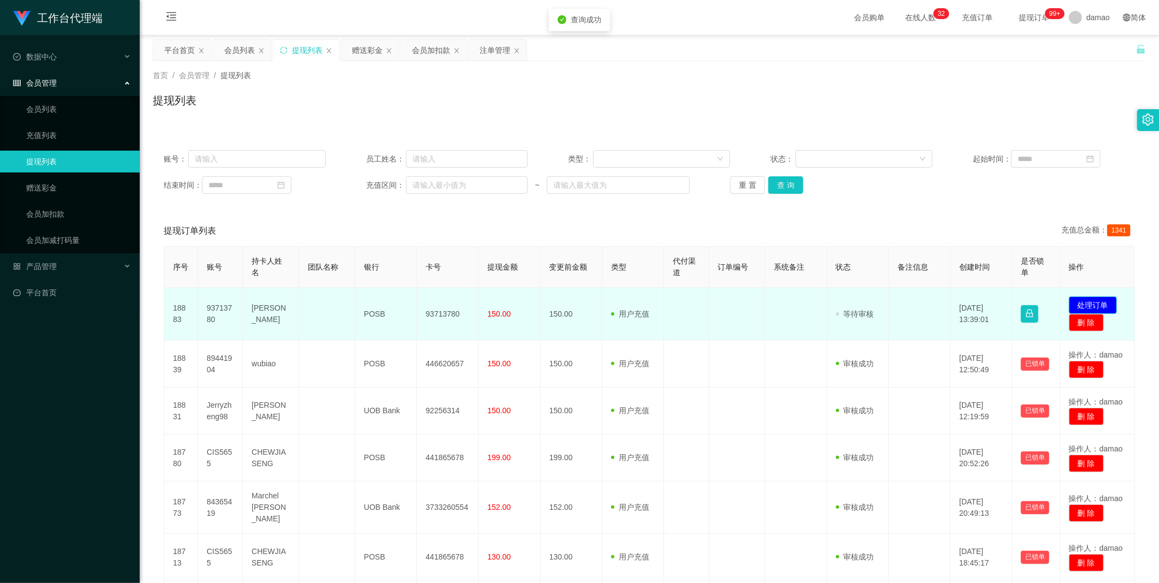
click at [1093, 302] on button "处理订单" at bounding box center [1093, 304] width 48 height 17
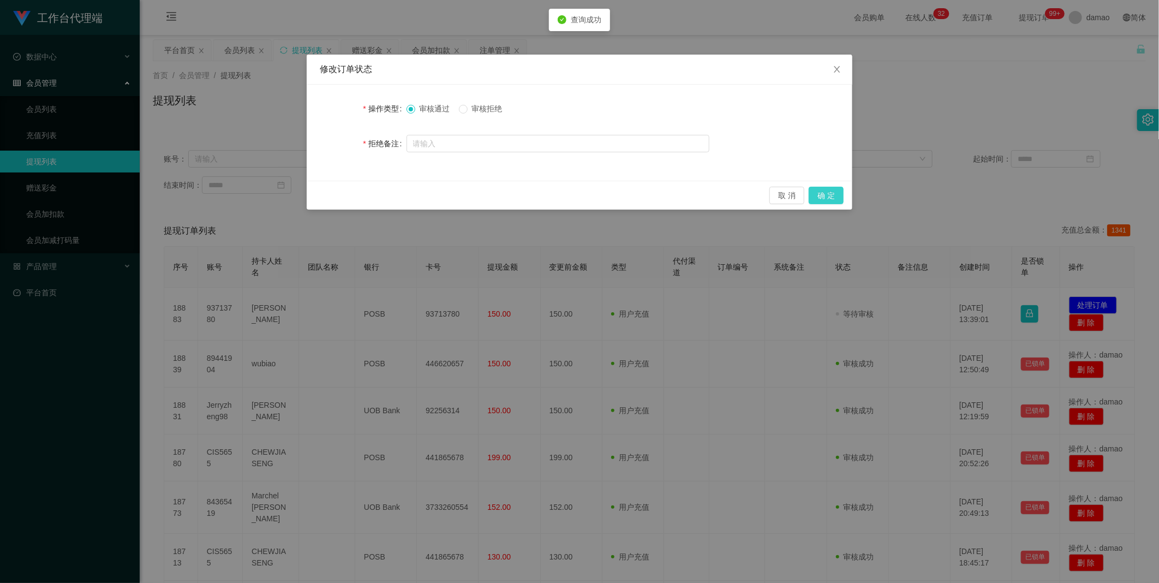
click at [820, 195] on button "确 定" at bounding box center [825, 195] width 35 height 17
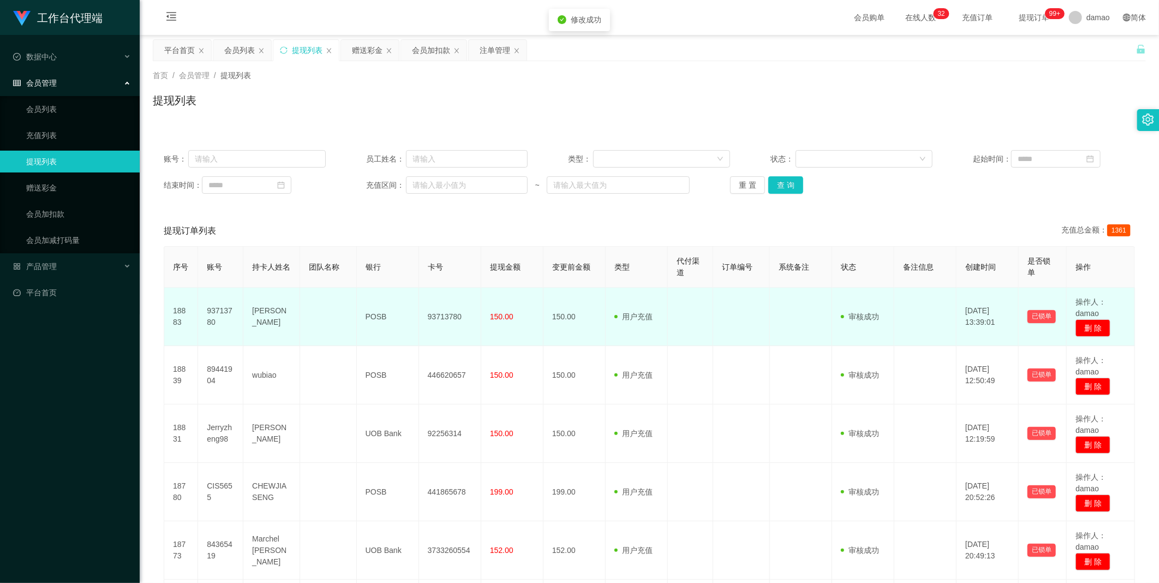
click at [434, 314] on td "93713780" at bounding box center [450, 316] width 62 height 58
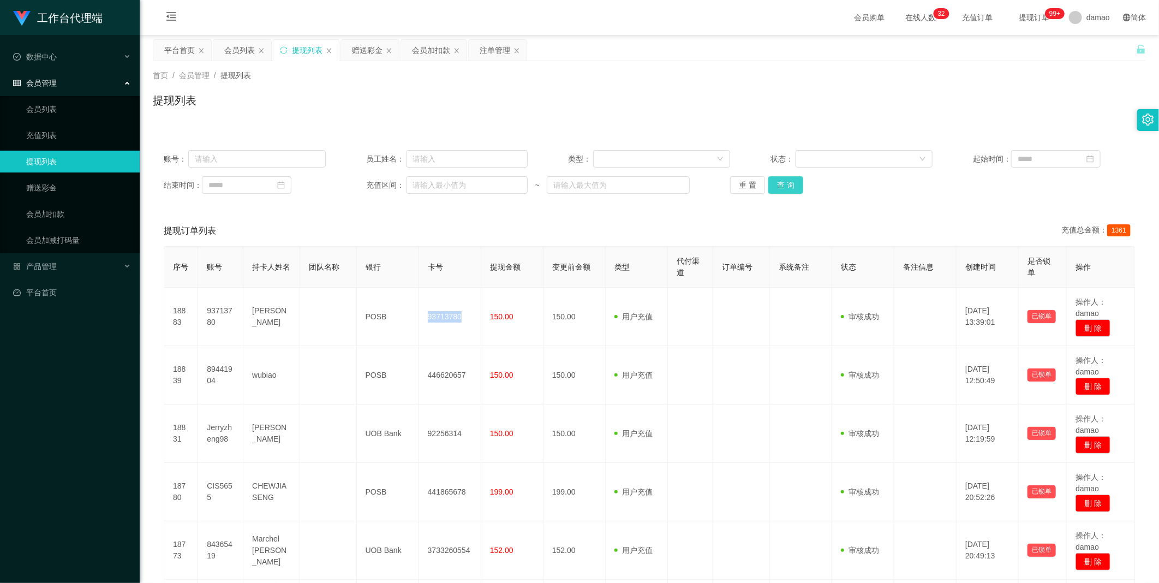
click at [777, 180] on button "查 询" at bounding box center [785, 184] width 35 height 17
click at [788, 182] on button "查 询" at bounding box center [785, 184] width 35 height 17
click at [788, 182] on div "重 置 查 询" at bounding box center [811, 184] width 162 height 17
click at [788, 182] on button "查 询" at bounding box center [785, 184] width 35 height 17
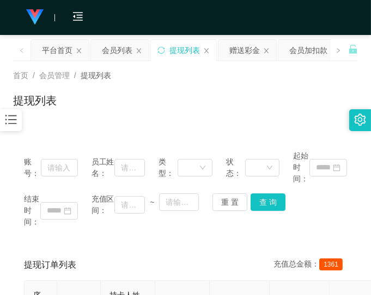
click at [295, 119] on div "首页 / 会员管理 / 提现列表 / 提现列表" at bounding box center [185, 93] width 371 height 65
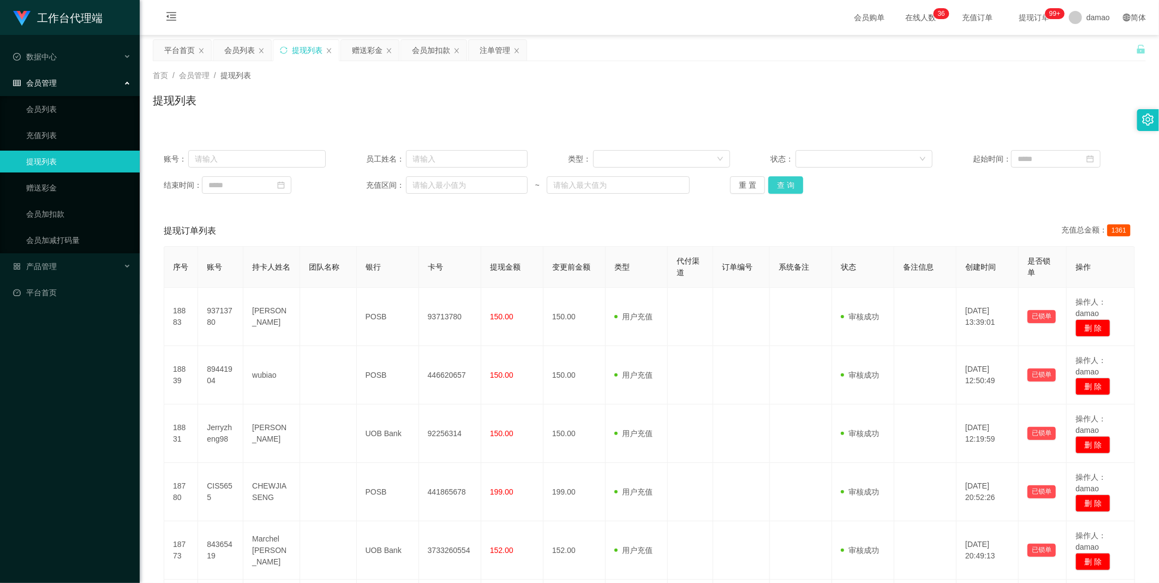
click at [793, 184] on button "查 询" at bounding box center [785, 184] width 35 height 17
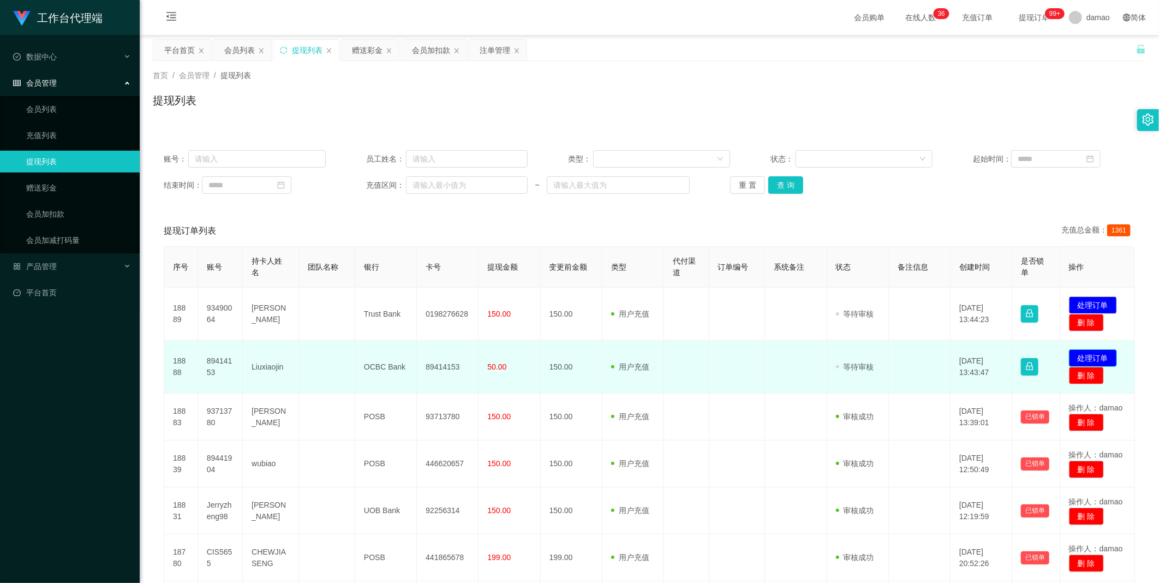
click at [1097, 364] on button "处理订单" at bounding box center [1093, 357] width 48 height 17
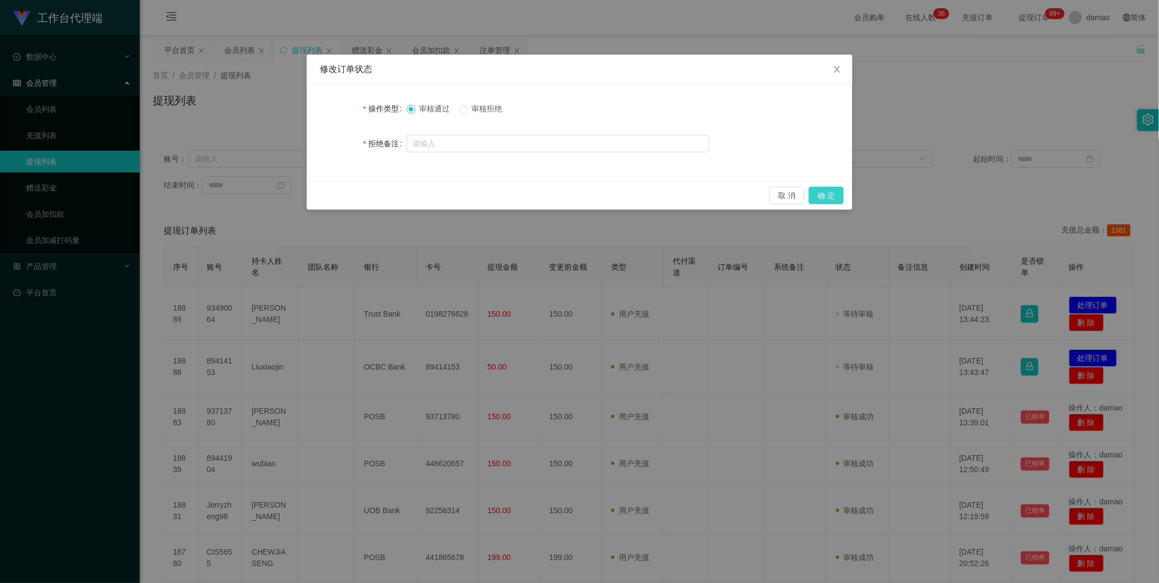
click at [831, 192] on button "确 定" at bounding box center [825, 195] width 35 height 17
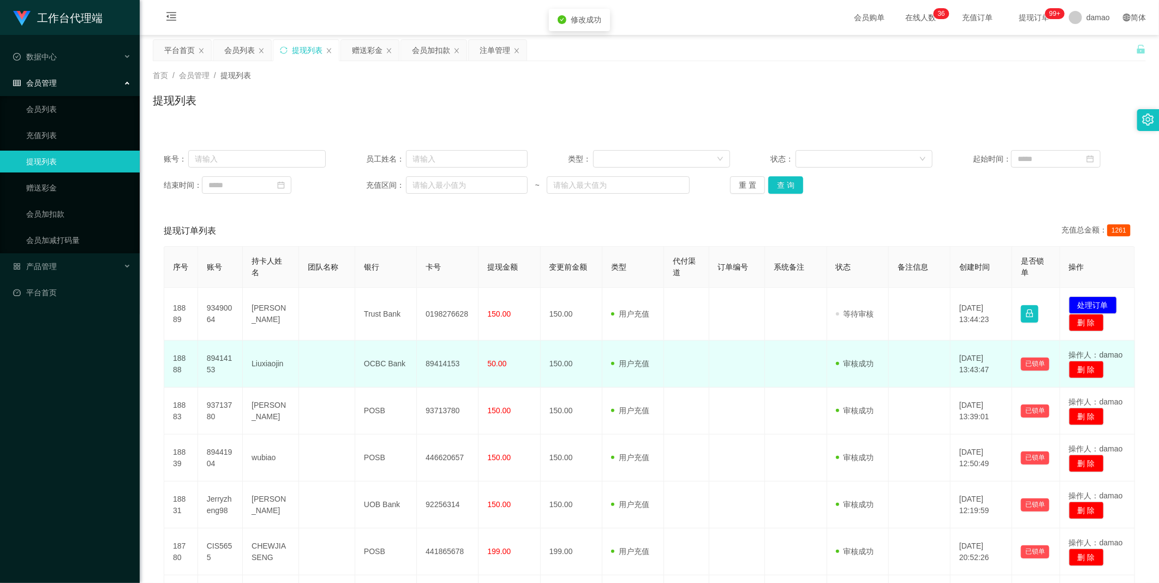
click at [446, 373] on td "89414153" at bounding box center [448, 363] width 62 height 47
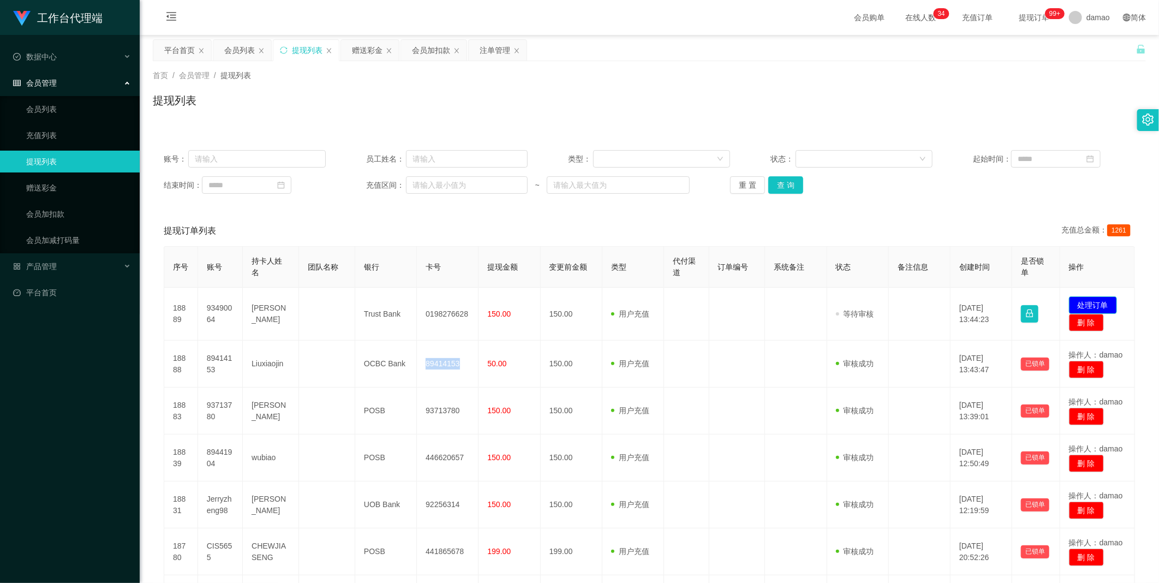
click at [1095, 307] on button "处理订单" at bounding box center [1093, 304] width 48 height 17
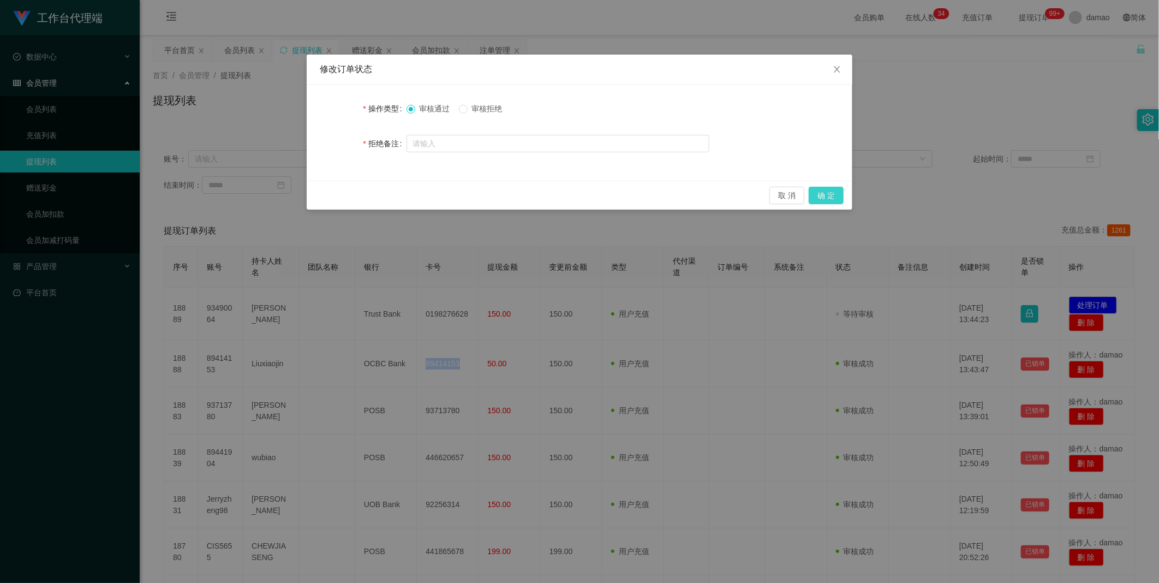
click at [830, 193] on button "确 定" at bounding box center [825, 195] width 35 height 17
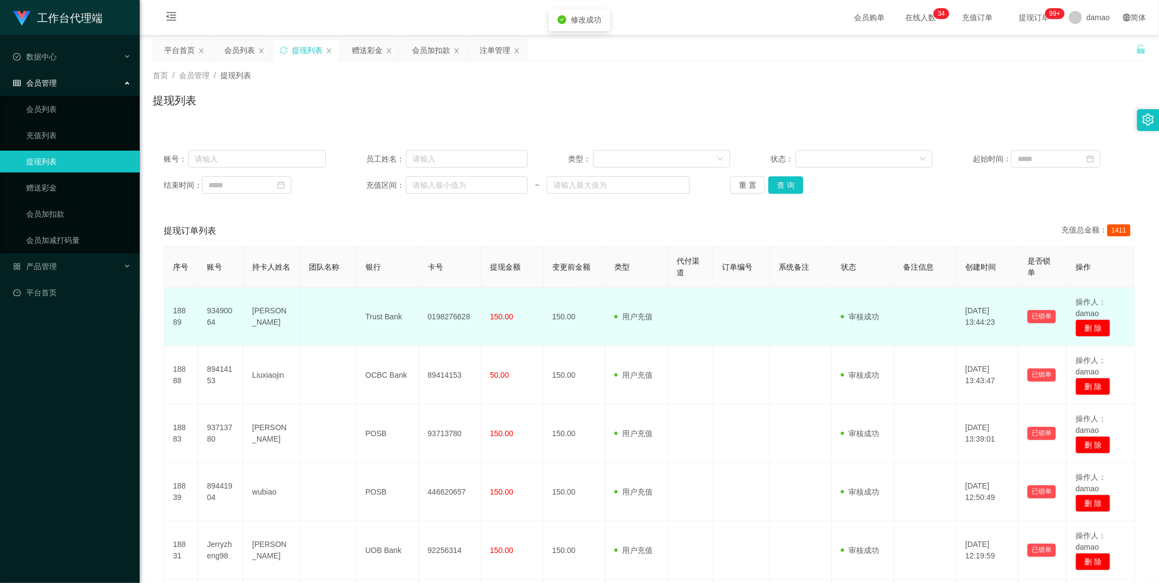
click at [273, 306] on td "[PERSON_NAME]" at bounding box center [271, 316] width 57 height 58
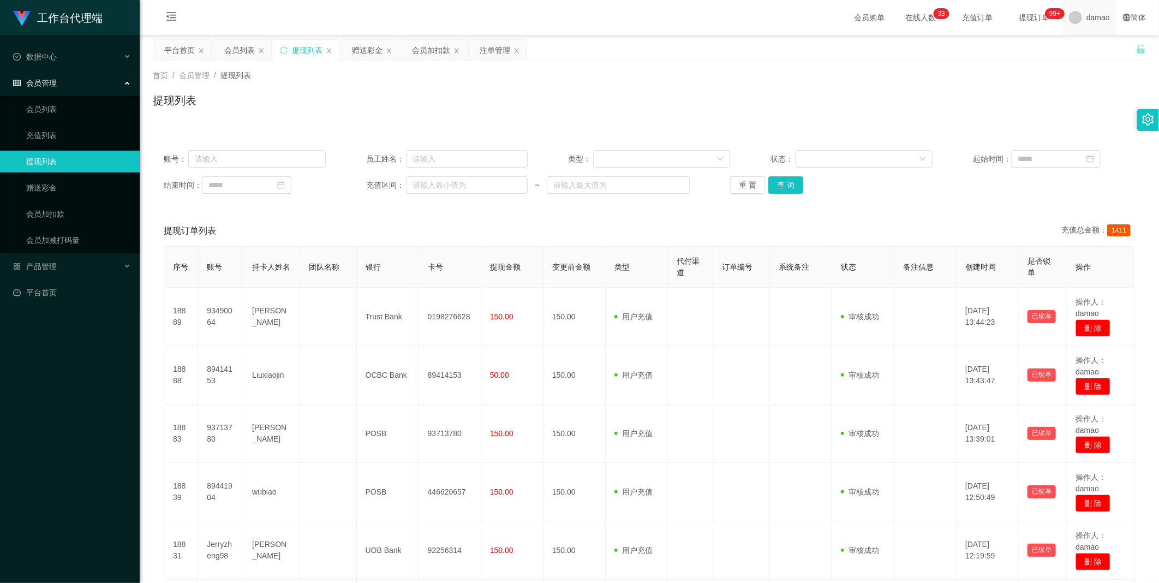
click at [1124, 0] on html "工作台代理端 数据中心 会员管理 会员列表 充值列表 提现列表 赠送彩金 会员加扣款 会员加减打码量 产品管理 平台首页 保存配置 重置配置 整体风格设置 主…" at bounding box center [579, 291] width 1159 height 583
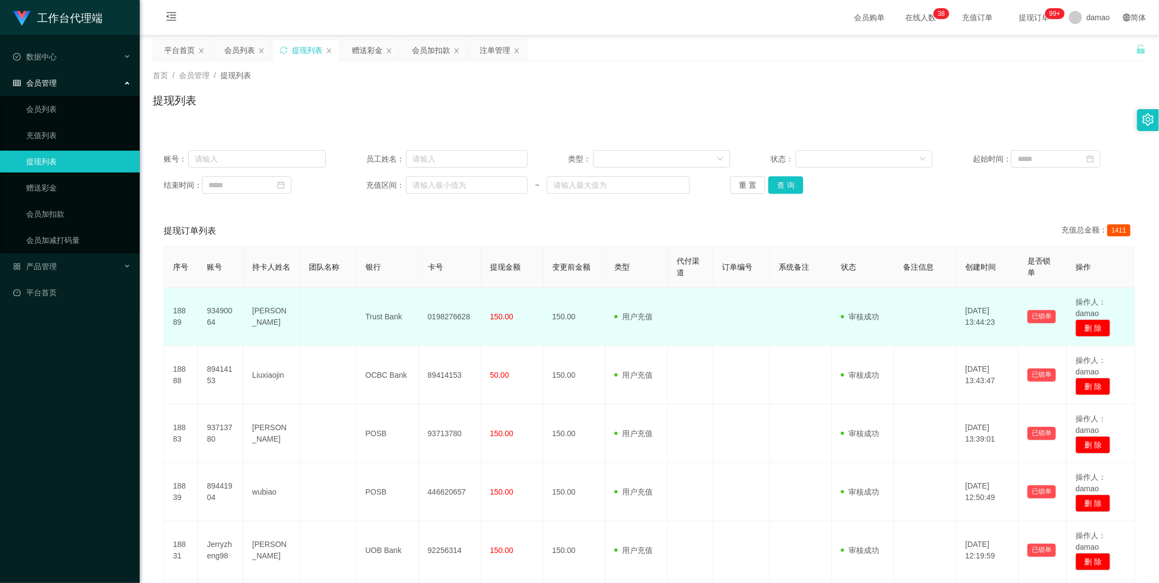
click at [388, 319] on td "Trust Bank" at bounding box center [388, 316] width 62 height 58
click at [455, 320] on td "0198276628" at bounding box center [450, 316] width 62 height 58
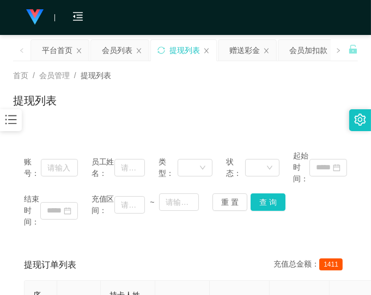
click at [274, 100] on div "提现列表" at bounding box center [185, 104] width 345 height 25
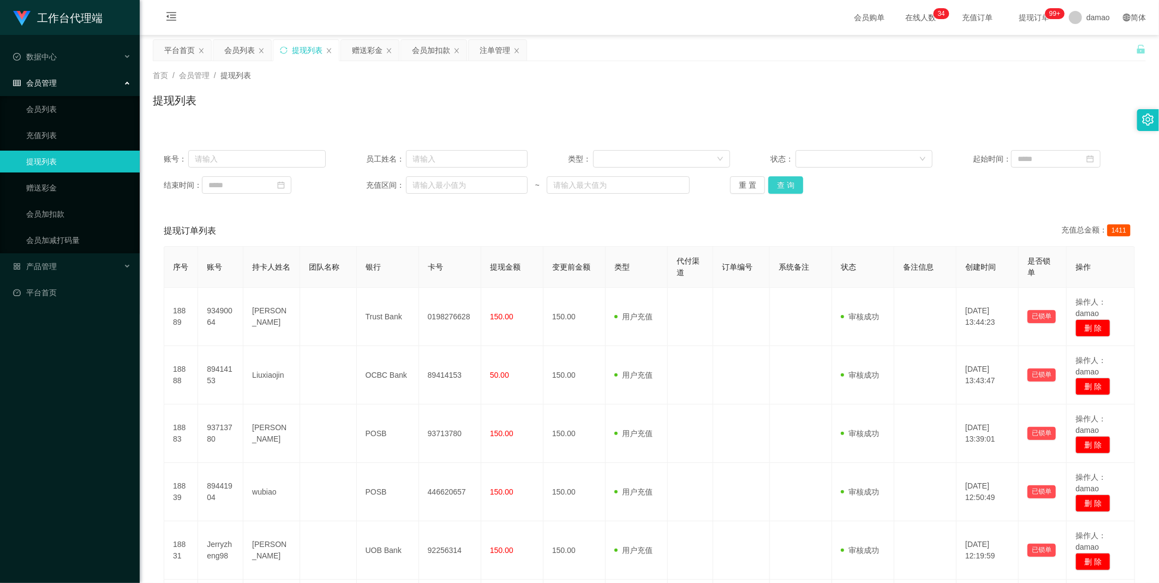
click at [787, 178] on button "查 询" at bounding box center [785, 184] width 35 height 17
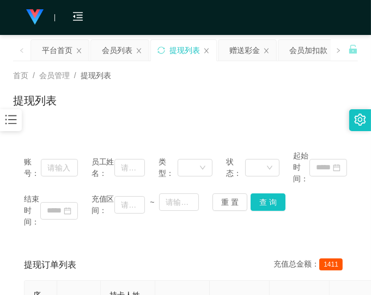
click at [280, 70] on div "首页 / 会员管理 / 提现列表 /" at bounding box center [185, 75] width 345 height 11
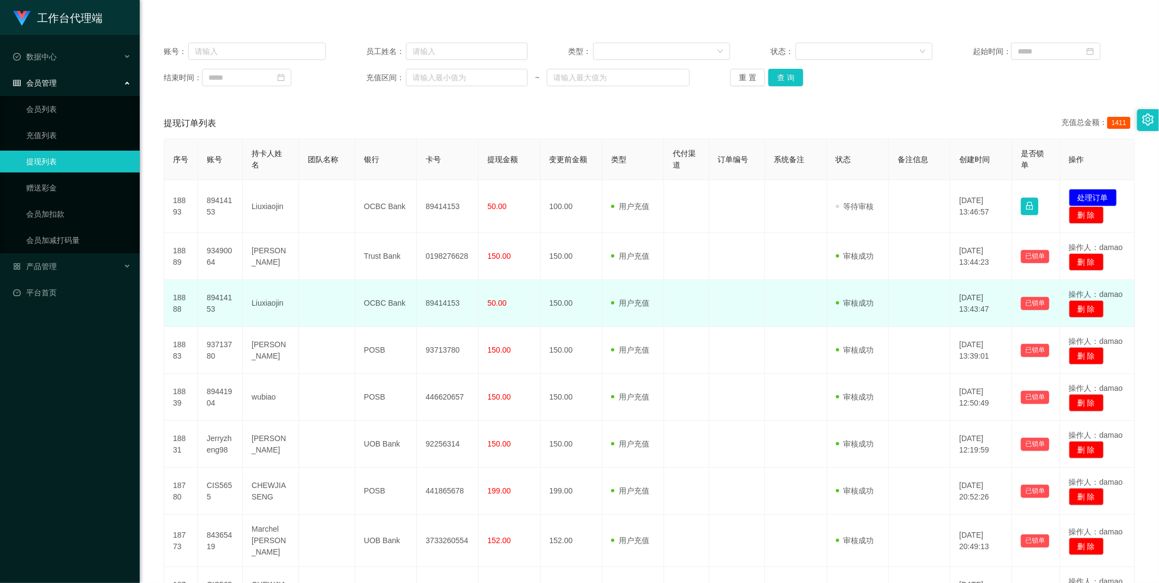
scroll to position [121, 0]
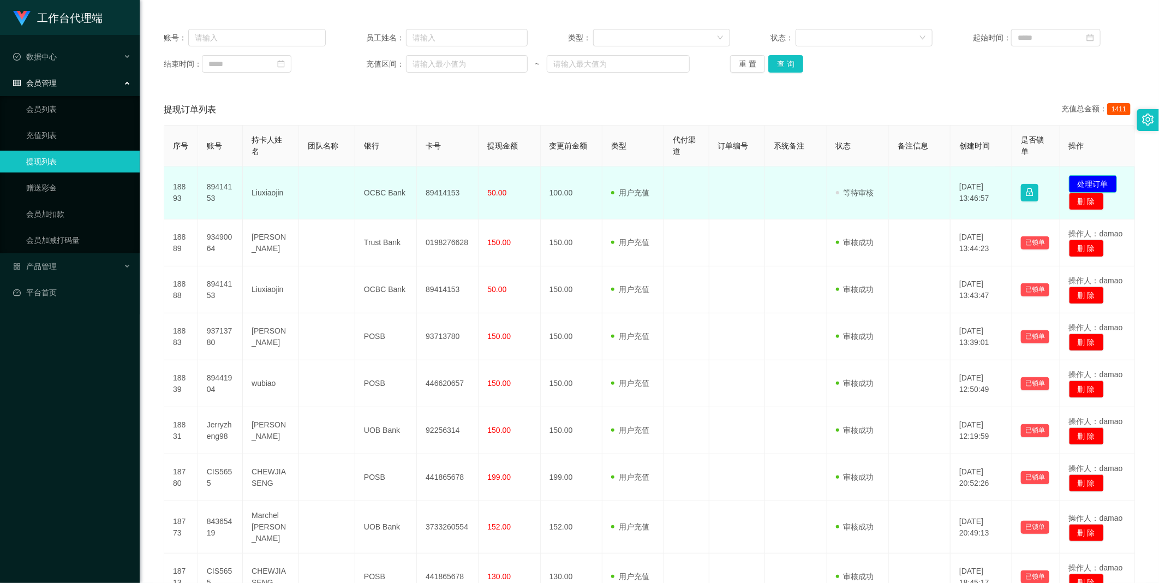
click at [1080, 177] on button "处理订单" at bounding box center [1093, 183] width 48 height 17
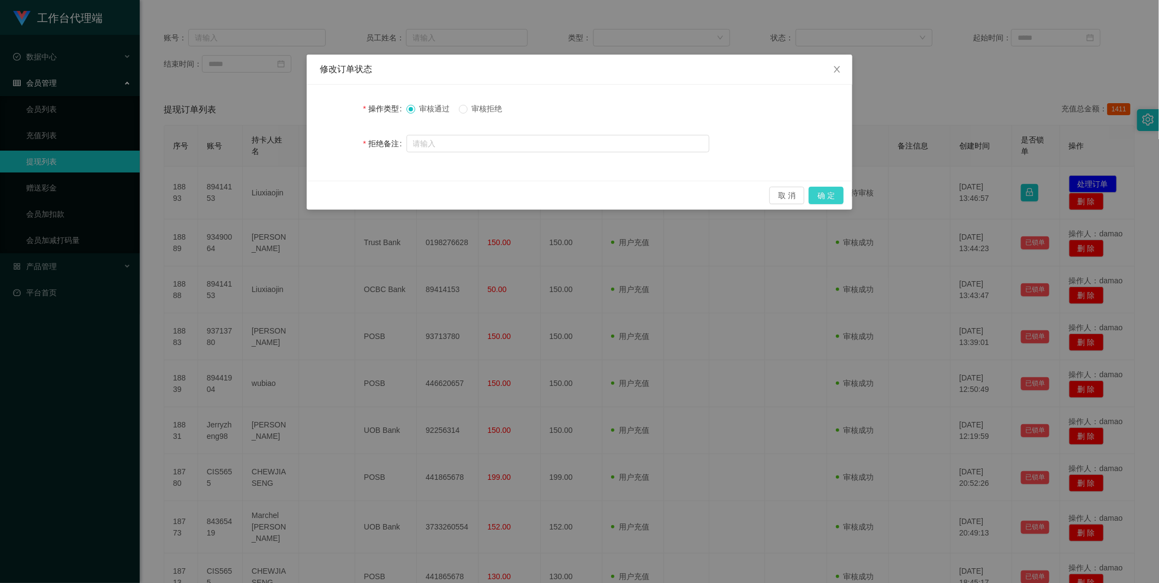
click at [828, 199] on button "确 定" at bounding box center [825, 195] width 35 height 17
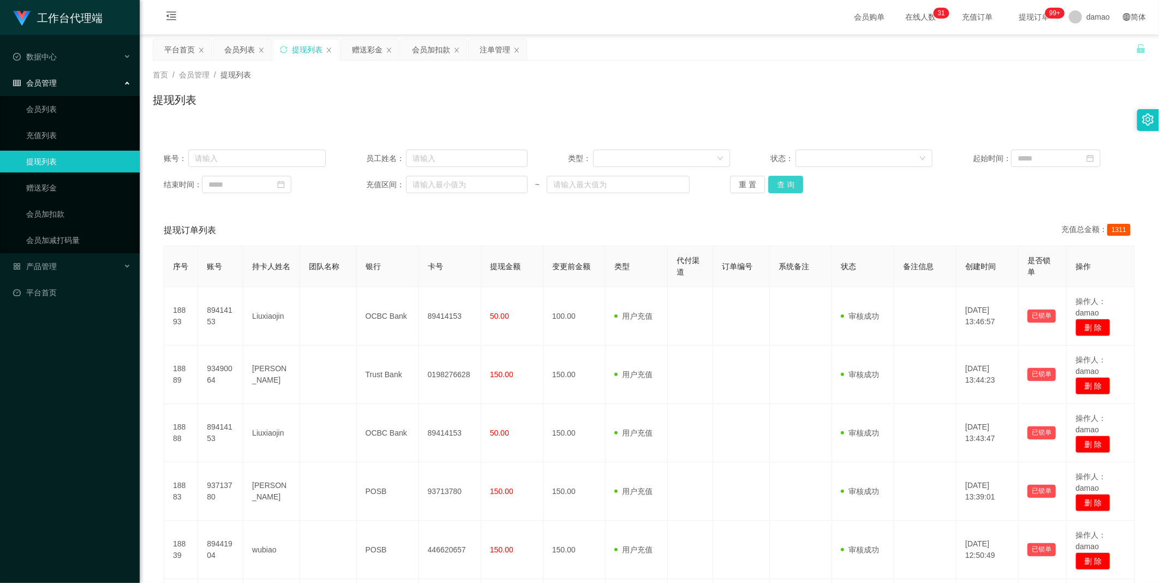
scroll to position [0, 0]
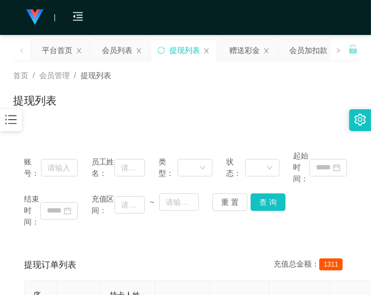
click at [311, 236] on div "账号： 员工姓名： 类型： 状态： 起始时间： 结束时间： 充值区间： ~ 重 置 查 询" at bounding box center [185, 188] width 345 height 99
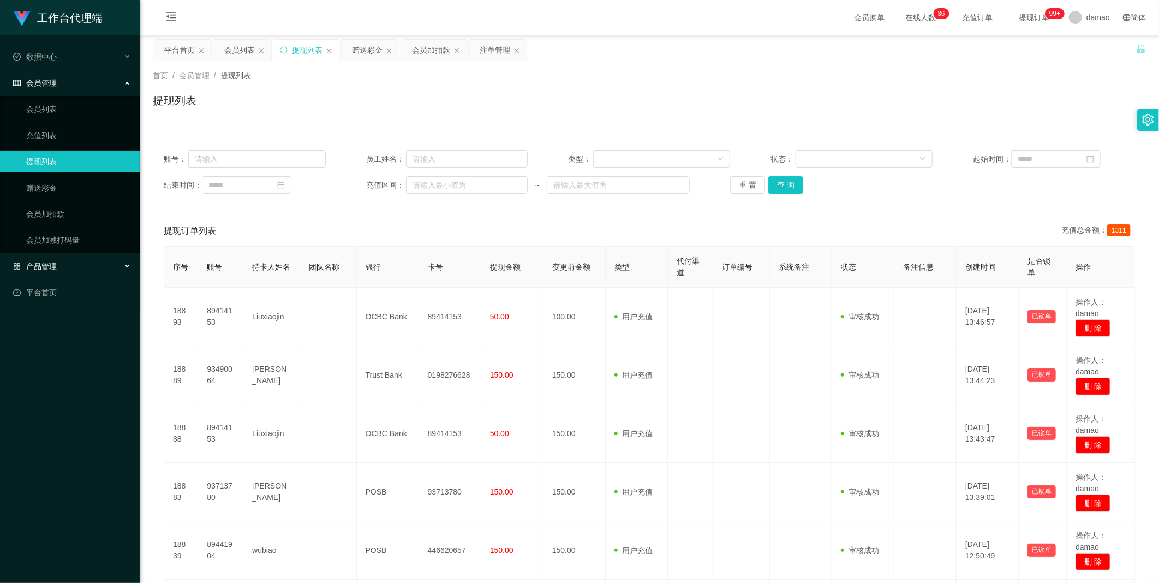
click at [69, 261] on div "产品管理" at bounding box center [70, 266] width 140 height 22
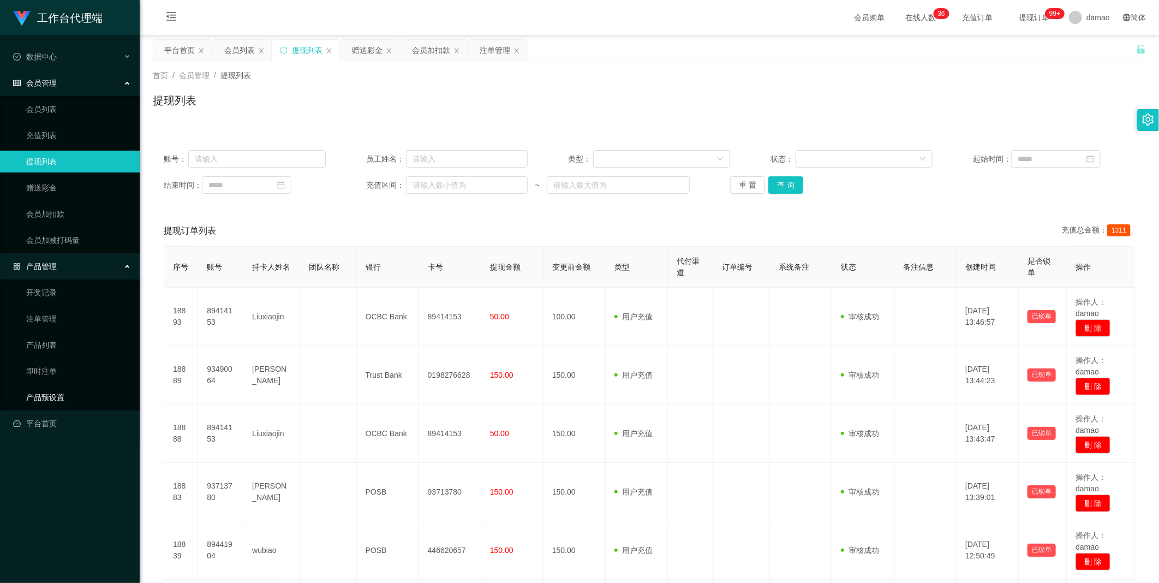
drag, startPoint x: 55, startPoint y: 395, endPoint x: 68, endPoint y: 391, distance: 13.3
click at [56, 395] on link "产品预设置" at bounding box center [78, 397] width 105 height 22
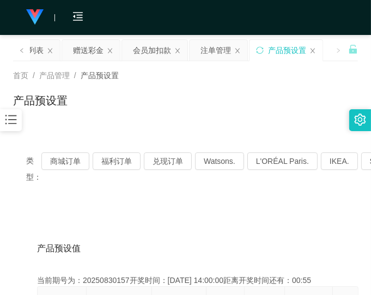
drag, startPoint x: 295, startPoint y: 111, endPoint x: 298, endPoint y: 104, distance: 7.6
click at [295, 111] on div "产品预设置" at bounding box center [185, 104] width 345 height 25
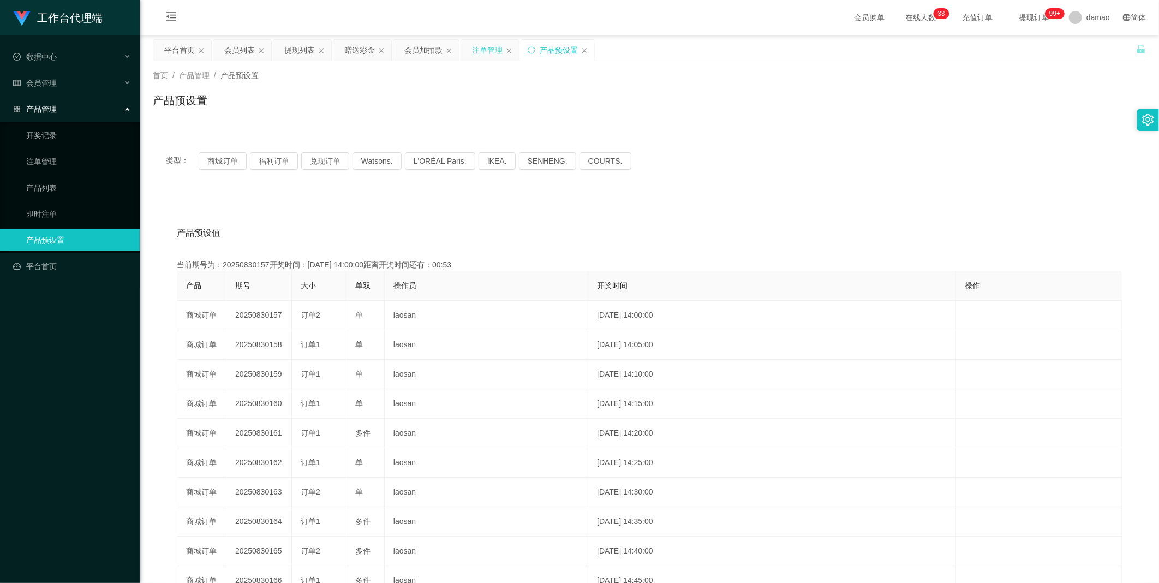
click at [493, 47] on div "注单管理" at bounding box center [487, 50] width 31 height 21
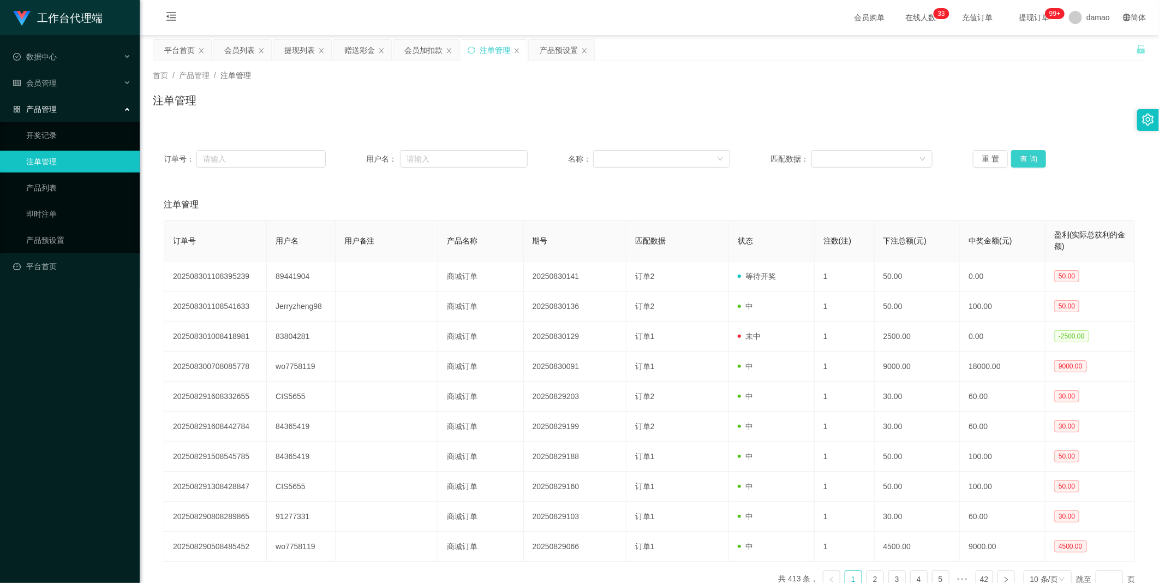
click at [1021, 161] on button "查 询" at bounding box center [1028, 158] width 35 height 17
click at [1021, 161] on div "重 置 查 询" at bounding box center [1054, 158] width 162 height 17
click at [1021, 161] on button "查 询" at bounding box center [1028, 158] width 35 height 17
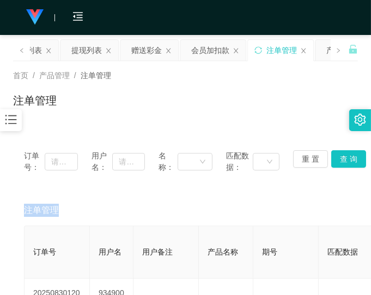
click at [293, 95] on div "注单管理" at bounding box center [185, 104] width 345 height 25
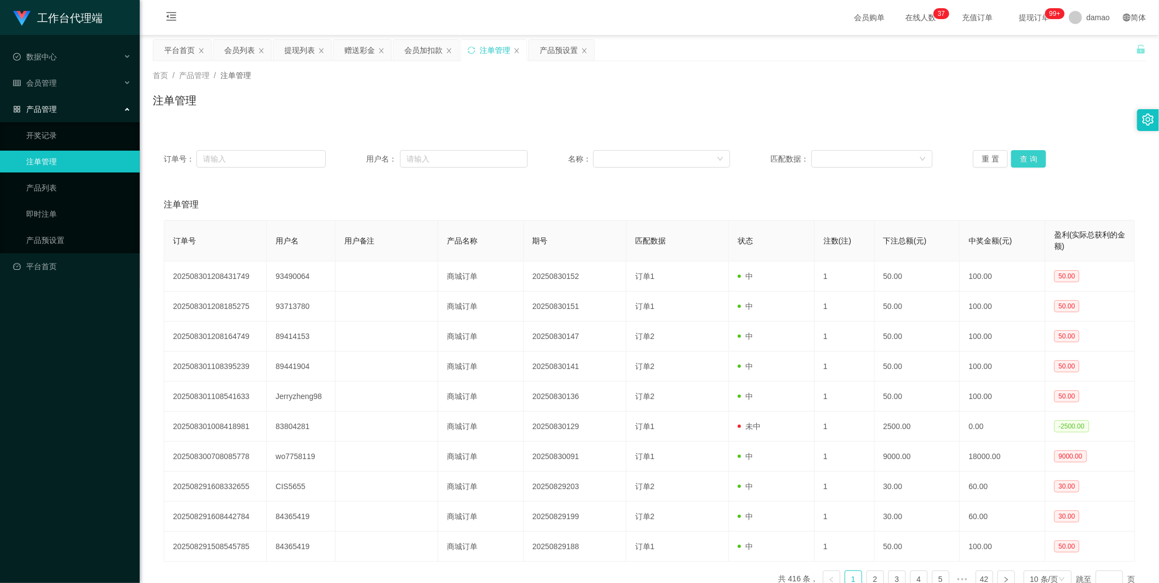
click at [1039, 159] on button "查 询" at bounding box center [1028, 158] width 35 height 17
click at [1037, 159] on button "查 询" at bounding box center [1028, 158] width 35 height 17
click at [555, 40] on div "产品预设置" at bounding box center [558, 50] width 38 height 21
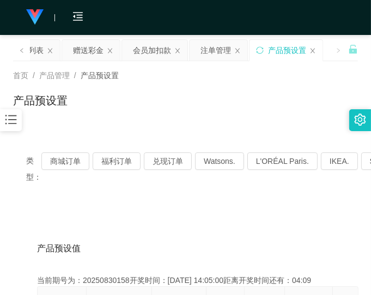
click at [208, 112] on div "产品预设置" at bounding box center [185, 104] width 345 height 25
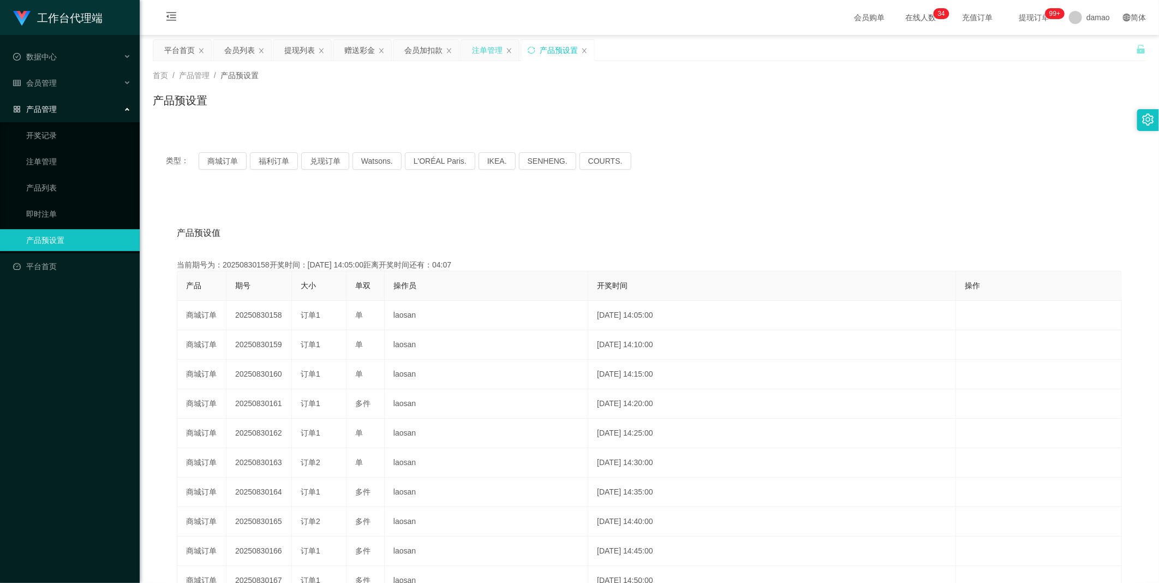
click at [490, 49] on div "注单管理" at bounding box center [487, 50] width 31 height 21
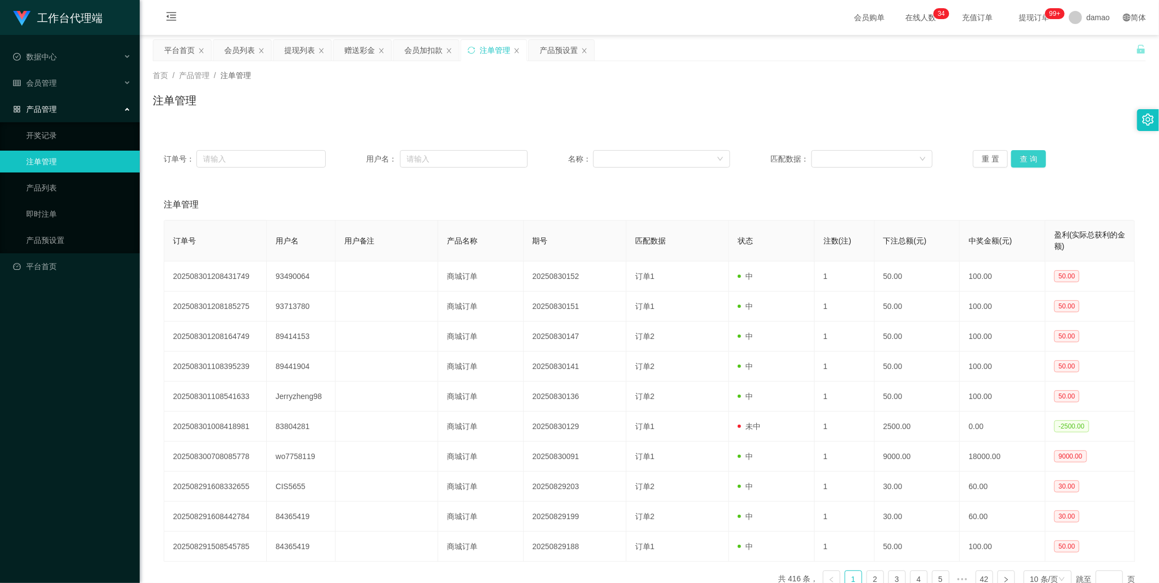
click at [1026, 161] on button "查 询" at bounding box center [1028, 158] width 35 height 17
click at [1026, 161] on div "重 置 查 询" at bounding box center [1054, 158] width 162 height 17
click at [1026, 161] on button "查 询" at bounding box center [1028, 158] width 35 height 17
click at [1028, 157] on button "查 询" at bounding box center [1028, 158] width 35 height 17
drag, startPoint x: 284, startPoint y: 53, endPoint x: 289, endPoint y: 53, distance: 5.5
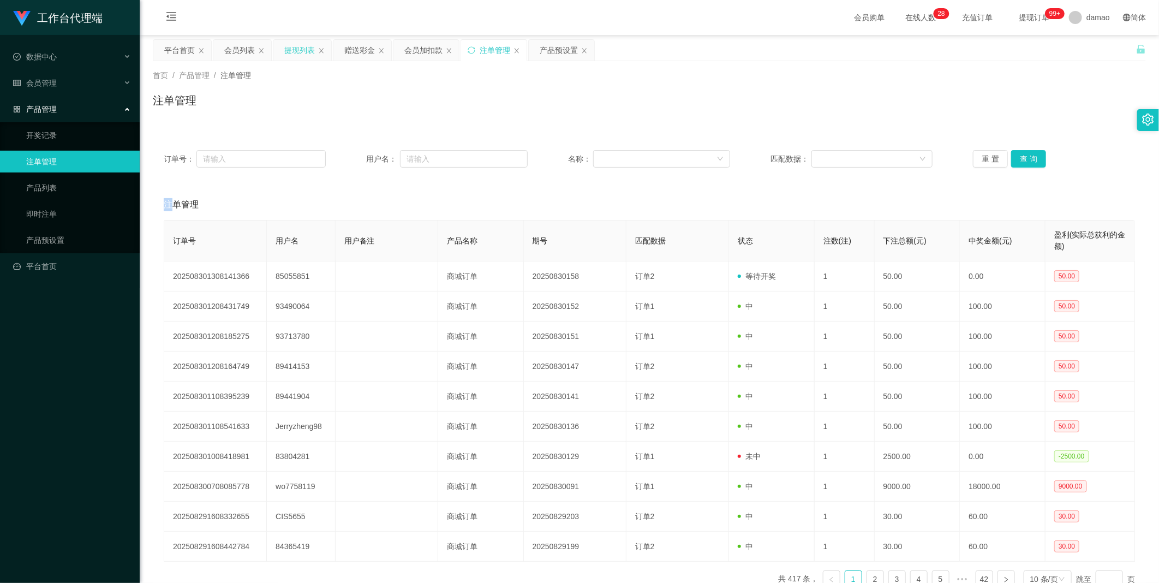
click at [284, 52] on div "提现列表" at bounding box center [299, 50] width 31 height 21
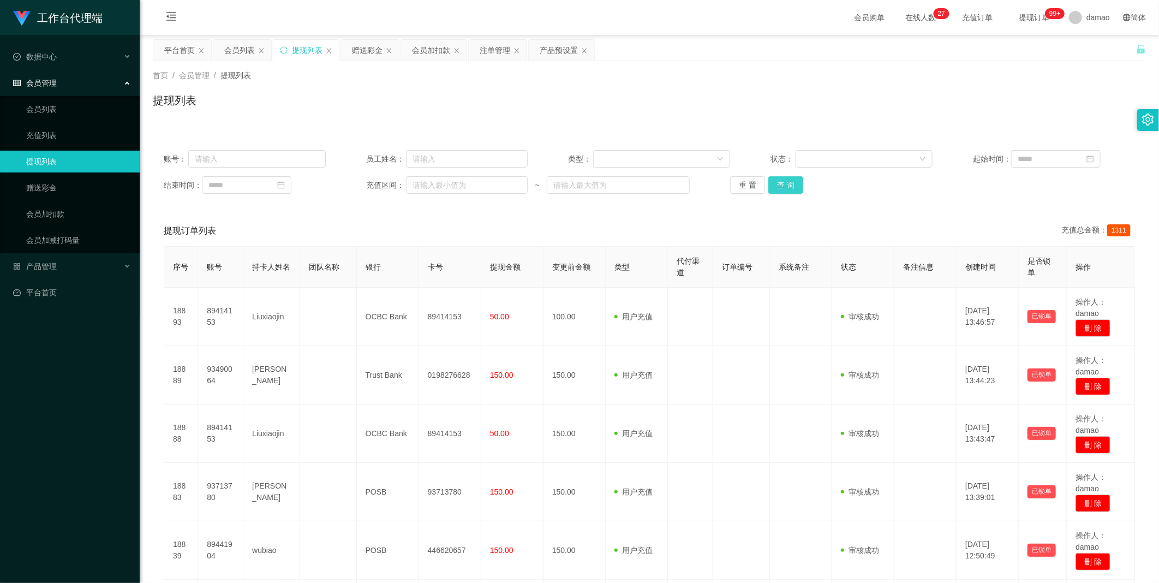
click at [781, 187] on button "查 询" at bounding box center [785, 184] width 35 height 17
click at [784, 176] on button "查 询" at bounding box center [785, 184] width 35 height 17
click at [784, 176] on div "重 置 查 询" at bounding box center [811, 184] width 162 height 17
drag, startPoint x: 784, startPoint y: 176, endPoint x: 787, endPoint y: 181, distance: 5.9
click at [787, 181] on button "查 询" at bounding box center [785, 184] width 35 height 17
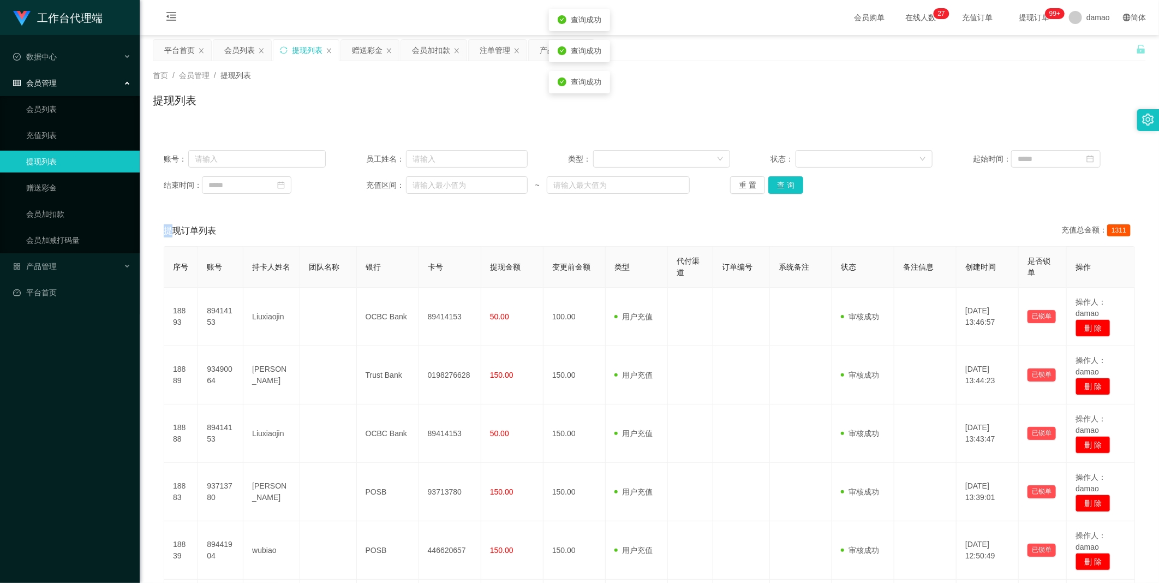
click at [788, 181] on div "重 置 查 询" at bounding box center [811, 184] width 162 height 17
drag, startPoint x: 788, startPoint y: 181, endPoint x: 786, endPoint y: 187, distance: 5.7
click at [785, 186] on button "查 询" at bounding box center [785, 184] width 35 height 17
click at [786, 187] on button "查 询" at bounding box center [791, 184] width 47 height 17
click at [786, 187] on button "查 询" at bounding box center [785, 184] width 35 height 17
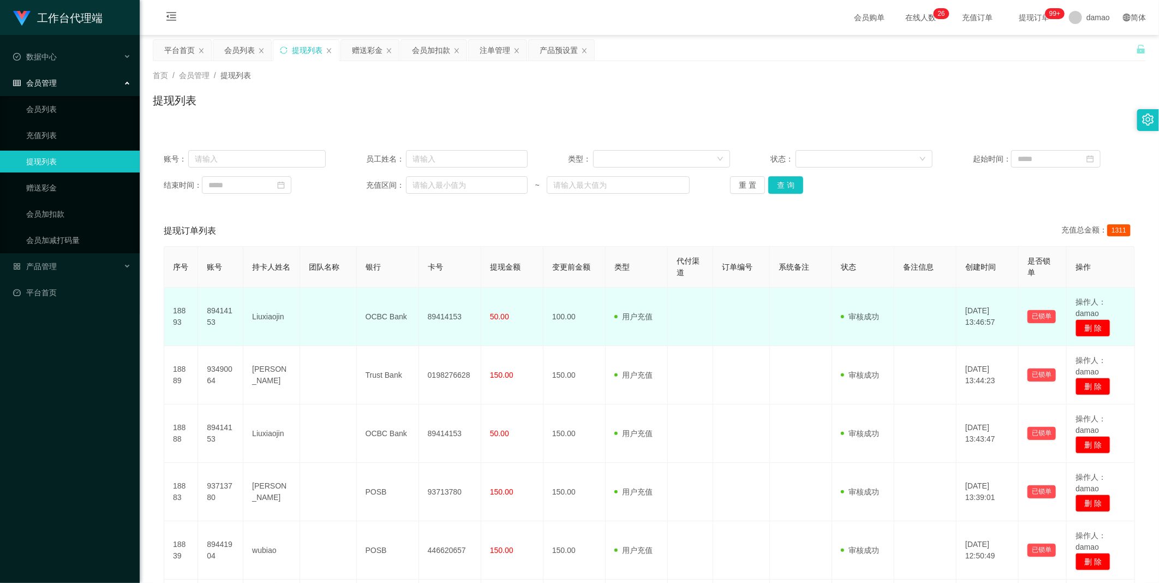
click at [225, 310] on td "89414153" at bounding box center [220, 316] width 45 height 58
click at [225, 311] on td "89414153" at bounding box center [220, 316] width 45 height 58
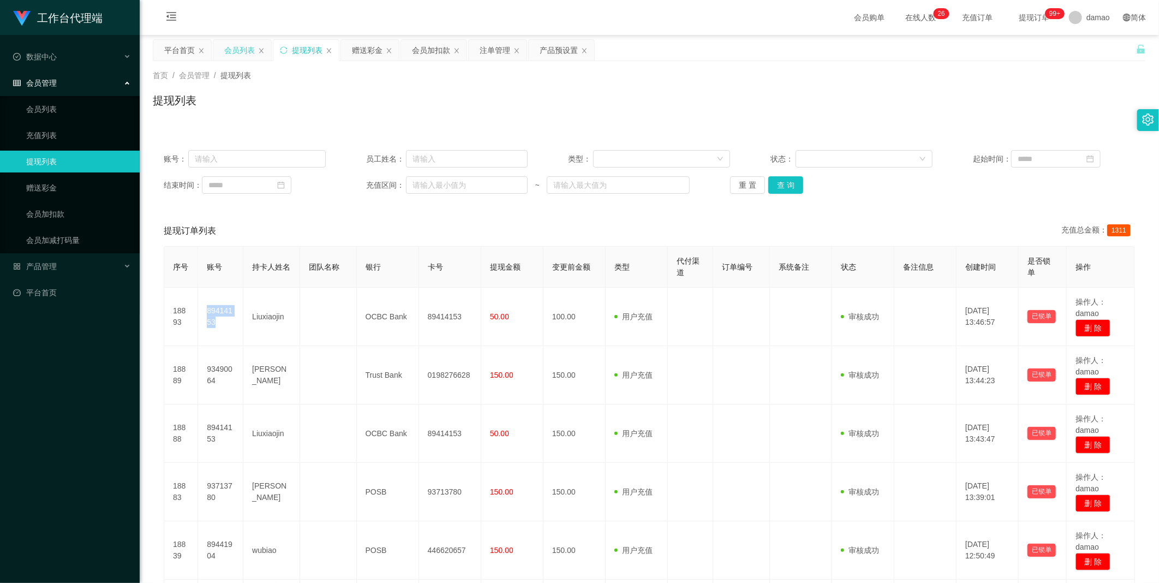
click at [244, 52] on div "会员列表" at bounding box center [239, 50] width 31 height 21
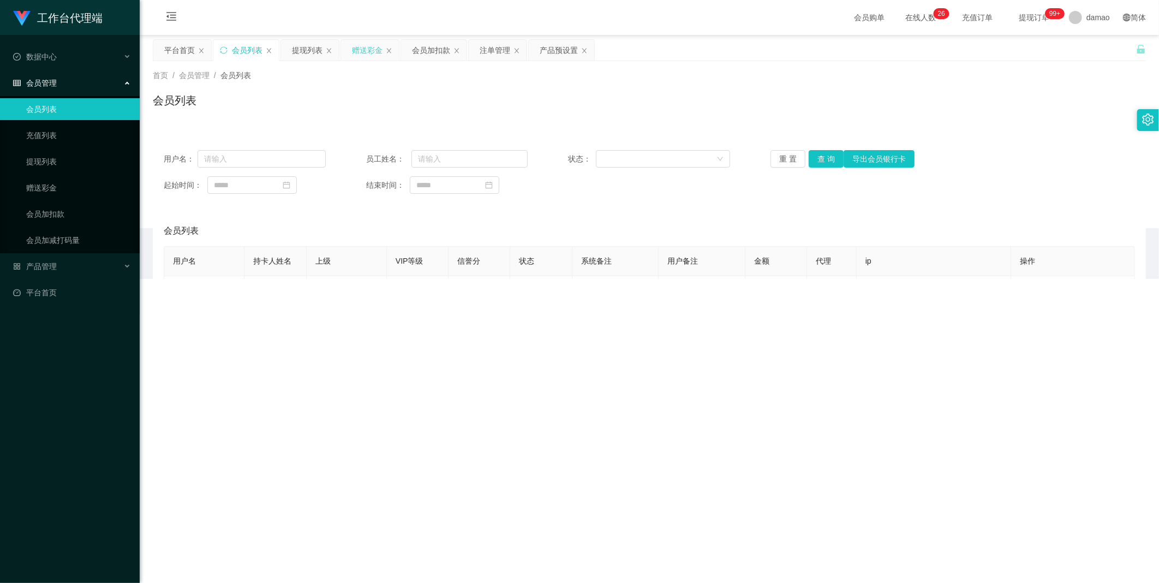
click at [364, 44] on div "赠送彩金" at bounding box center [367, 50] width 31 height 21
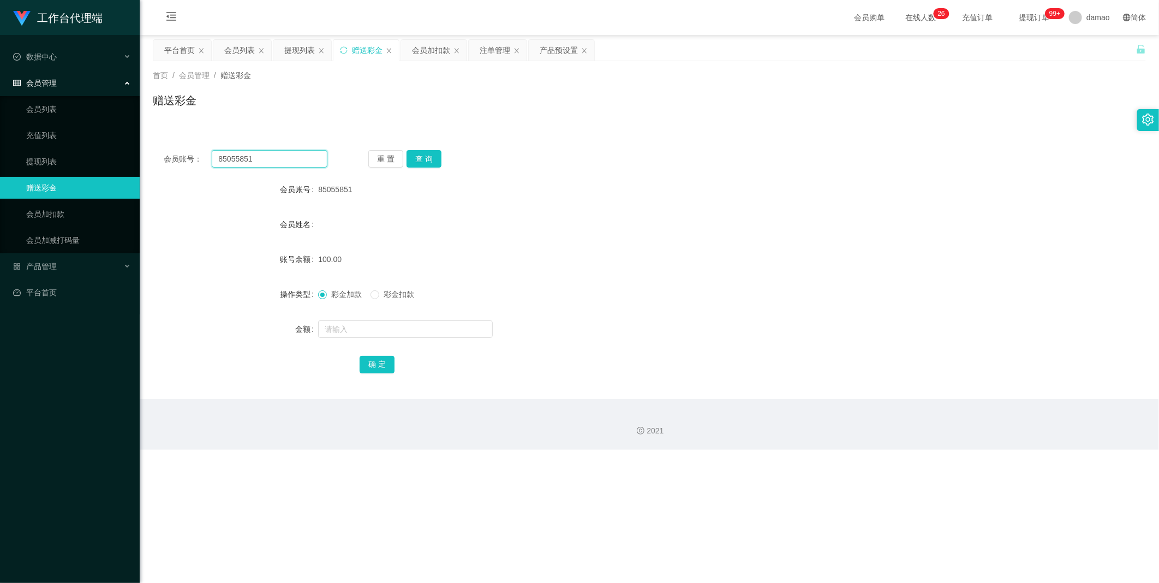
drag, startPoint x: 285, startPoint y: 157, endPoint x: 183, endPoint y: 146, distance: 102.0
click at [182, 146] on div "会员账号： 85055851 重 置 查 询 会员账号 85055851 会员姓名 账号余额 100.00 操作类型 彩金加款 彩金扣款 金额 确 定" at bounding box center [649, 269] width 993 height 260
paste input "9414153"
type input "89414153"
click at [431, 159] on button "查 询" at bounding box center [423, 158] width 35 height 17
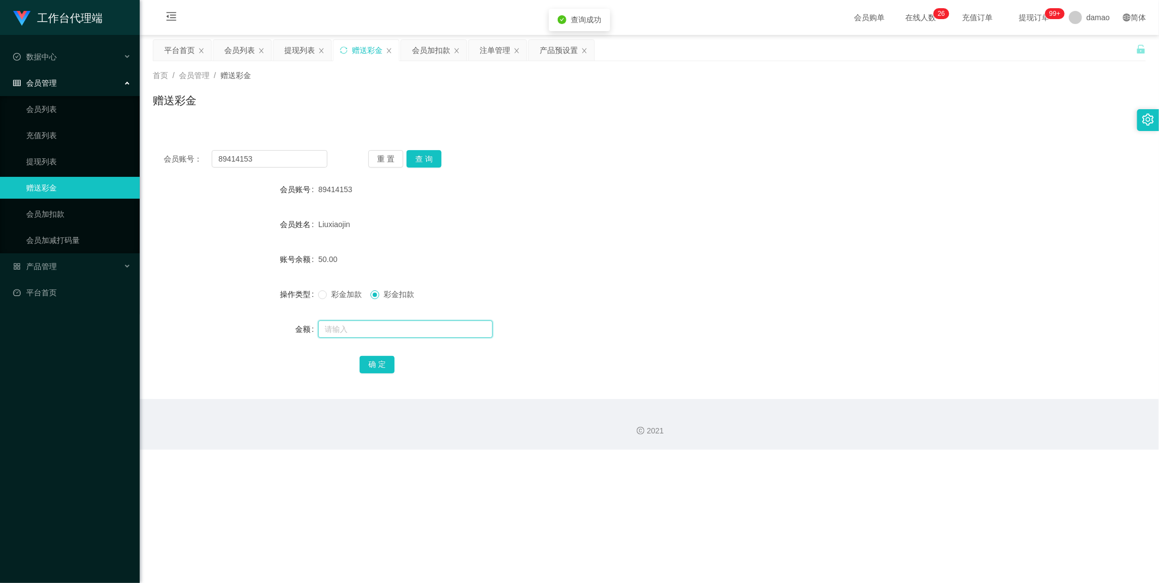
click at [353, 332] on input "text" at bounding box center [405, 328] width 175 height 17
type input "50"
click at [374, 361] on button "确 定" at bounding box center [376, 364] width 35 height 17
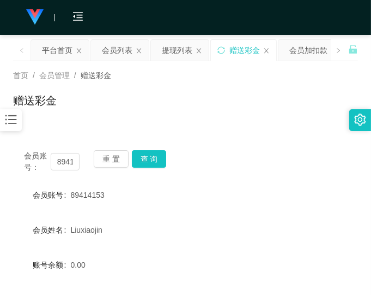
drag, startPoint x: 282, startPoint y: 131, endPoint x: 276, endPoint y: 127, distance: 7.4
click at [282, 131] on div "会员账号： 89414153 重 置 查 询 会员账号 89414153 会员姓名 [PERSON_NAME] 账号余额 0.00 操作类型 彩金加款 彩金扣…" at bounding box center [185, 265] width 345 height 278
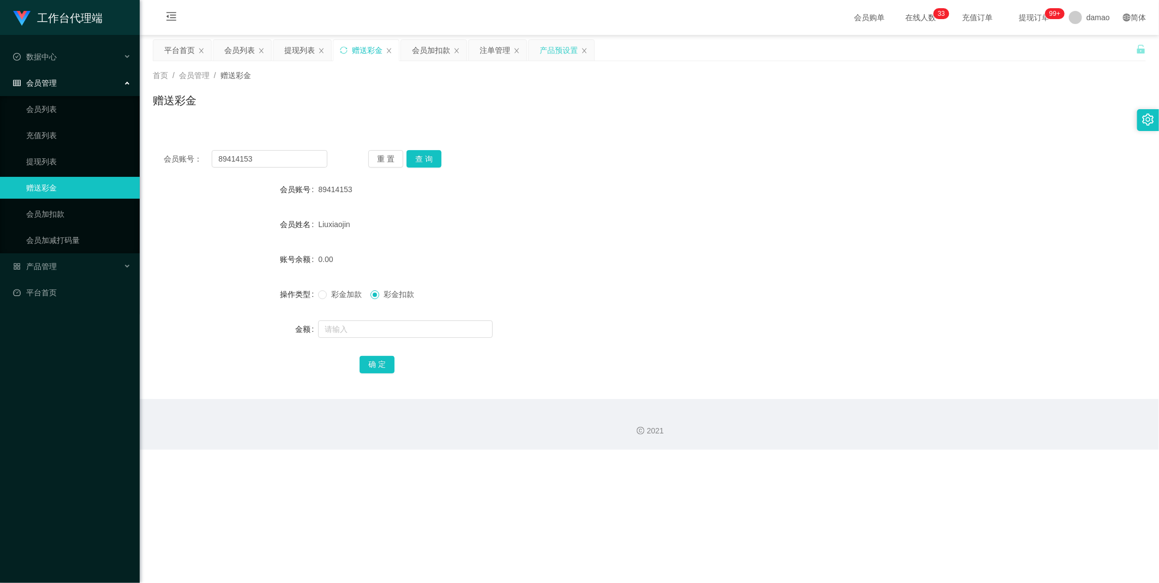
click at [559, 51] on div "产品预设置" at bounding box center [558, 50] width 38 height 21
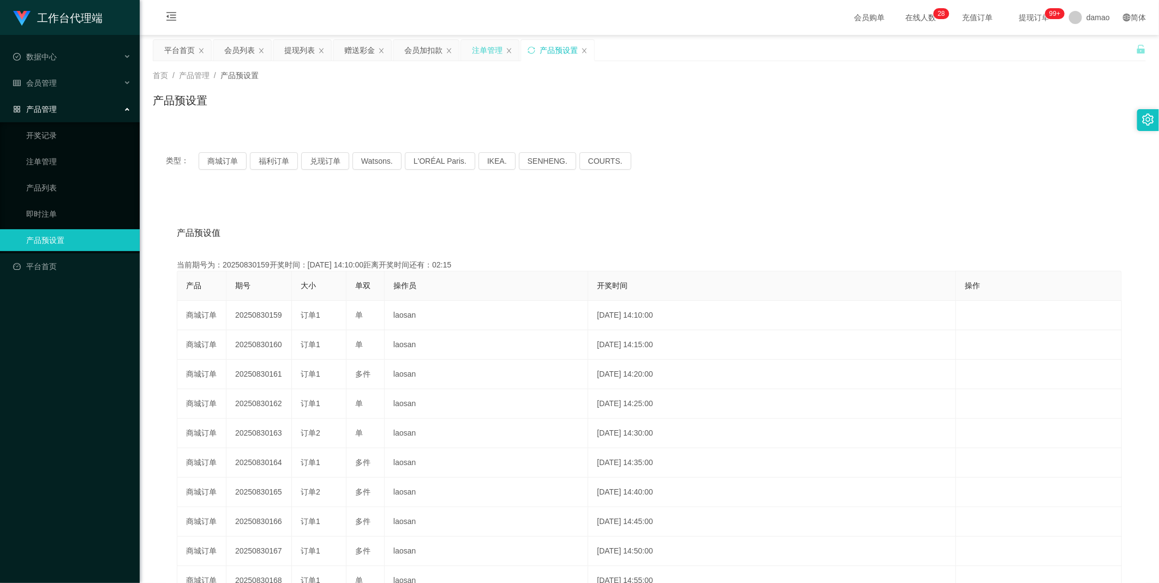
click at [489, 47] on div "注单管理" at bounding box center [487, 50] width 31 height 21
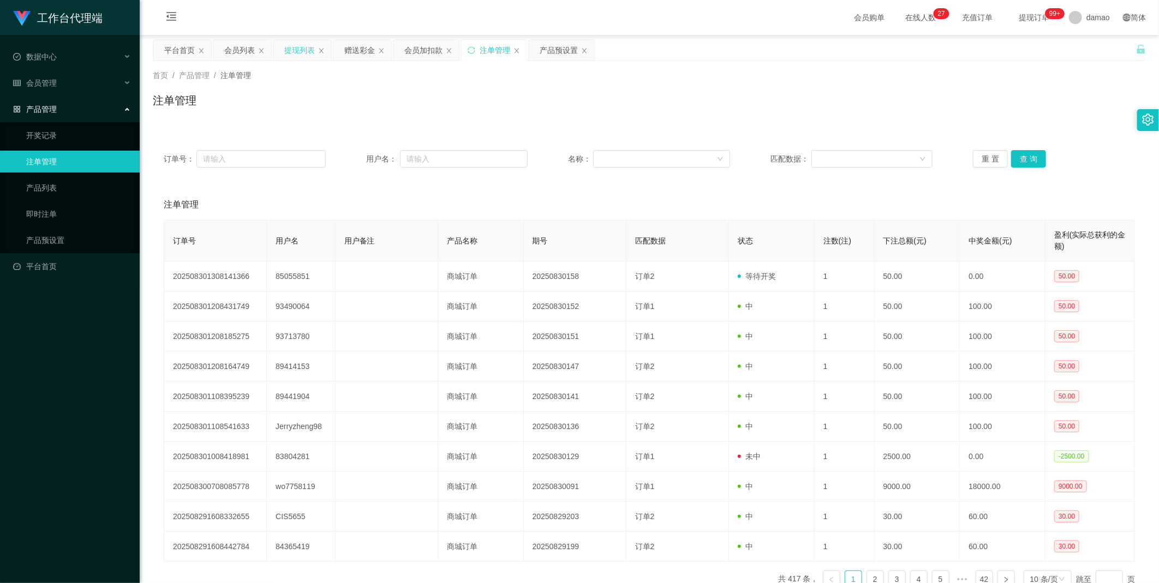
click at [301, 51] on div "提现列表" at bounding box center [299, 50] width 31 height 21
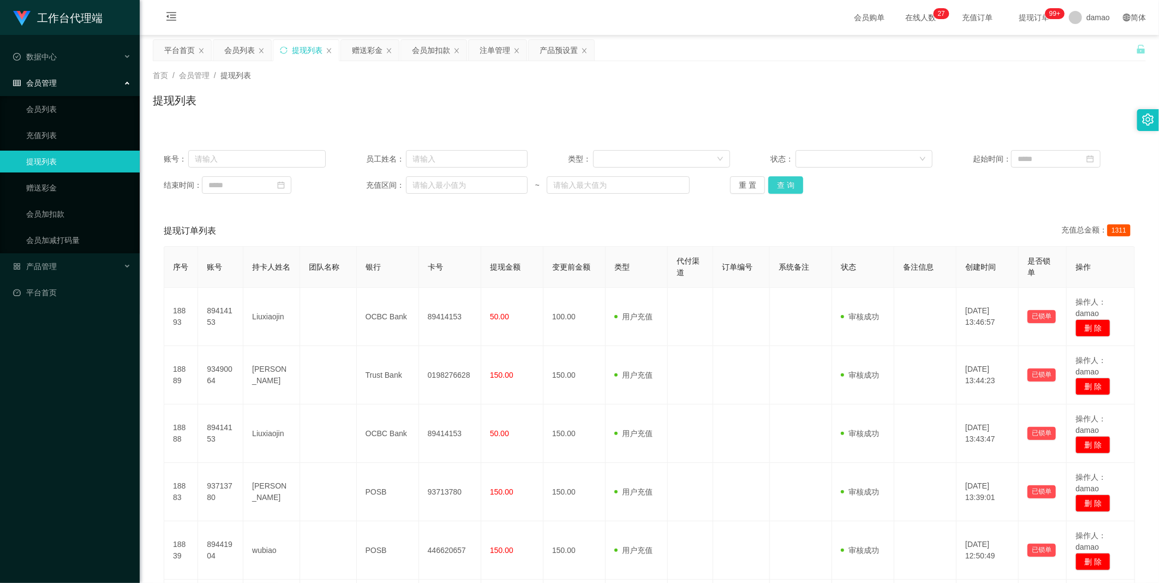
click at [782, 182] on button "查 询" at bounding box center [785, 184] width 35 height 17
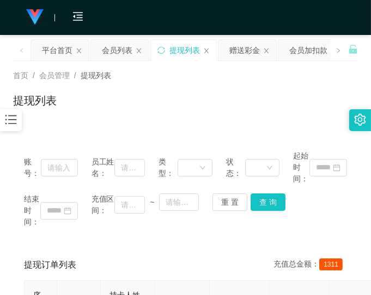
click at [296, 93] on div "提现列表" at bounding box center [185, 104] width 345 height 25
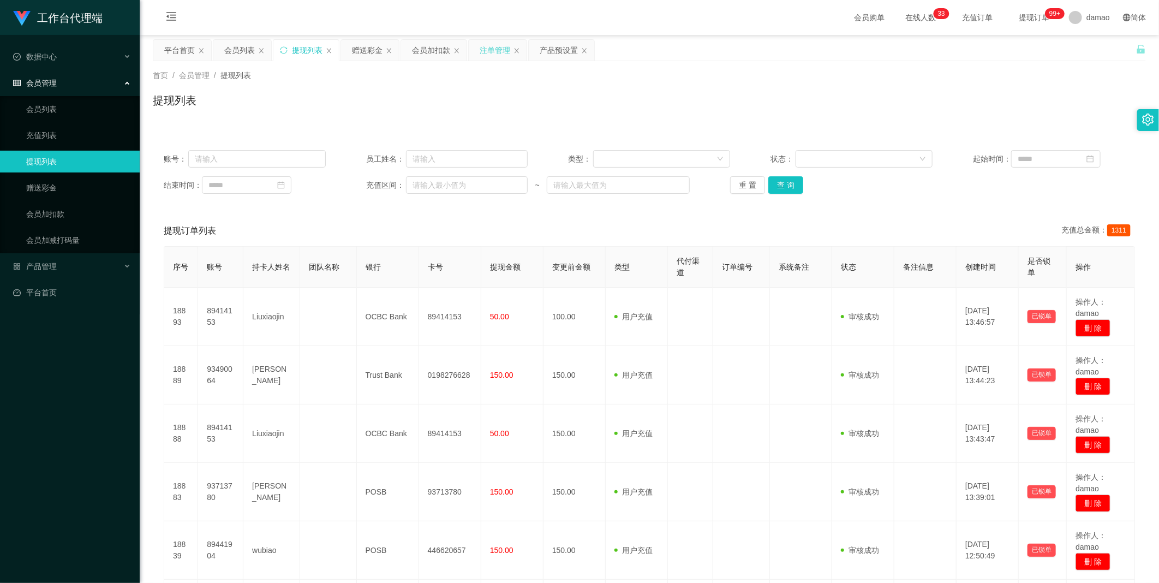
click at [501, 40] on div "注单管理" at bounding box center [494, 50] width 31 height 21
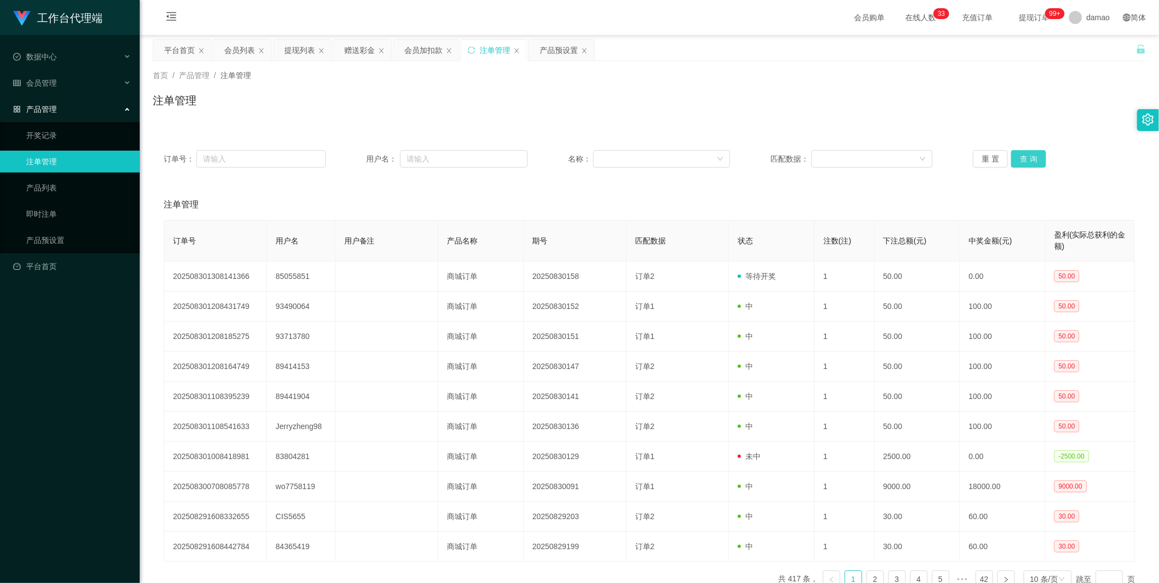
click at [1031, 159] on button "查 询" at bounding box center [1028, 158] width 35 height 17
click at [353, 47] on div "赠送彩金" at bounding box center [359, 50] width 31 height 21
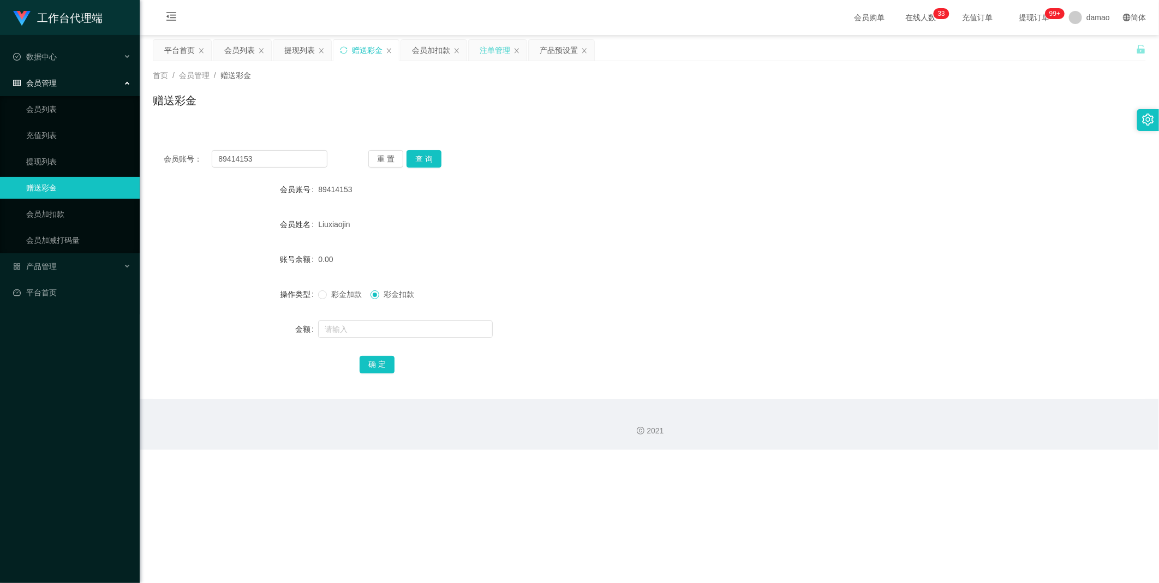
click at [488, 50] on div "注单管理" at bounding box center [494, 50] width 31 height 21
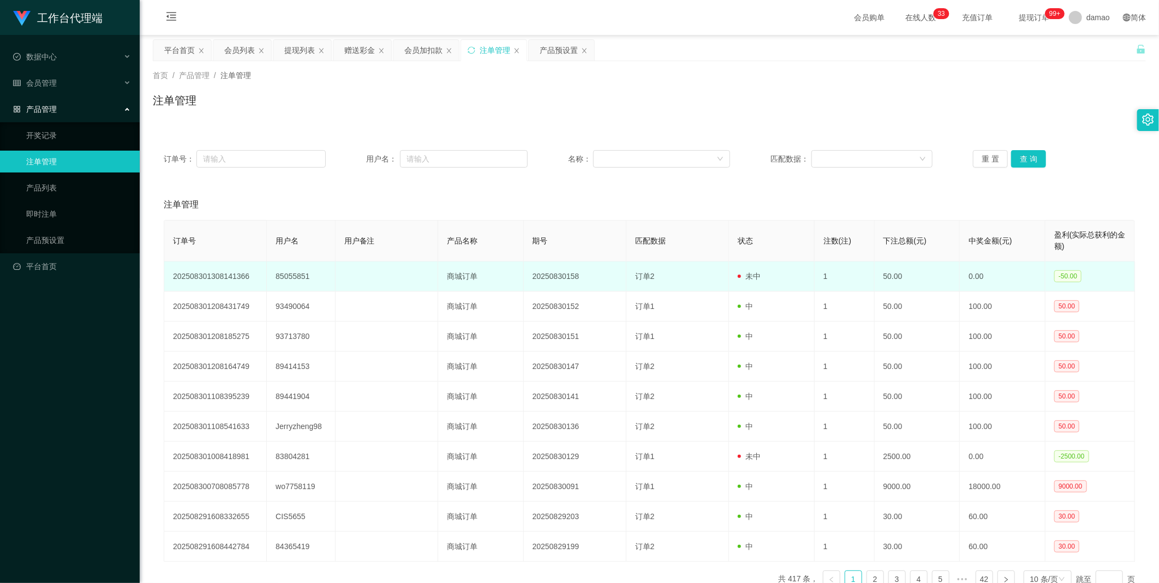
click at [295, 274] on td "85055851" at bounding box center [301, 276] width 68 height 30
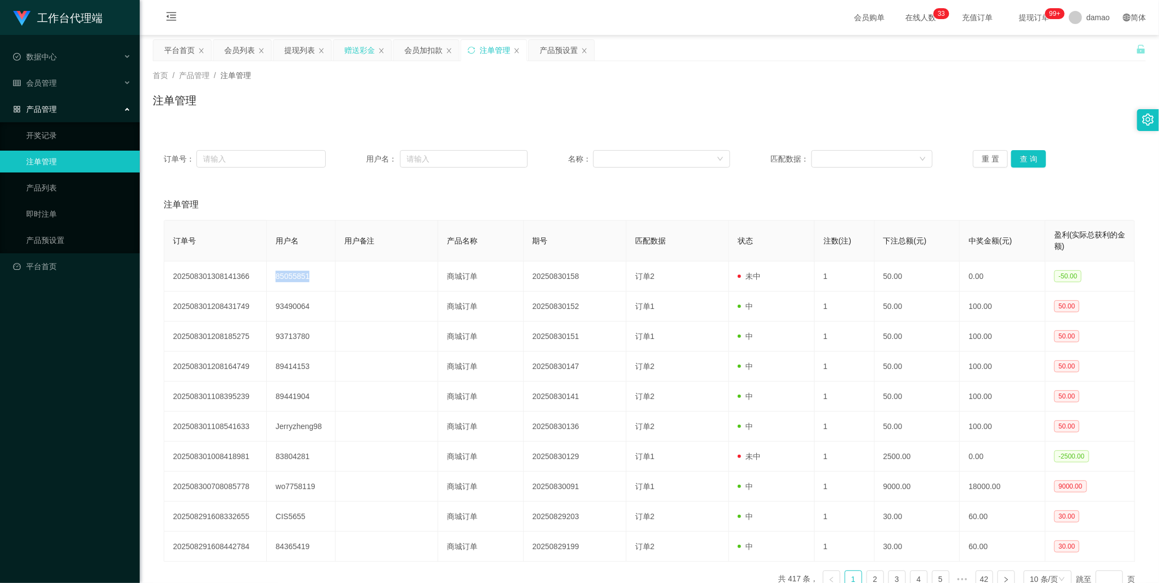
click at [357, 53] on div "赠送彩金" at bounding box center [359, 50] width 31 height 21
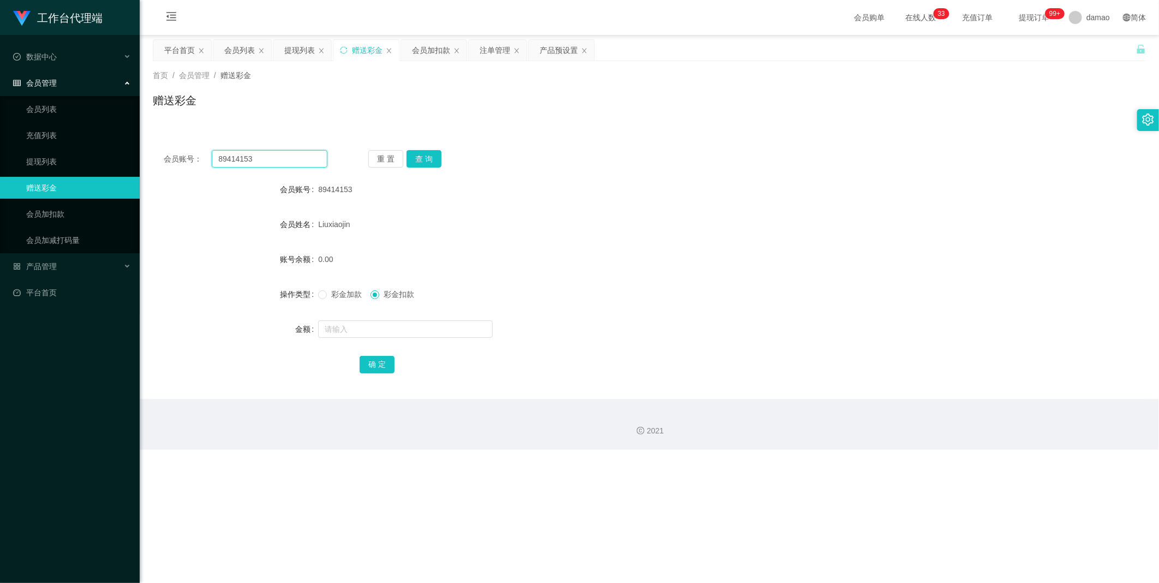
drag, startPoint x: 262, startPoint y: 157, endPoint x: 140, endPoint y: 146, distance: 122.7
click at [145, 147] on main "关闭左侧 关闭右侧 关闭其它 刷新页面 平台首页 会员列表 提现列表 赠送彩金 会员加扣款 注单管理 产品预设置 首页 / 会员管理 / 赠送彩金 / 赠送彩…" at bounding box center [649, 217] width 1019 height 364
paste input "5055851"
type input "85055851"
drag, startPoint x: 422, startPoint y: 161, endPoint x: 418, endPoint y: 154, distance: 8.3
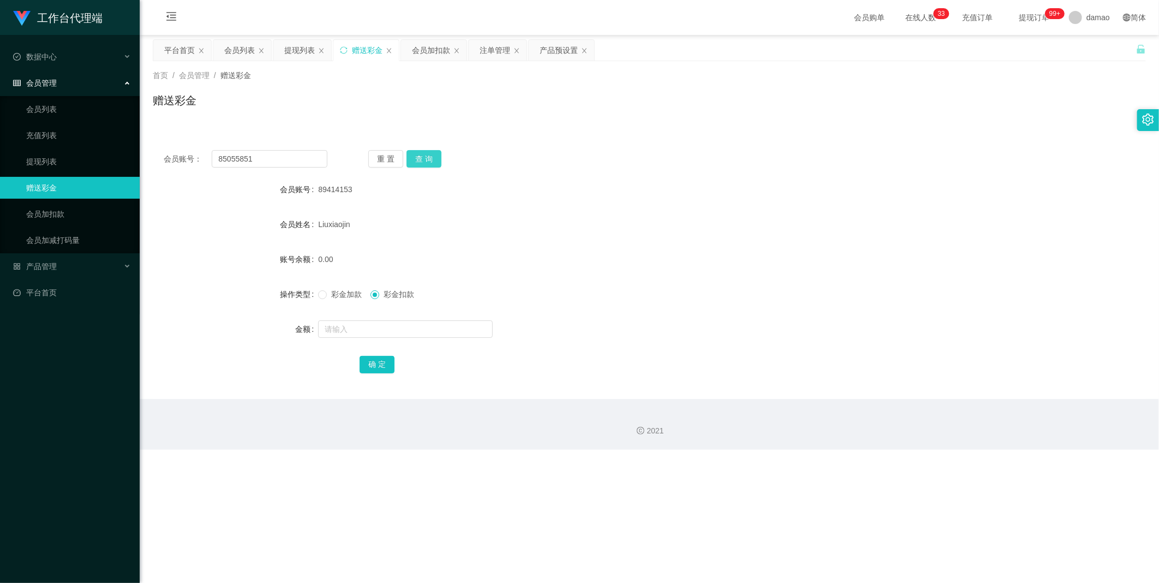
click at [422, 161] on button "查 询" at bounding box center [423, 158] width 35 height 17
click at [374, 331] on input "text" at bounding box center [405, 328] width 175 height 17
click at [349, 326] on input "text" at bounding box center [405, 328] width 175 height 17
type input "100"
click at [373, 368] on button "确 定" at bounding box center [376, 364] width 35 height 17
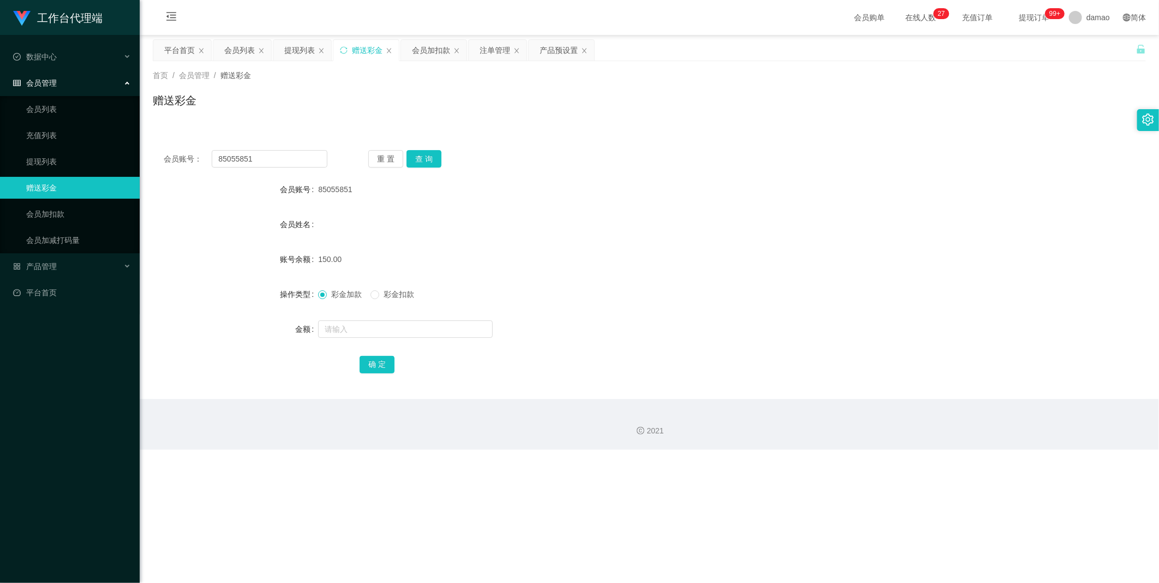
drag, startPoint x: 297, startPoint y: 47, endPoint x: 357, endPoint y: 55, distance: 60.5
click at [297, 47] on div "提现列表" at bounding box center [299, 50] width 31 height 21
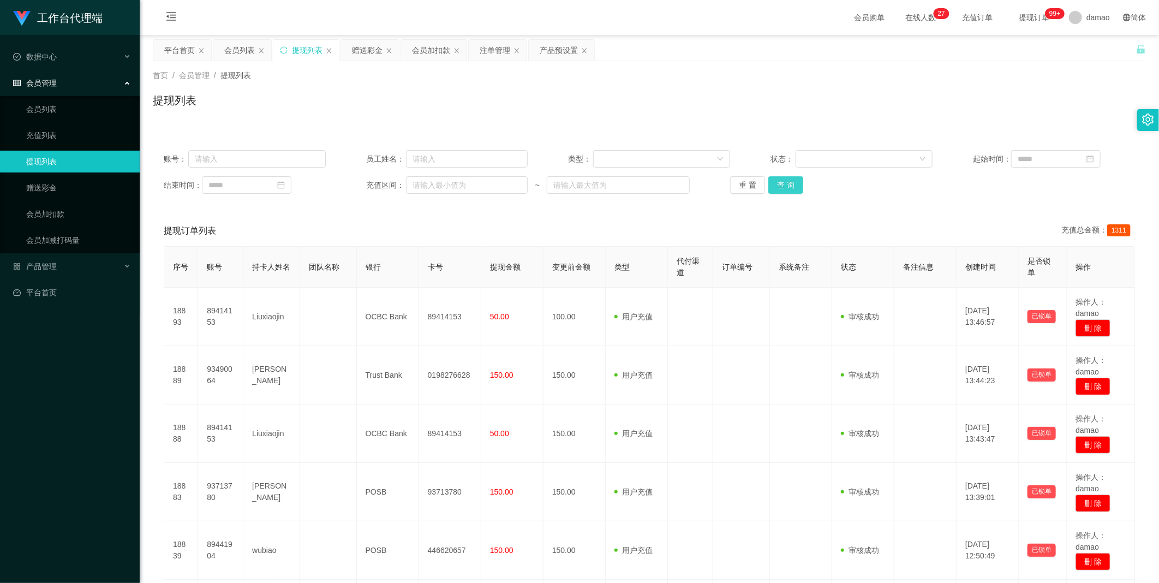
click at [781, 187] on button "查 询" at bounding box center [785, 184] width 35 height 17
click at [781, 187] on div "重 置 查 询" at bounding box center [811, 184] width 162 height 17
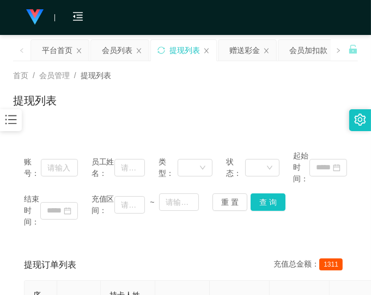
click at [270, 111] on div "提现列表" at bounding box center [185, 104] width 345 height 25
click at [257, 124] on div "首页 / 会员管理 / 提现列表 / 提现列表" at bounding box center [185, 93] width 371 height 65
click at [155, 91] on div "首页 / 会员管理 / 提现列表 / 提现列表" at bounding box center [185, 93] width 345 height 47
click at [303, 89] on div "首页 / 会员管理 / 提现列表 / 提现列表" at bounding box center [185, 93] width 345 height 47
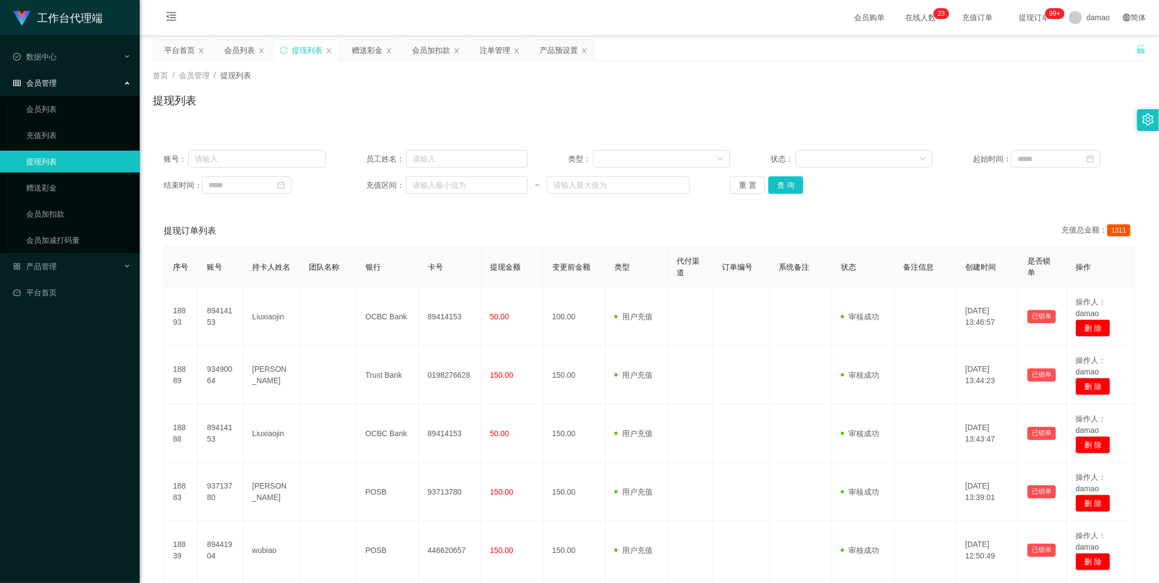
click at [296, 50] on div "提现列表" at bounding box center [307, 50] width 31 height 21
click at [781, 183] on button "查 询" at bounding box center [785, 184] width 35 height 17
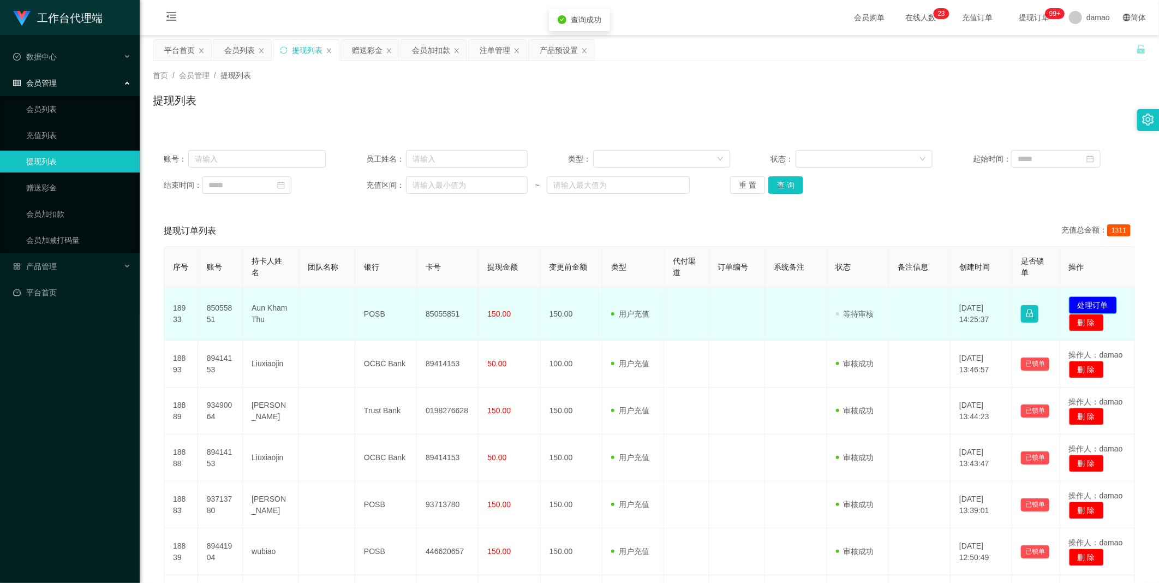
click at [1083, 299] on button "处理订单" at bounding box center [1093, 304] width 48 height 17
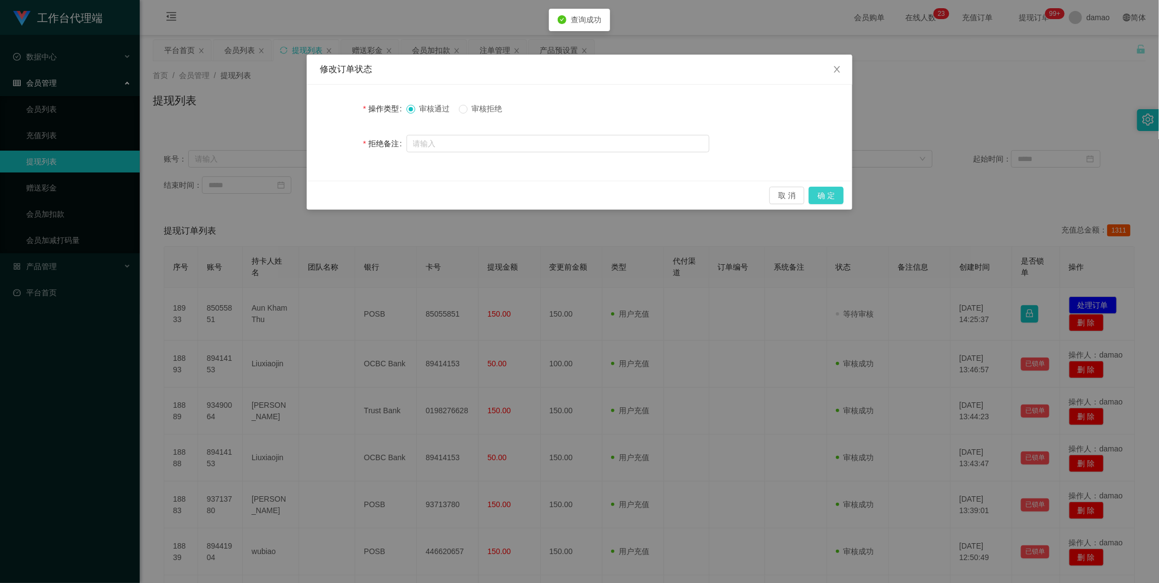
click at [830, 191] on button "确 定" at bounding box center [825, 195] width 35 height 17
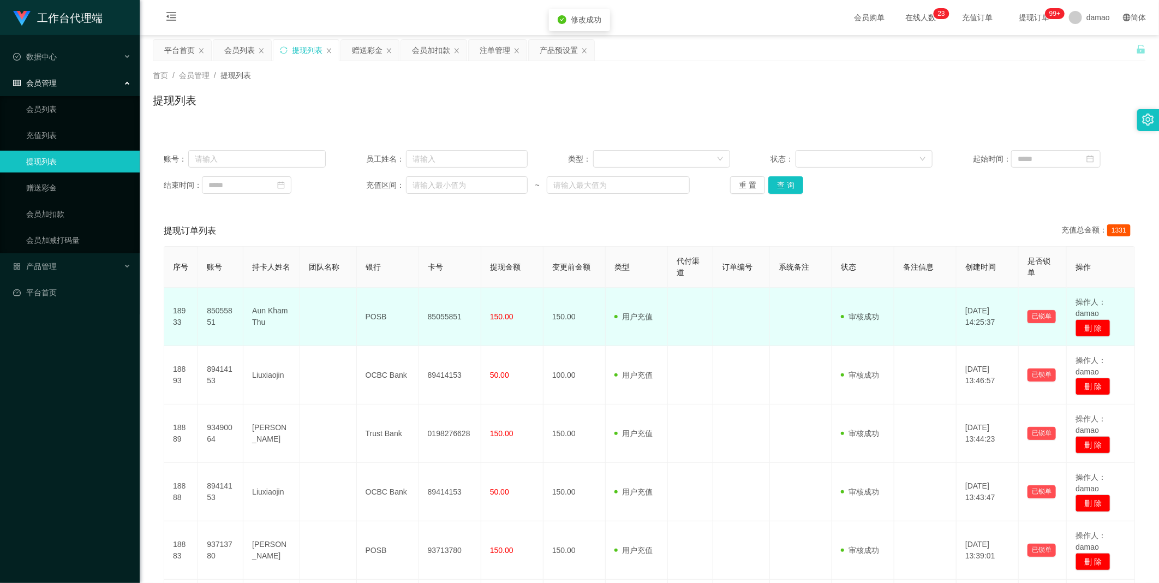
click at [449, 318] on td "85055851" at bounding box center [450, 316] width 62 height 58
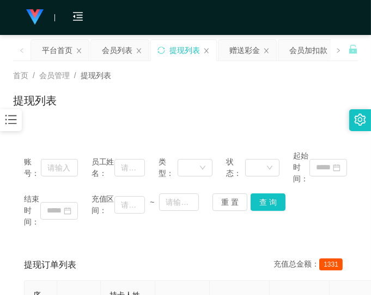
click at [257, 102] on div "提现列表" at bounding box center [185, 104] width 345 height 25
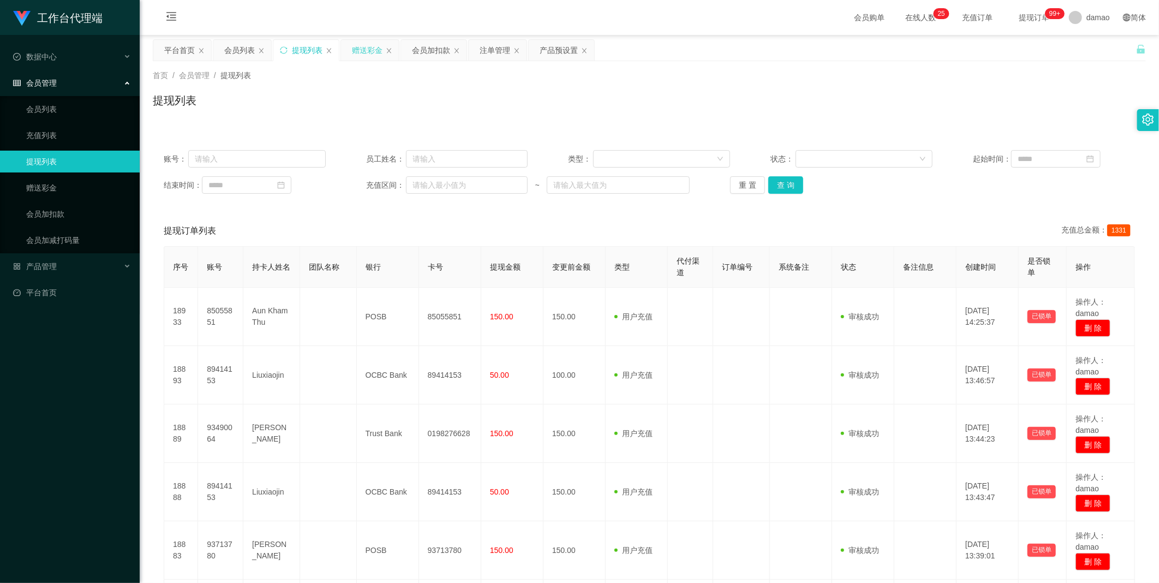
click at [363, 50] on div "赠送彩金" at bounding box center [367, 50] width 31 height 21
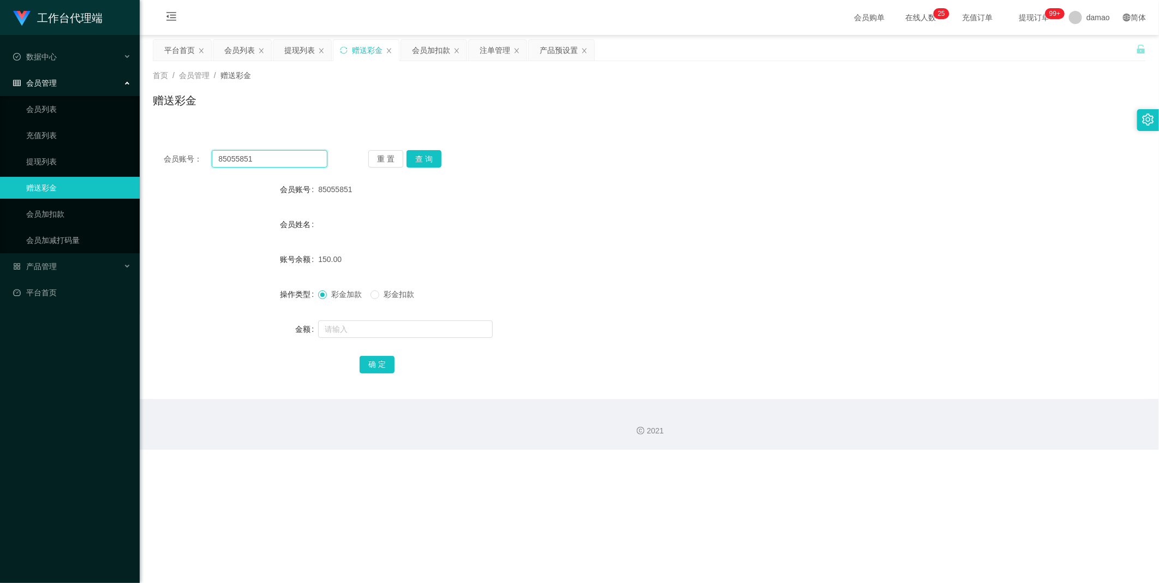
drag, startPoint x: 274, startPoint y: 161, endPoint x: 153, endPoint y: 145, distance: 122.3
click at [153, 145] on div "会员账号： 85055851 重 置 查 询 会员账号 85055851 会员姓名 账号余额 150.00 操作类型 彩金加款 彩金扣款 金额 确 定" at bounding box center [649, 269] width 993 height 260
paste input "9441904"
type input "89441904"
drag, startPoint x: 423, startPoint y: 157, endPoint x: 410, endPoint y: 153, distance: 14.0
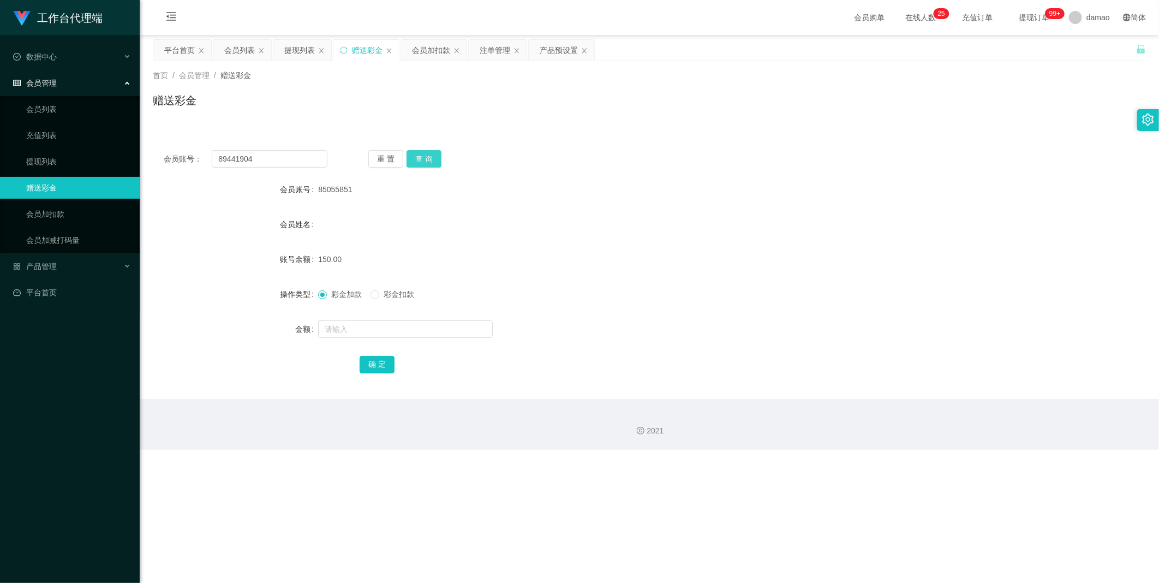
click at [423, 157] on button "查 询" at bounding box center [423, 158] width 35 height 17
click at [370, 335] on input "text" at bounding box center [405, 328] width 175 height 17
type input "48"
click at [388, 362] on button "确 定" at bounding box center [376, 364] width 35 height 17
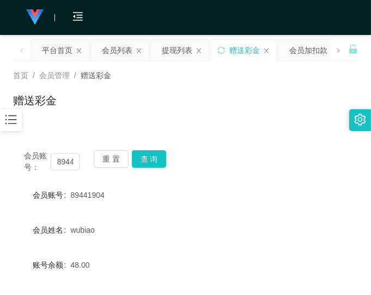
drag, startPoint x: 281, startPoint y: 104, endPoint x: 298, endPoint y: 9, distance: 97.0
click at [281, 99] on div "赠送彩金" at bounding box center [185, 104] width 345 height 25
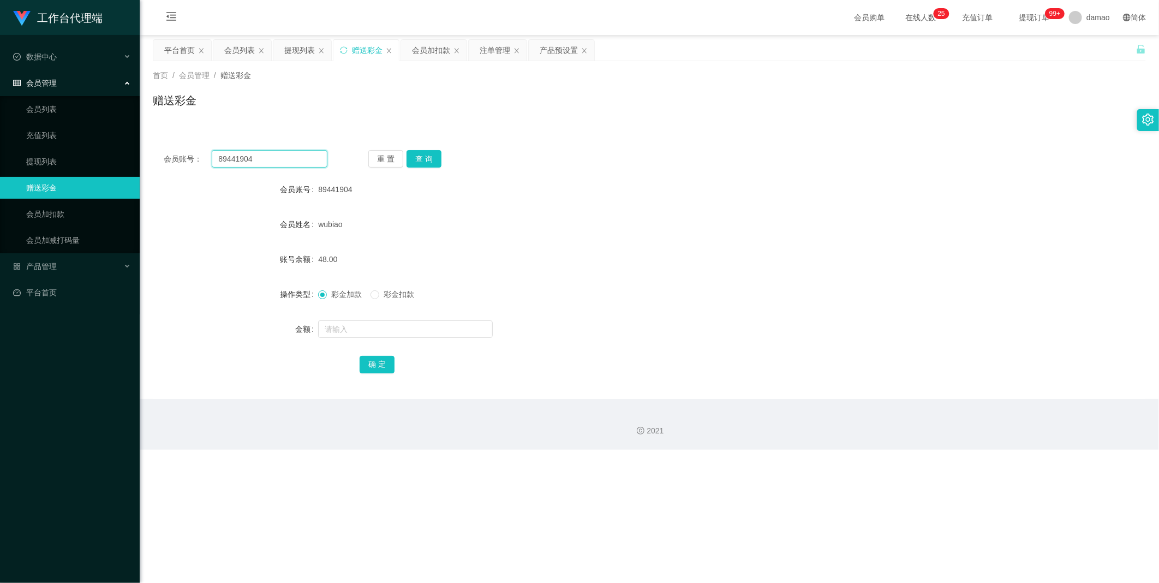
drag, startPoint x: 212, startPoint y: 152, endPoint x: 148, endPoint y: 141, distance: 64.7
click at [143, 144] on main "关闭左侧 关闭右侧 关闭其它 刷新页面 平台首页 会员列表 提现列表 赠送彩金 会员加扣款 注单管理 产品预设置 首页 / 会员管理 / 赠送彩金 / 赠送彩…" at bounding box center [649, 217] width 1019 height 364
paste input "93713780"
type input "93713780"
drag, startPoint x: 412, startPoint y: 159, endPoint x: 416, endPoint y: 143, distance: 16.2
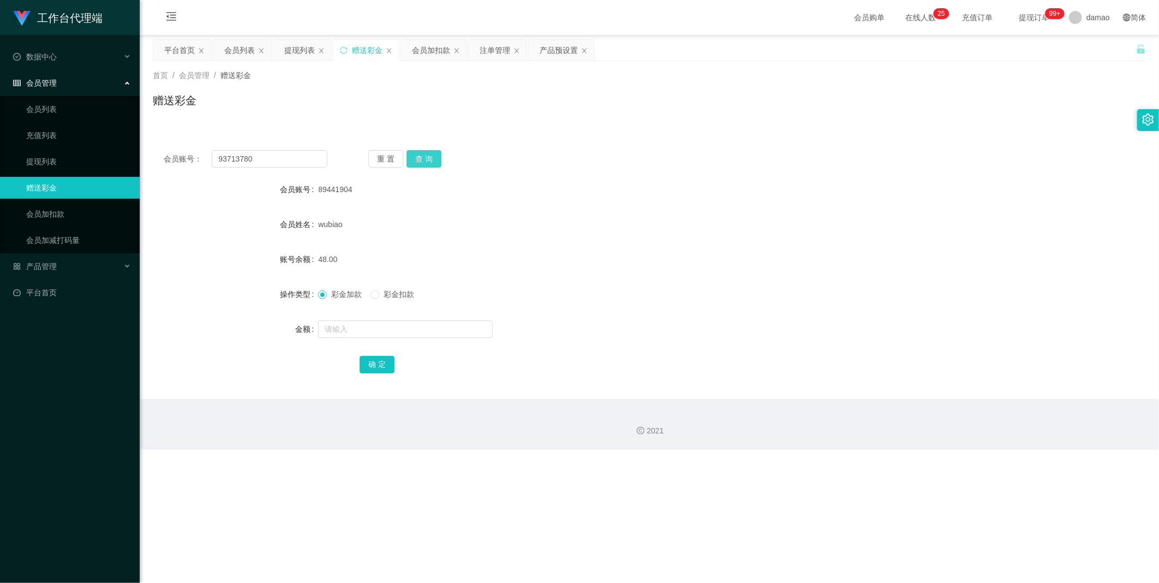
click at [413, 158] on button "查 询" at bounding box center [423, 158] width 35 height 17
click at [379, 329] on input "text" at bounding box center [405, 328] width 175 height 17
type input "95"
drag, startPoint x: 379, startPoint y: 365, endPoint x: 380, endPoint y: 358, distance: 7.2
click at [379, 364] on button "确 定" at bounding box center [376, 364] width 35 height 17
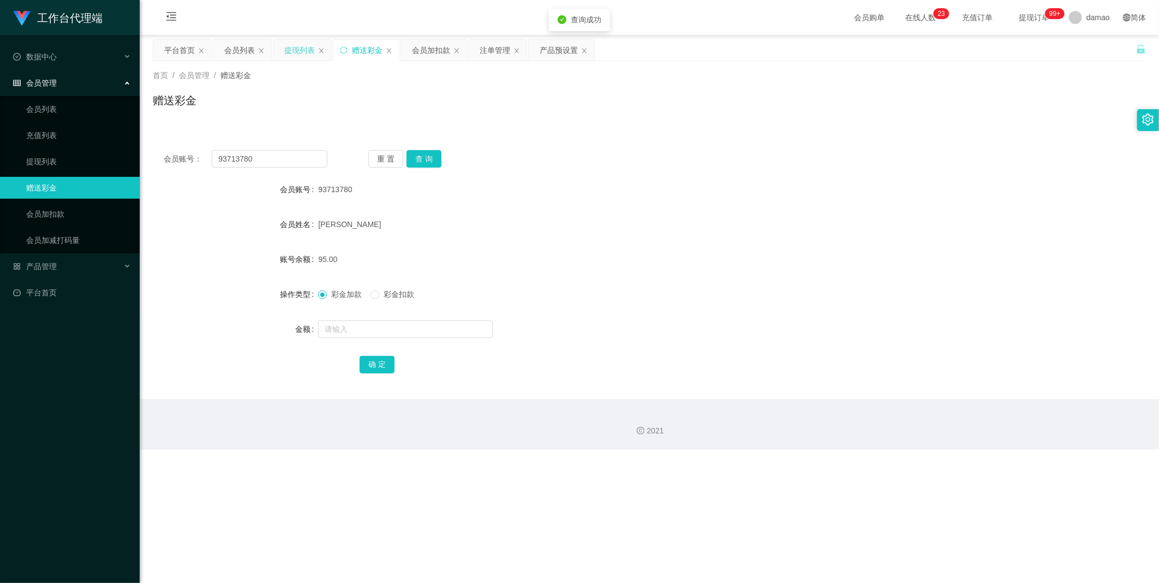
click at [300, 51] on div "提现列表" at bounding box center [299, 50] width 31 height 21
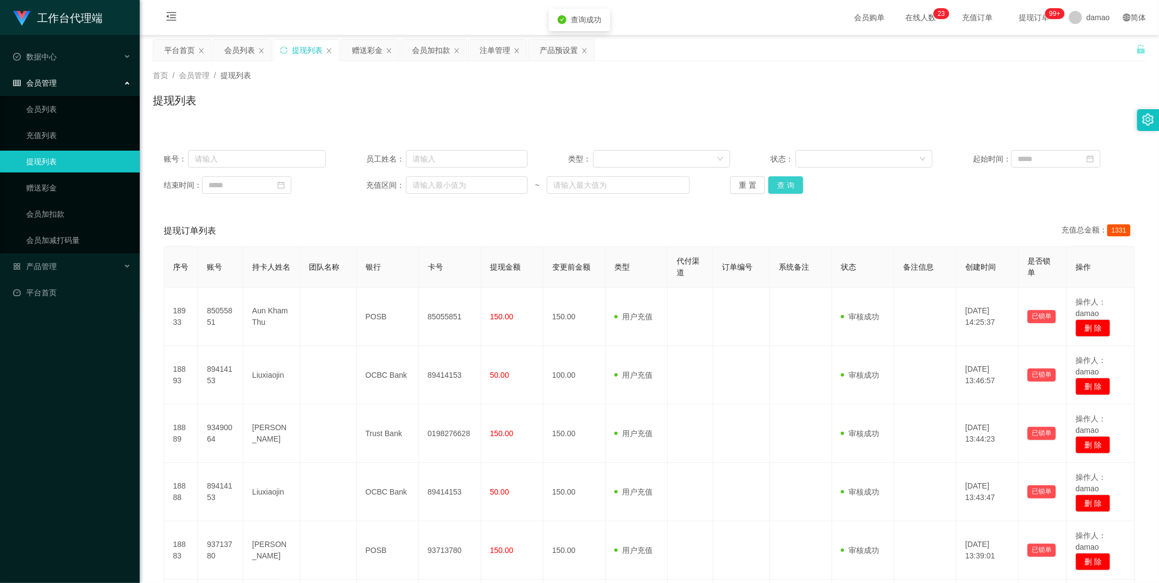
click at [789, 184] on button "查 询" at bounding box center [785, 184] width 35 height 17
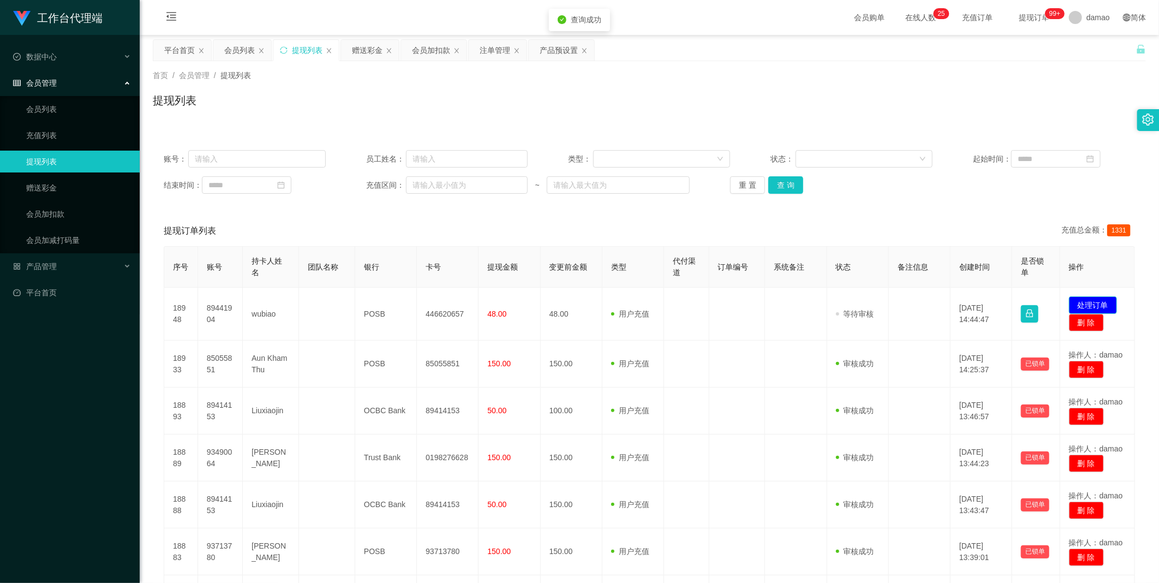
click at [1082, 302] on button "处理订单" at bounding box center [1093, 304] width 48 height 17
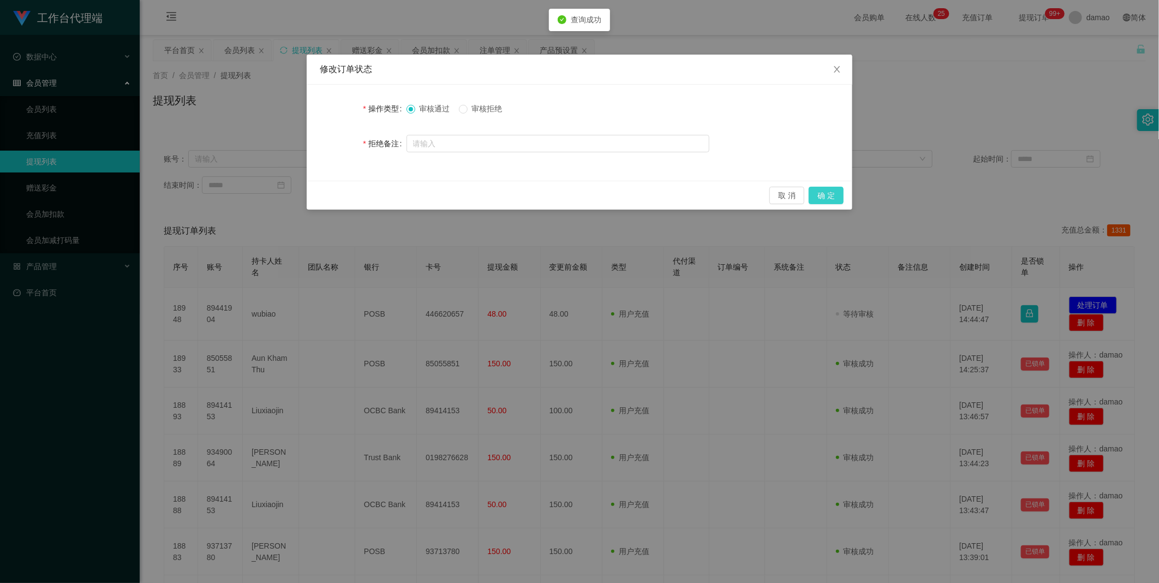
click at [839, 197] on button "确 定" at bounding box center [825, 195] width 35 height 17
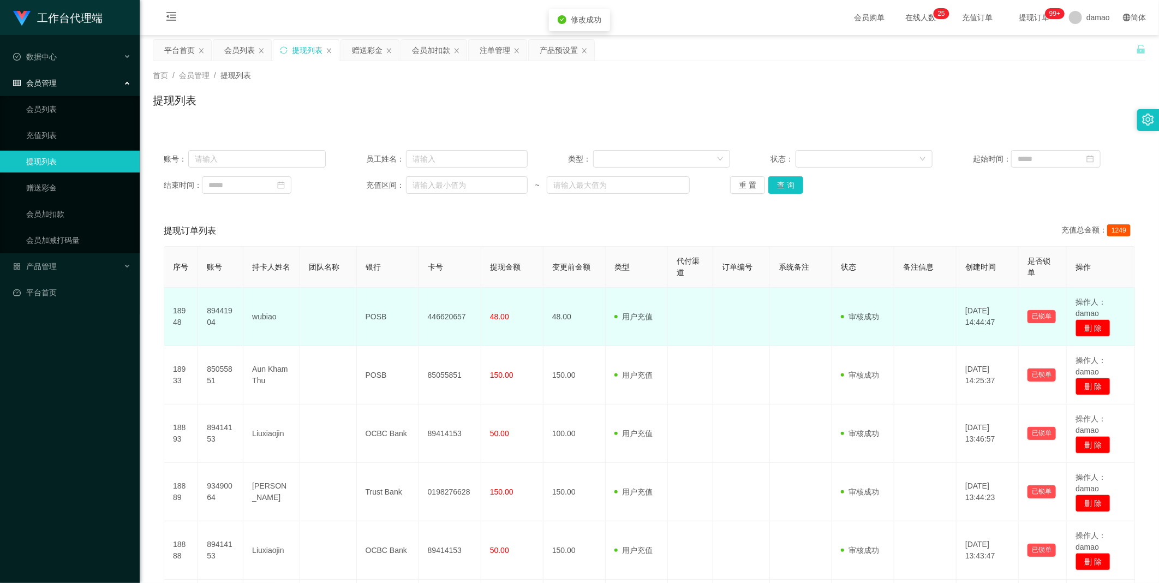
click at [443, 314] on td "446620657" at bounding box center [450, 316] width 62 height 58
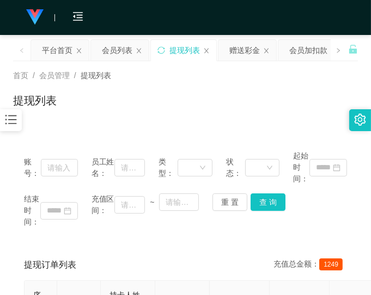
click at [337, 211] on div "结束时间： 充值区间： ~ 重 置 查 询" at bounding box center [185, 210] width 323 height 34
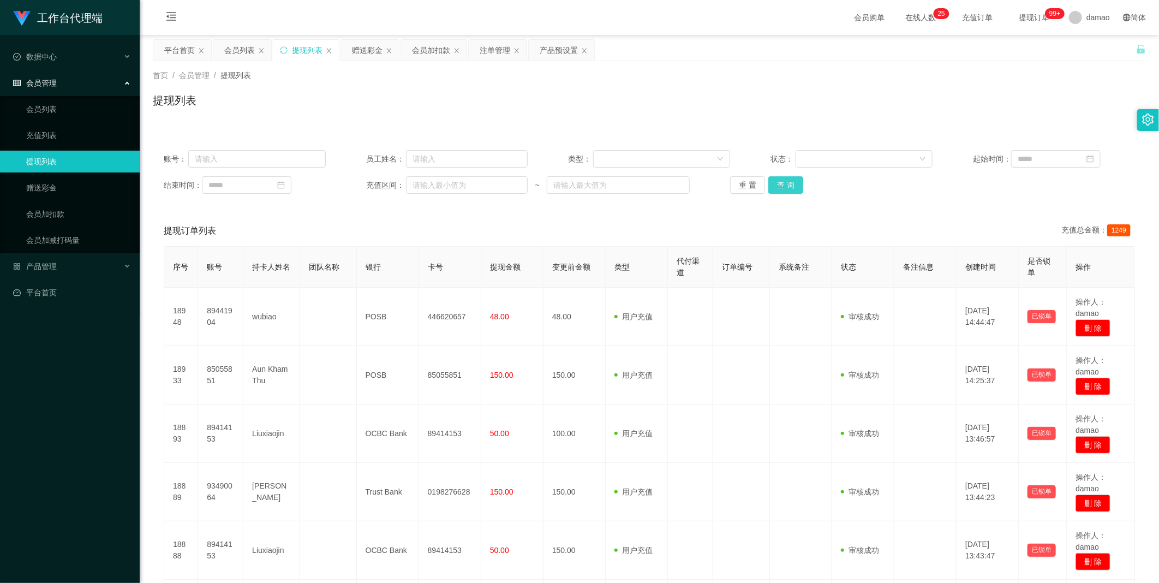
click at [787, 180] on button "查 询" at bounding box center [785, 184] width 35 height 17
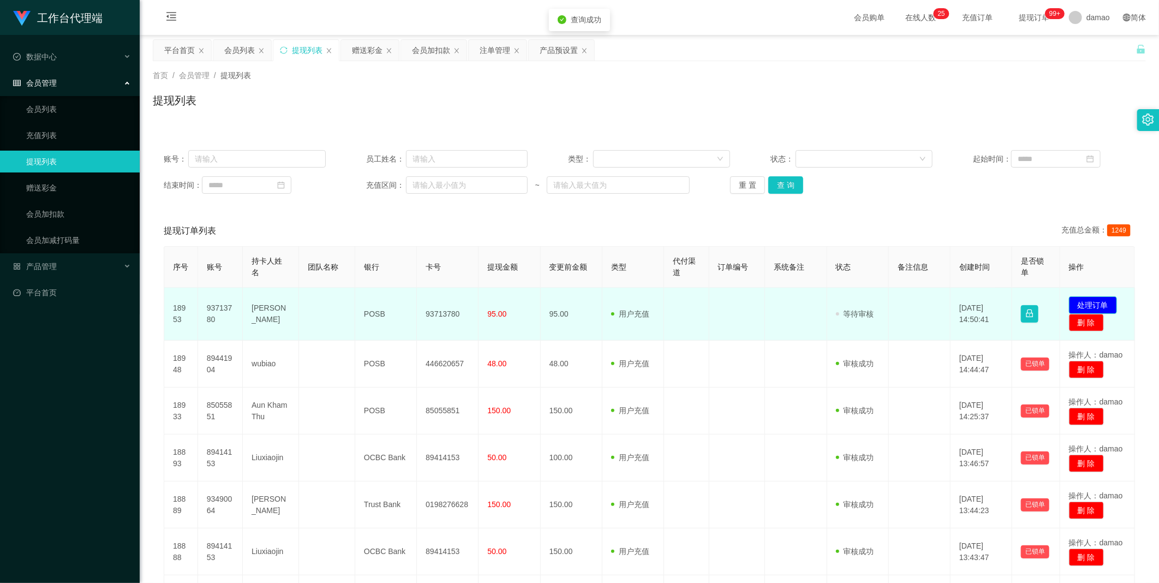
click at [1095, 301] on button "处理订单" at bounding box center [1093, 304] width 48 height 17
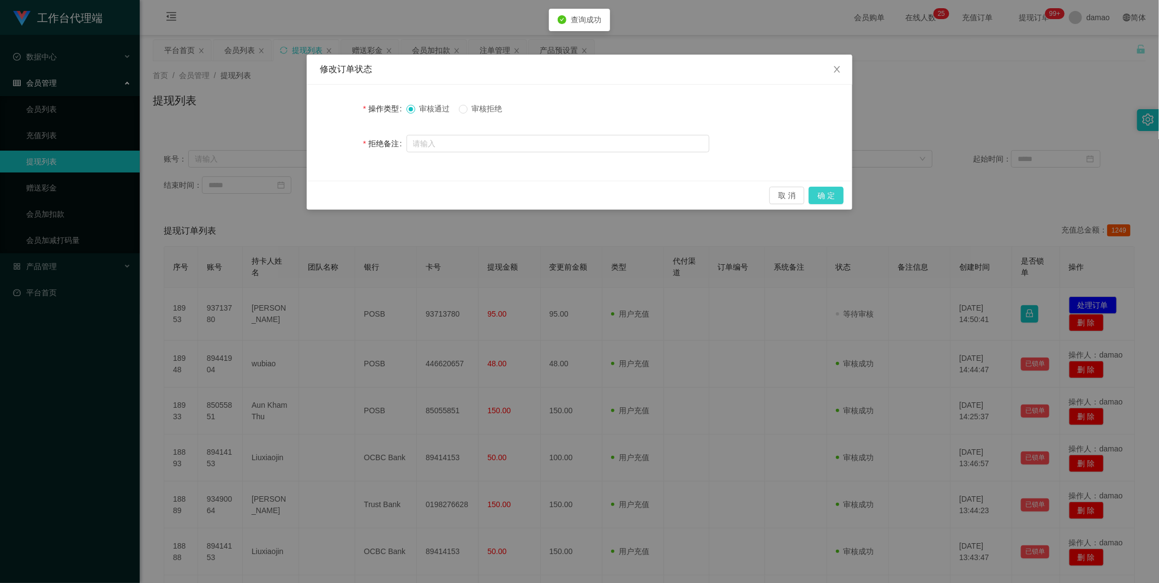
click at [828, 194] on button "确 定" at bounding box center [825, 195] width 35 height 17
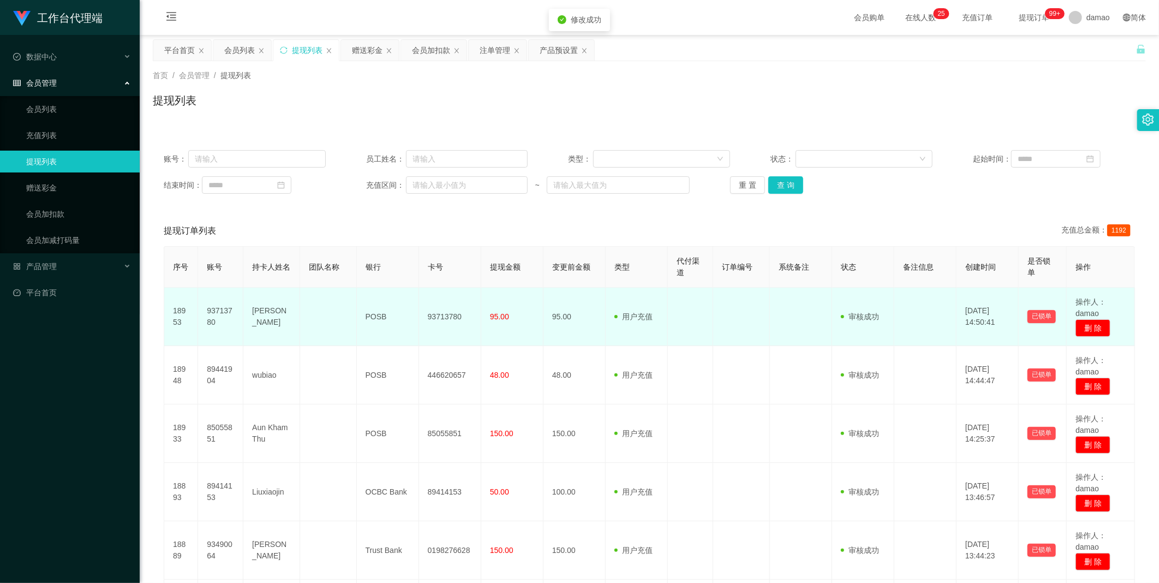
click at [443, 314] on td "93713780" at bounding box center [450, 316] width 62 height 58
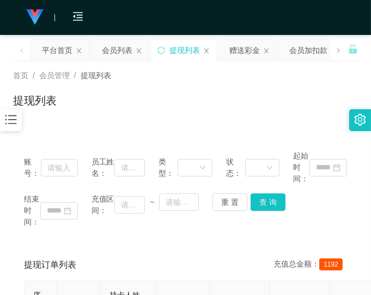
drag, startPoint x: 261, startPoint y: 85, endPoint x: 239, endPoint y: 61, distance: 32.8
click at [261, 85] on div "首页 / 会员管理 / 提现列表 / 提现列表" at bounding box center [185, 93] width 345 height 47
click at [303, 91] on div "首页 / 会员管理 / 提现列表 / 提现列表" at bounding box center [185, 93] width 345 height 47
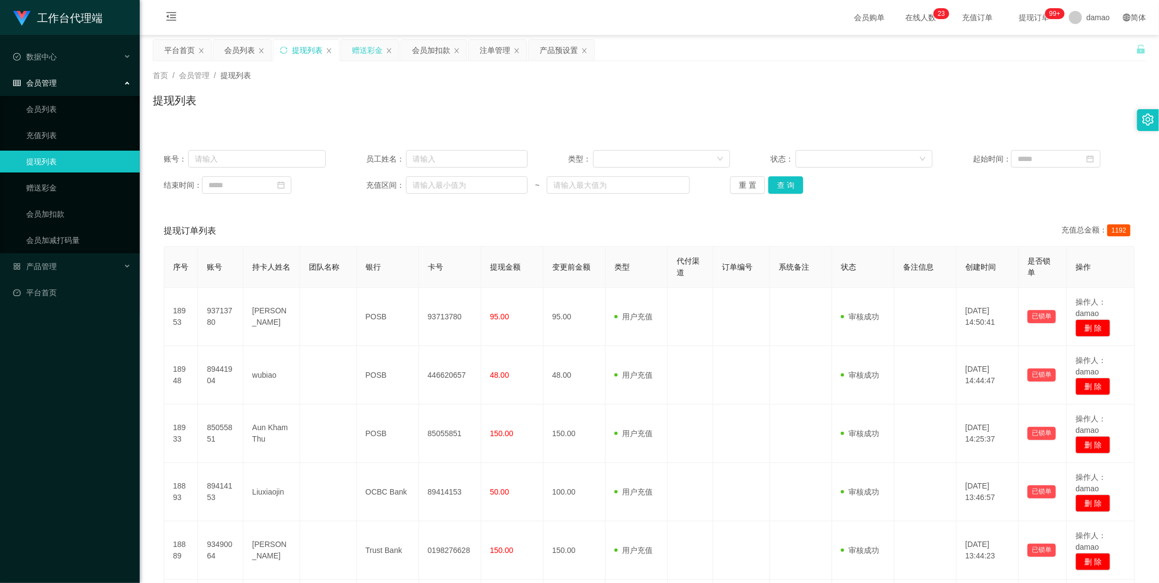
click at [364, 45] on div "赠送彩金" at bounding box center [367, 50] width 31 height 21
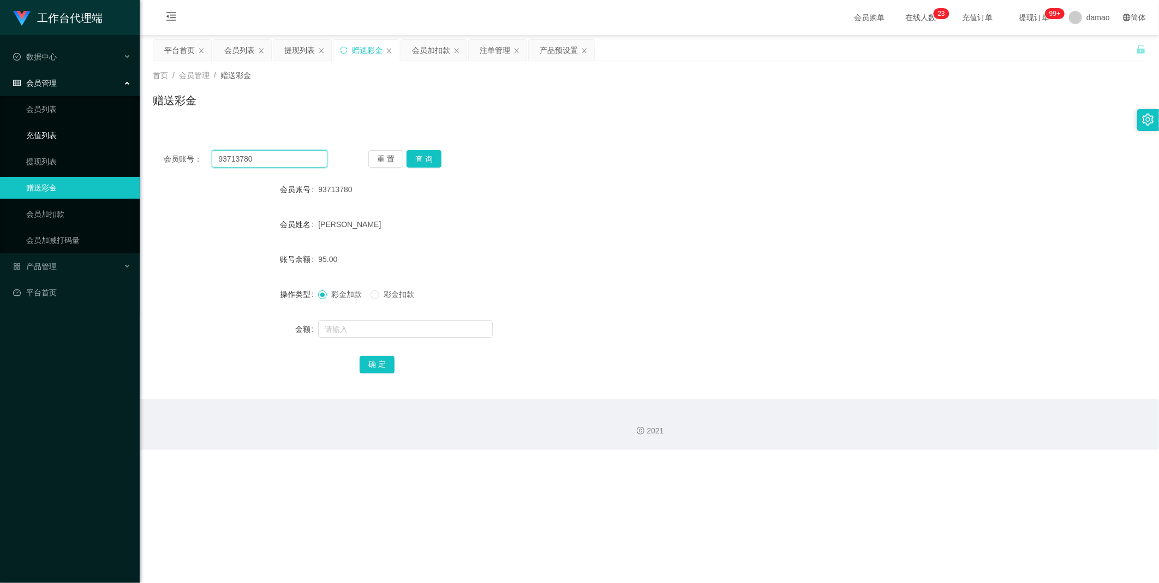
drag, startPoint x: 284, startPoint y: 164, endPoint x: 131, endPoint y: 142, distance: 153.7
click at [135, 146] on section "工作台代理端 数据中心 会员管理 会员列表 充值列表 提现列表 赠送彩金 会员加扣款 会员加减打码量 产品管理 平台首页 保存配置 重置配置 整体风格设置 主…" at bounding box center [579, 224] width 1159 height 449
paste input "89414153"
type input "89414153"
click at [423, 160] on button "查 询" at bounding box center [423, 158] width 35 height 17
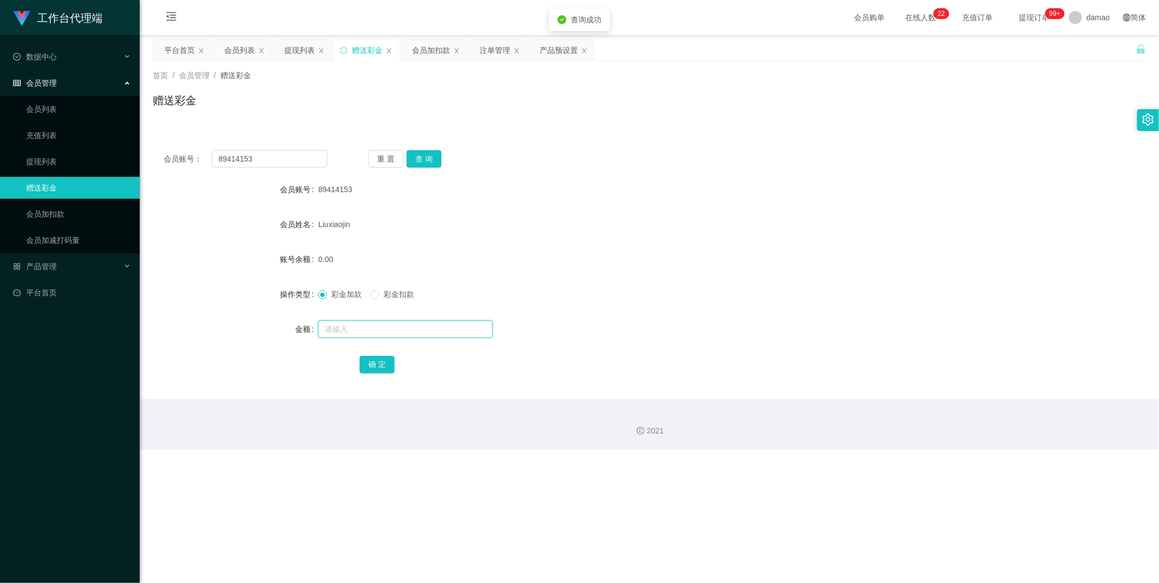
click at [356, 328] on input "text" at bounding box center [405, 328] width 175 height 17
type input "100"
click at [378, 362] on button "确 定" at bounding box center [376, 364] width 35 height 17
click at [240, 47] on div "会员列表" at bounding box center [239, 50] width 31 height 21
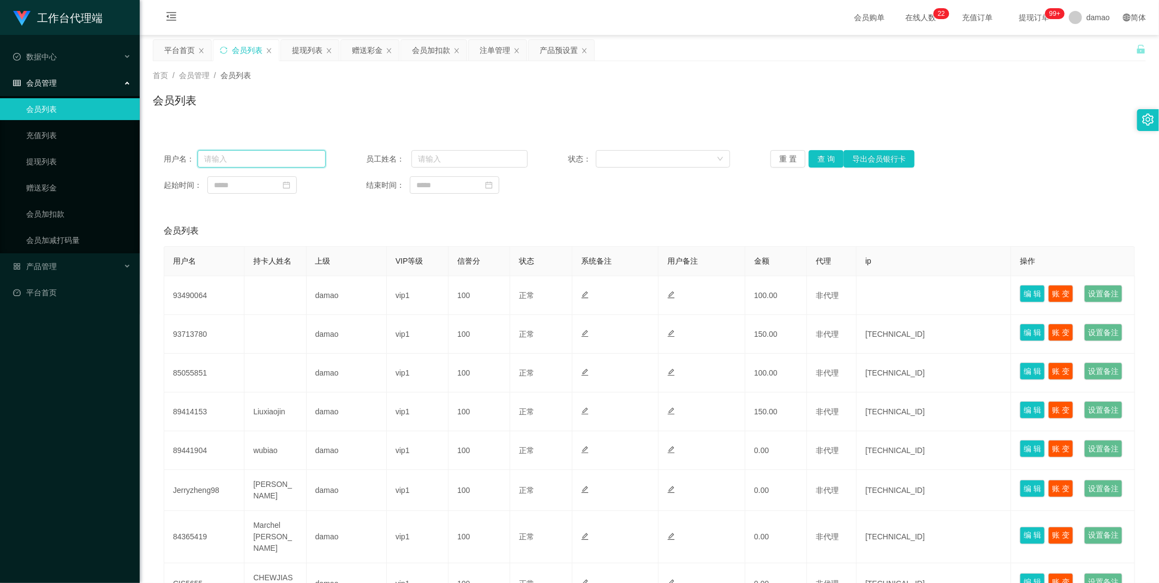
click at [268, 162] on input "text" at bounding box center [261, 158] width 128 height 17
paste input "89414153"
type input "89414153"
click at [820, 155] on button "查 询" at bounding box center [825, 158] width 35 height 17
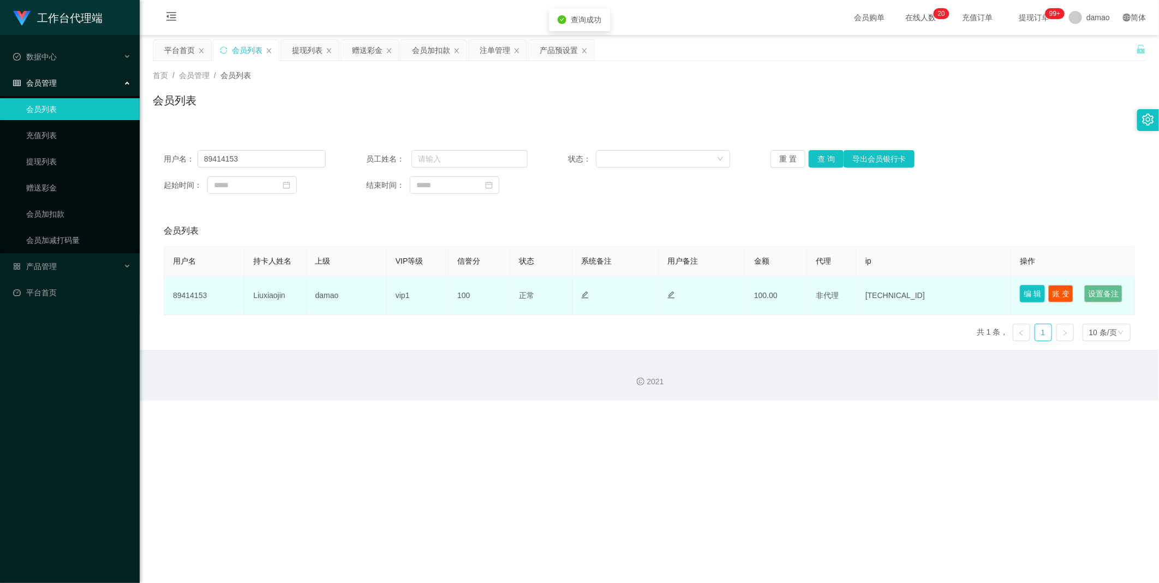
click at [1030, 288] on button "编 辑" at bounding box center [1031, 293] width 25 height 17
type input "Liuxiaojin"
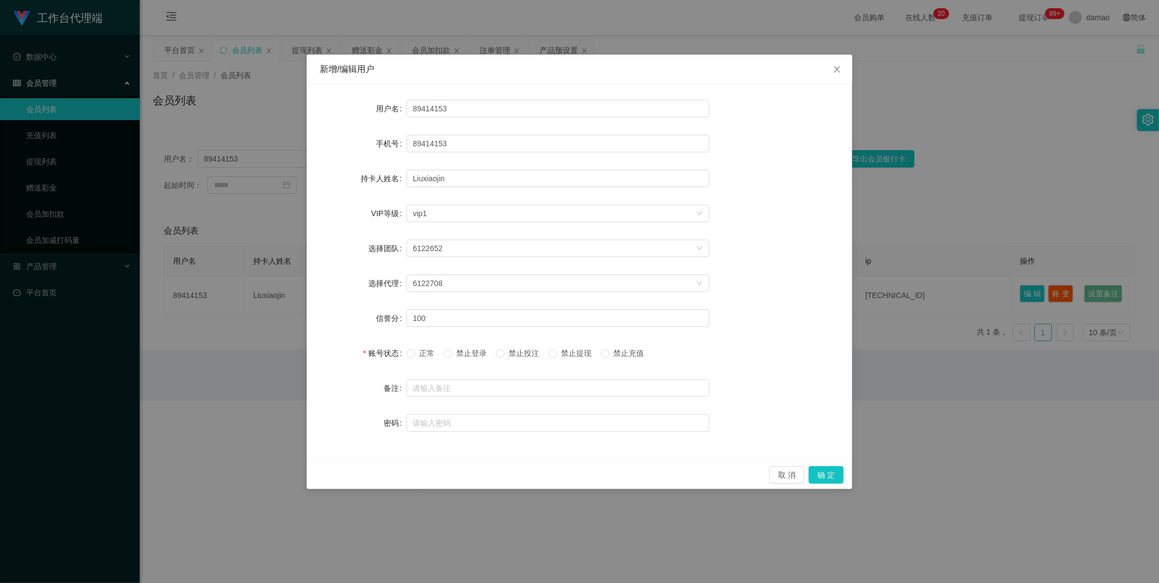
click at [565, 353] on span "禁止提现" at bounding box center [576, 353] width 39 height 9
click at [823, 472] on button "确 定" at bounding box center [825, 474] width 35 height 17
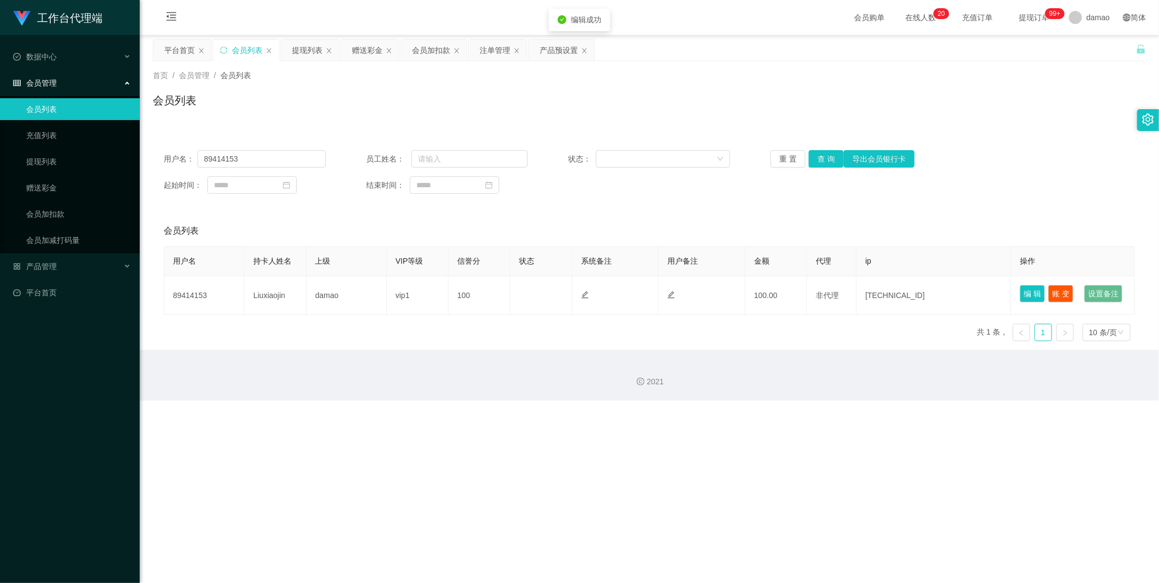
click at [814, 417] on div "工作台代理端 数据中心 会员管理 会员列表 充值列表 提现列表 赠送彩金 会员加扣款 会员加减打码量 产品管理 平台首页 保存配置 重置配置 整体风格设置 主…" at bounding box center [579, 291] width 1159 height 583
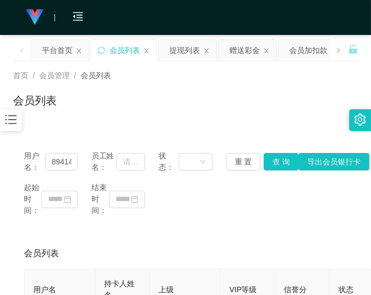
drag, startPoint x: 315, startPoint y: 91, endPoint x: 310, endPoint y: 93, distance: 5.9
click at [315, 91] on div "首页 / 会员管理 / 会员列表 / 会员列表" at bounding box center [185, 93] width 345 height 47
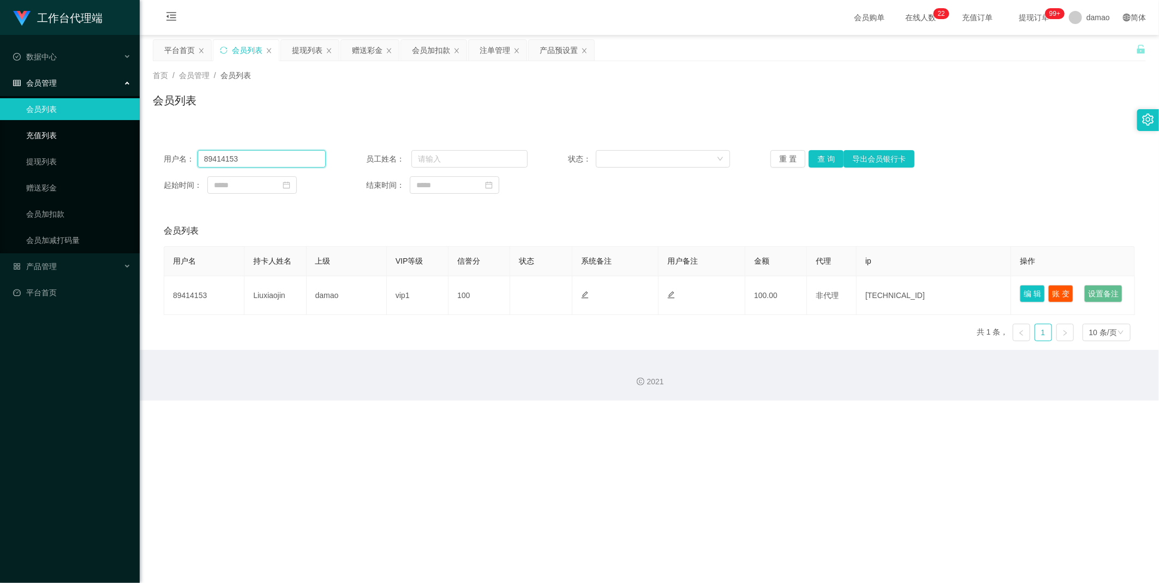
drag, startPoint x: 259, startPoint y: 155, endPoint x: 136, endPoint y: 139, distance: 123.8
click at [129, 139] on section "工作台代理端 数据中心 会员管理 会员列表 充值列表 提现列表 赠送彩金 会员加扣款 会员加减打码量 产品管理 平台首页 保存配置 重置配置 整体风格设置 主…" at bounding box center [579, 200] width 1159 height 400
click at [367, 50] on div "赠送彩金" at bounding box center [367, 50] width 31 height 21
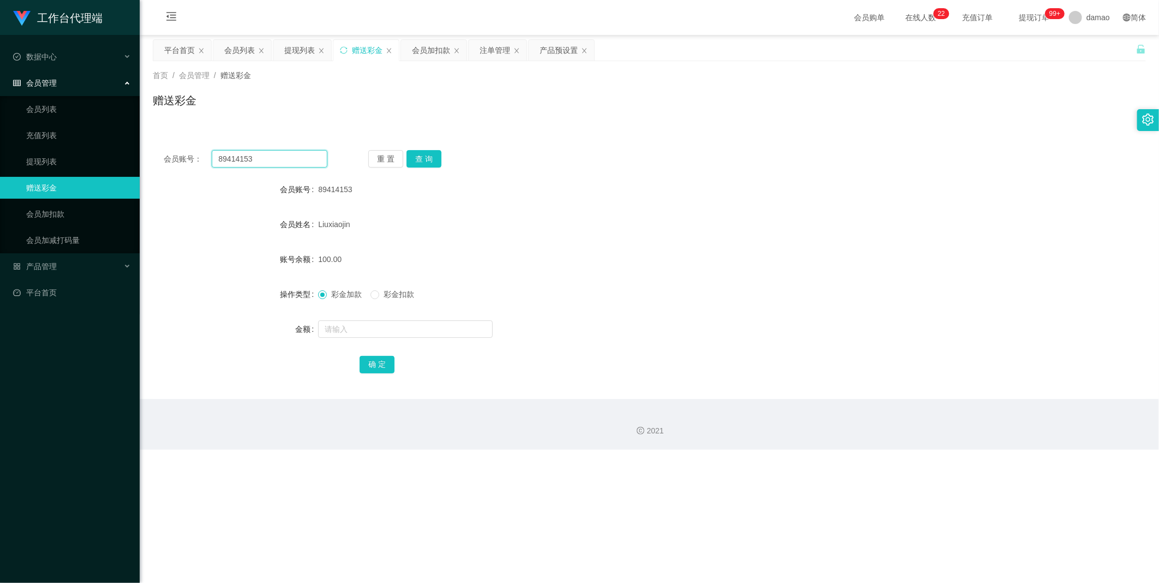
drag, startPoint x: 272, startPoint y: 154, endPoint x: 145, endPoint y: 133, distance: 128.9
click at [117, 134] on section "工作台代理端 数据中心 会员管理 会员列表 充值列表 提现列表 赠送彩金 会员加扣款 会员加减打码量 产品管理 平台首页 保存配置 重置配置 整体风格设置 主…" at bounding box center [579, 224] width 1159 height 449
paste input "41904"
type input "89441904"
click at [424, 163] on button "查 询" at bounding box center [423, 158] width 35 height 17
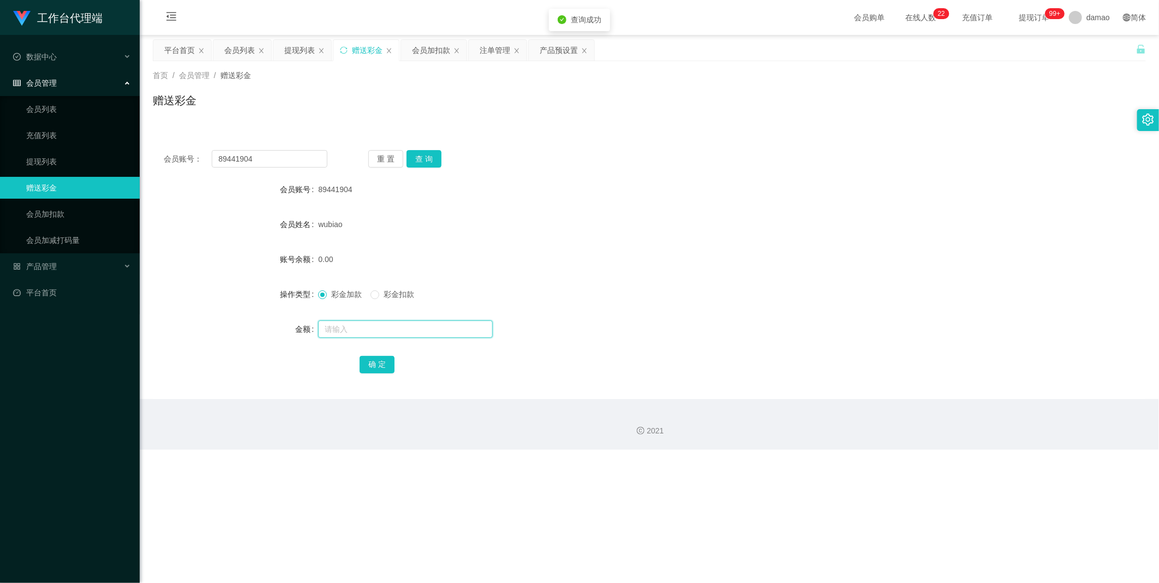
click at [377, 335] on input "text" at bounding box center [405, 328] width 175 height 17
type input "300"
click at [377, 359] on button "确 定" at bounding box center [376, 364] width 35 height 17
click at [239, 50] on div "会员列表" at bounding box center [239, 50] width 31 height 21
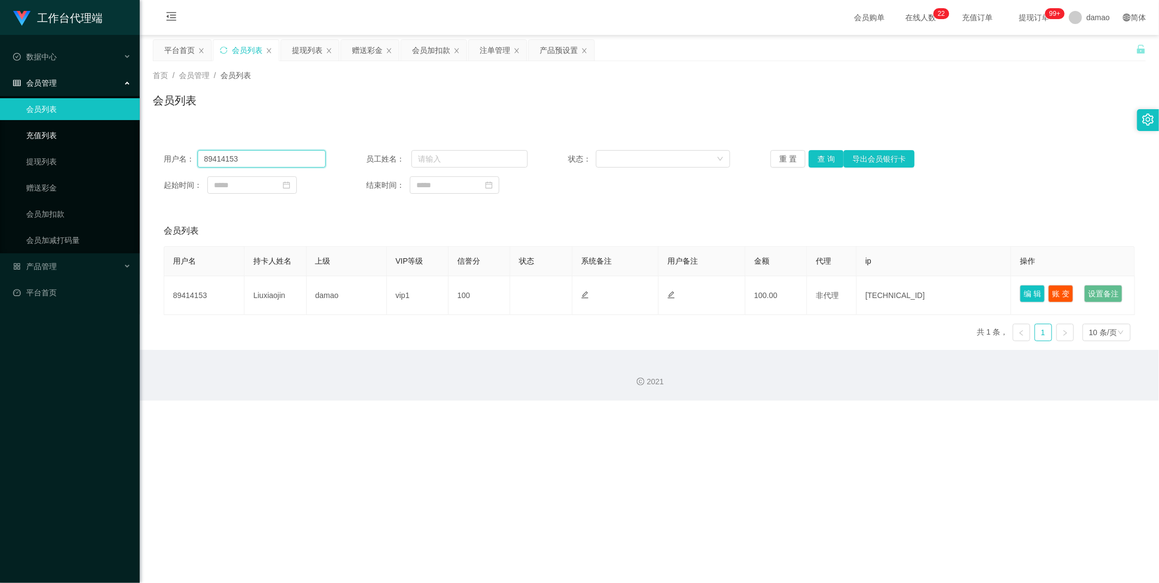
drag, startPoint x: 209, startPoint y: 155, endPoint x: 79, endPoint y: 124, distance: 134.1
click at [95, 134] on section "工作台代理端 数据中心 会员管理 会员列表 充值列表 提现列表 赠送彩金 会员加扣款 会员加减打码量 产品管理 平台首页 保存配置 重置配置 整体风格设置 主…" at bounding box center [579, 200] width 1159 height 400
paste input "41904"
type input "89441904"
click at [820, 154] on button "查 询" at bounding box center [825, 158] width 35 height 17
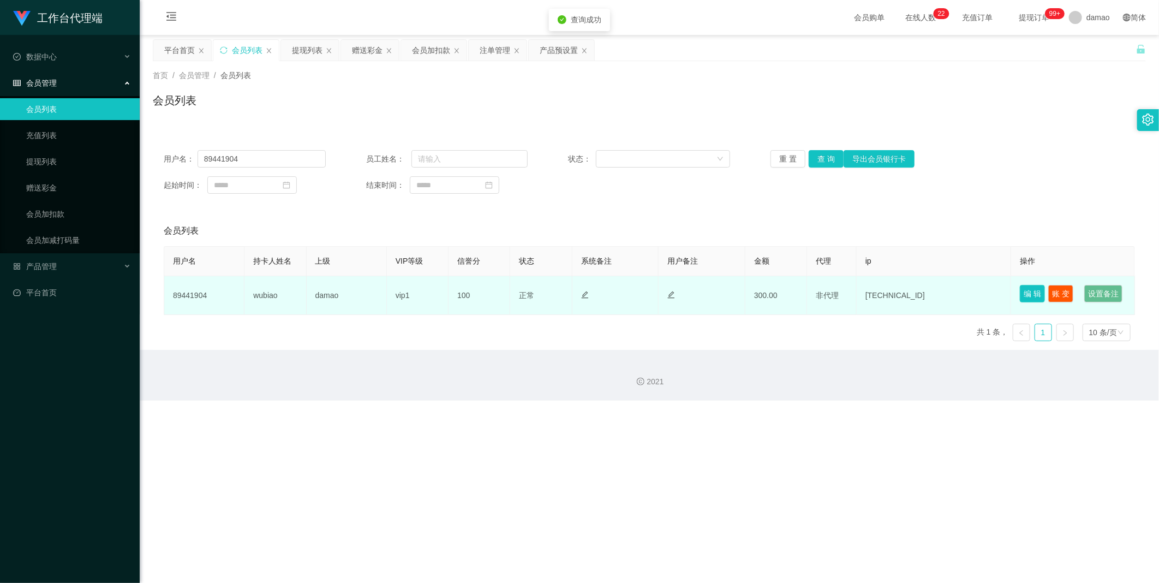
click at [1035, 290] on button "编 辑" at bounding box center [1031, 293] width 25 height 17
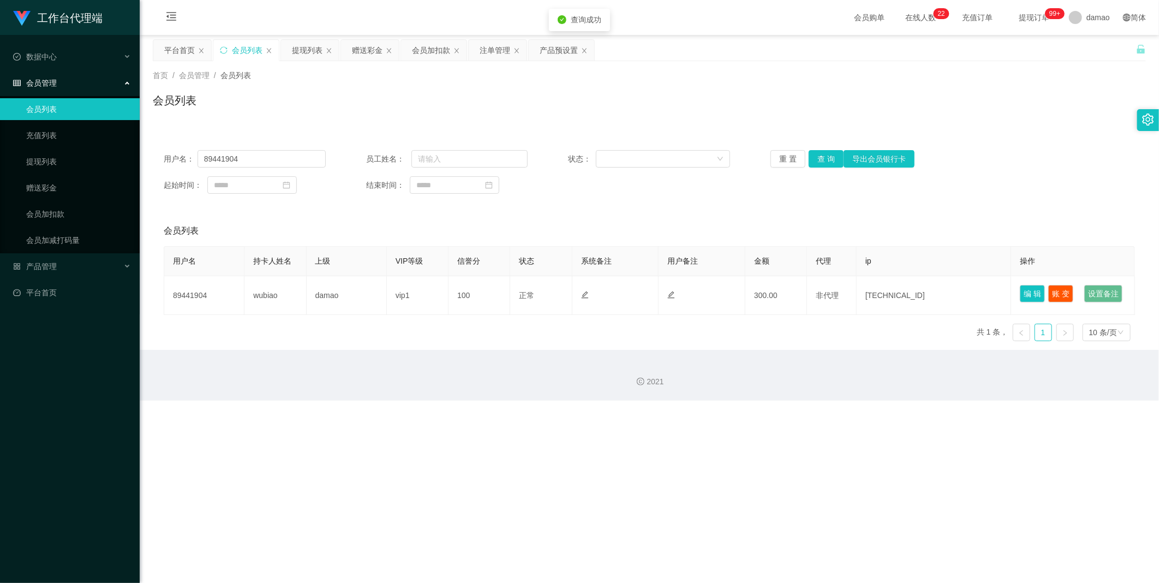
type input "89441904"
type input "wubiao"
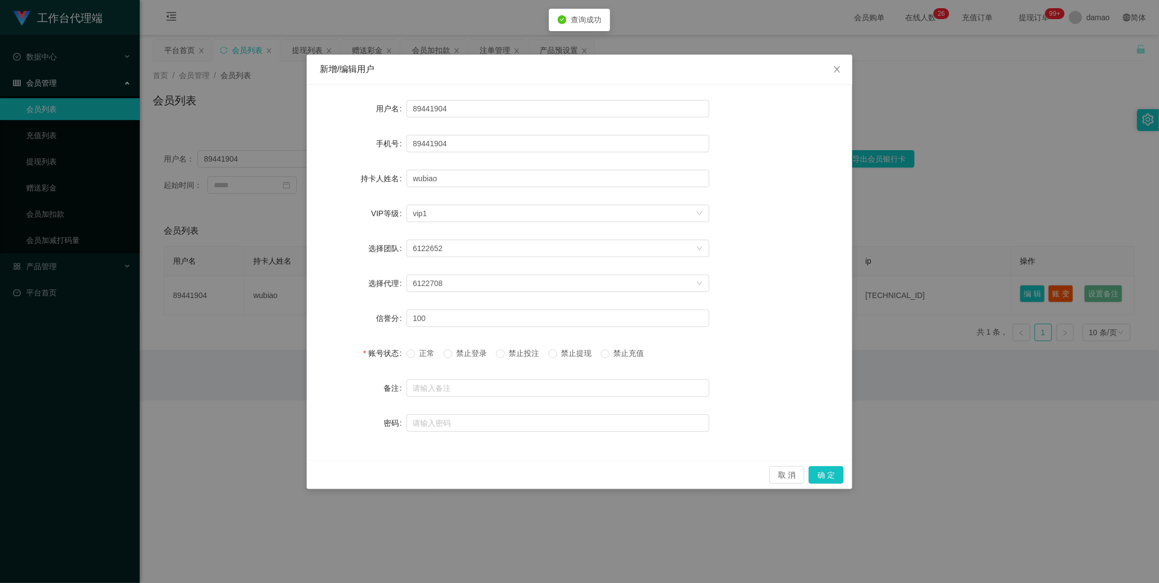
click at [567, 353] on span "禁止提现" at bounding box center [576, 353] width 39 height 9
click at [839, 472] on button "确 定" at bounding box center [825, 474] width 35 height 17
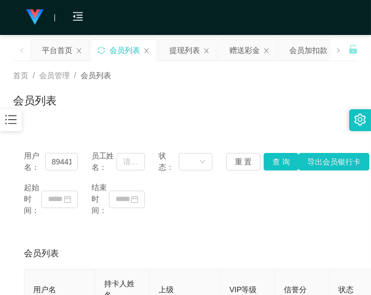
click at [293, 73] on div "首页 / 会员管理 / 会员列表 /" at bounding box center [185, 75] width 345 height 11
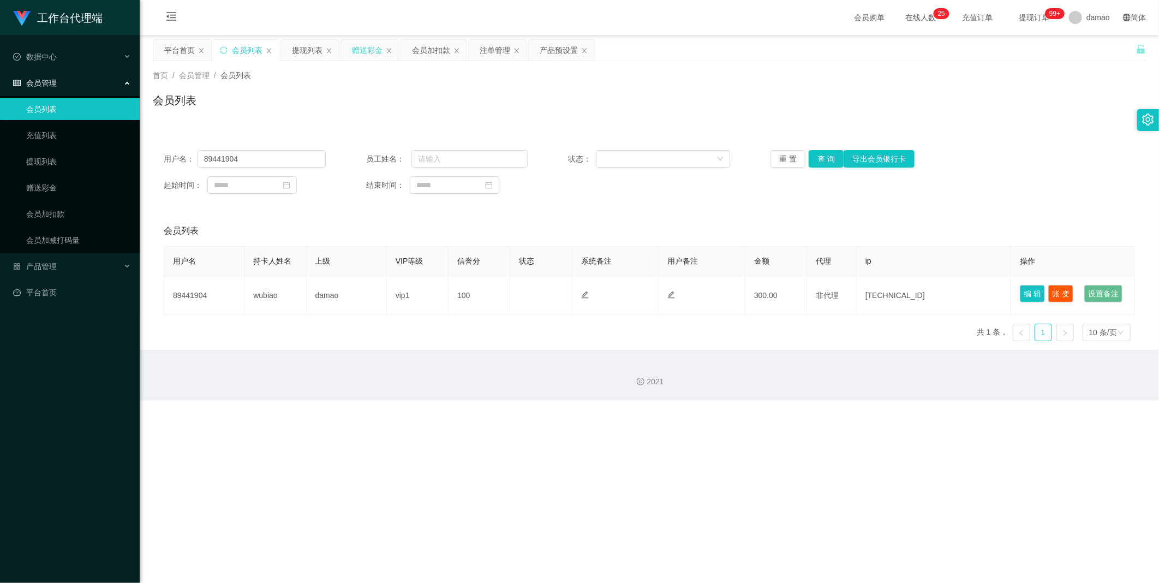
click at [361, 51] on div "赠送彩金" at bounding box center [367, 50] width 31 height 21
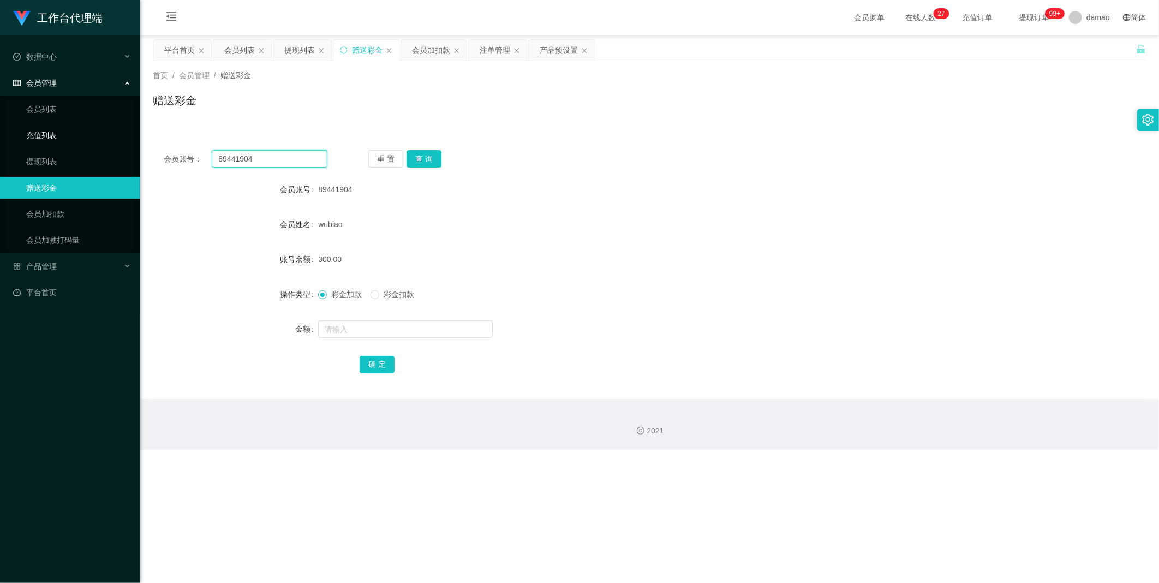
drag, startPoint x: 270, startPoint y: 159, endPoint x: 109, endPoint y: 142, distance: 161.7
click at [111, 143] on section "工作台代理端 数据中心 会员管理 会员列表 充值列表 提现列表 赠送彩金 会员加扣款 会员加减打码量 产品管理 平台首页 保存配置 重置配置 整体风格设置 主…" at bounding box center [579, 224] width 1159 height 449
paste input "5055851"
type input "85055851"
click at [429, 157] on button "查 询" at bounding box center [423, 158] width 35 height 17
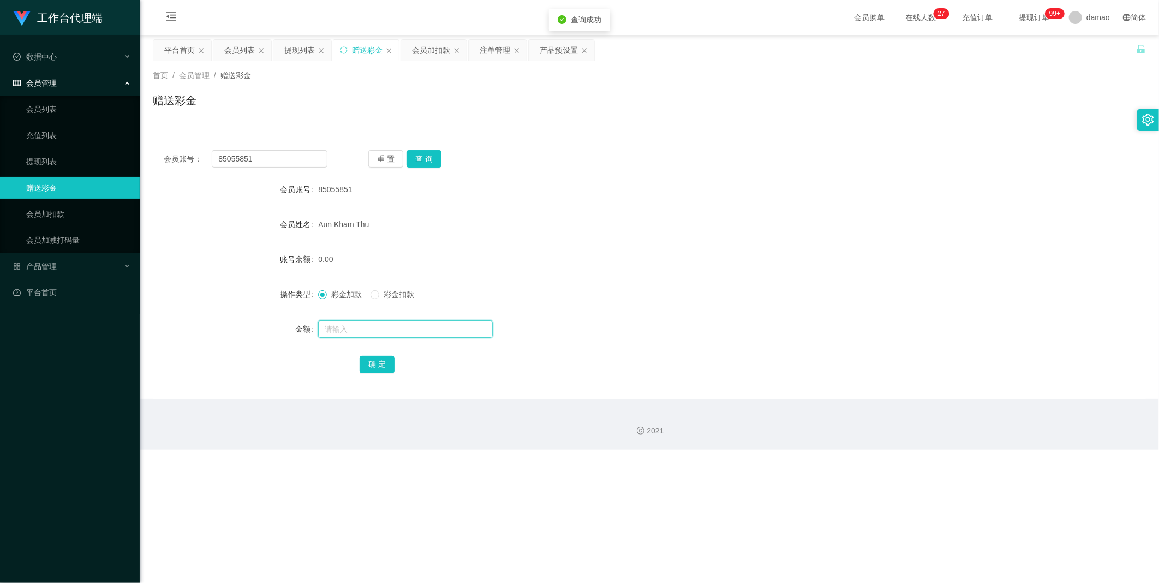
click at [351, 325] on input "text" at bounding box center [405, 328] width 175 height 17
type input "100"
click at [385, 366] on button "确 定" at bounding box center [376, 364] width 35 height 17
click at [243, 48] on div "会员列表" at bounding box center [239, 50] width 31 height 21
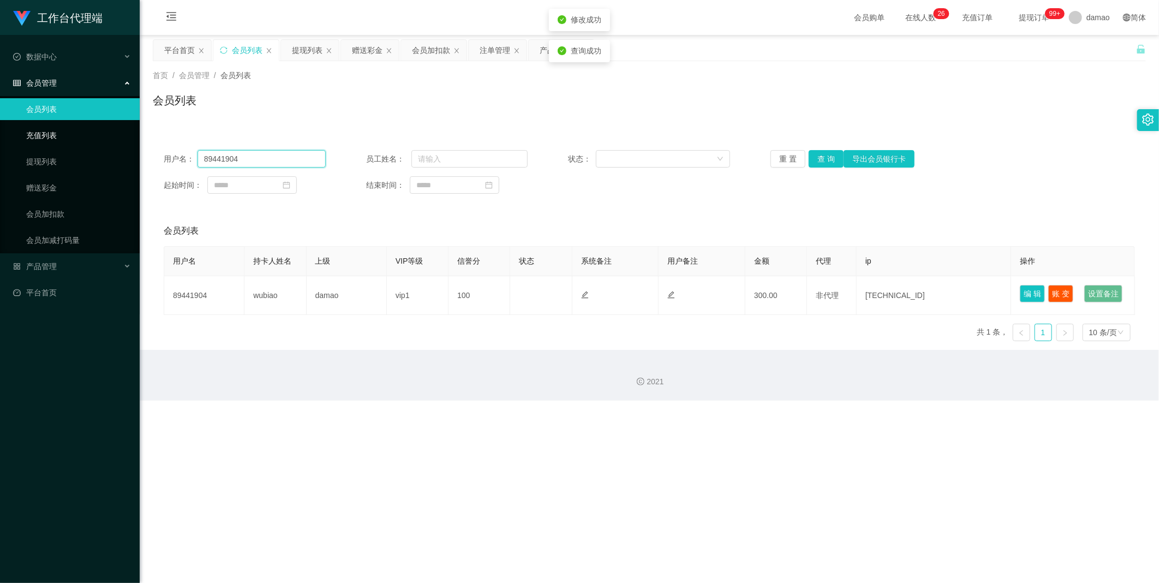
drag, startPoint x: 271, startPoint y: 159, endPoint x: 116, endPoint y: 136, distance: 156.0
click at [116, 137] on section "工作台代理端 数据中心 会员管理 会员列表 充值列表 提现列表 赠送彩金 会员加扣款 会员加减打码量 产品管理 平台首页 保存配置 重置配置 整体风格设置 主…" at bounding box center [579, 200] width 1159 height 400
paste input "5055851"
type input "85055851"
click at [825, 155] on button "查 询" at bounding box center [825, 158] width 35 height 17
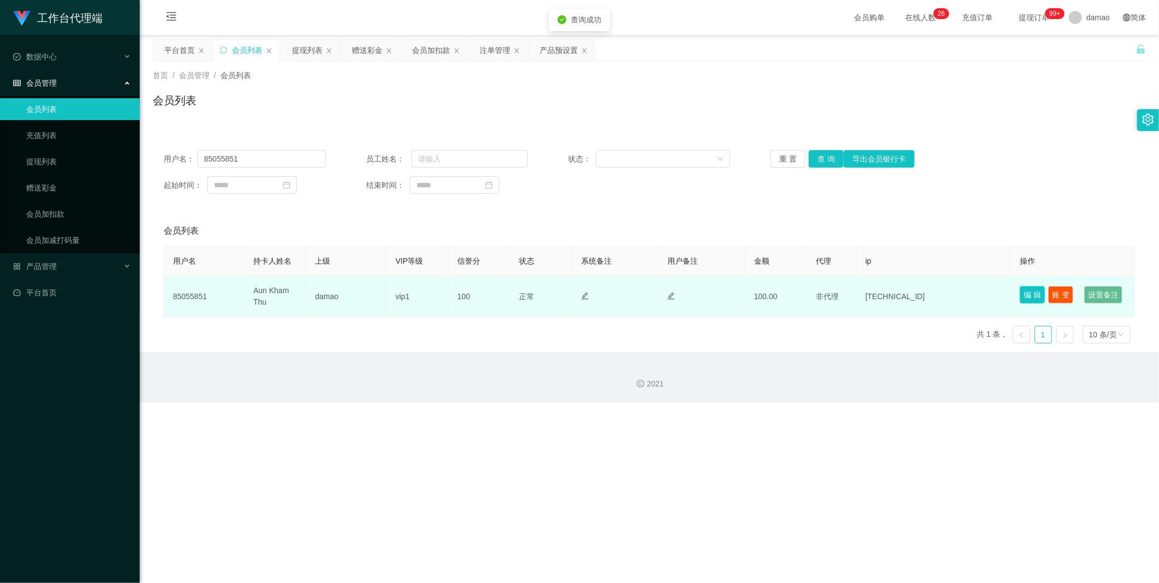
click at [1019, 290] on button "编 辑" at bounding box center [1031, 294] width 25 height 17
type input "85055851"
type input "Aun Kham Thu"
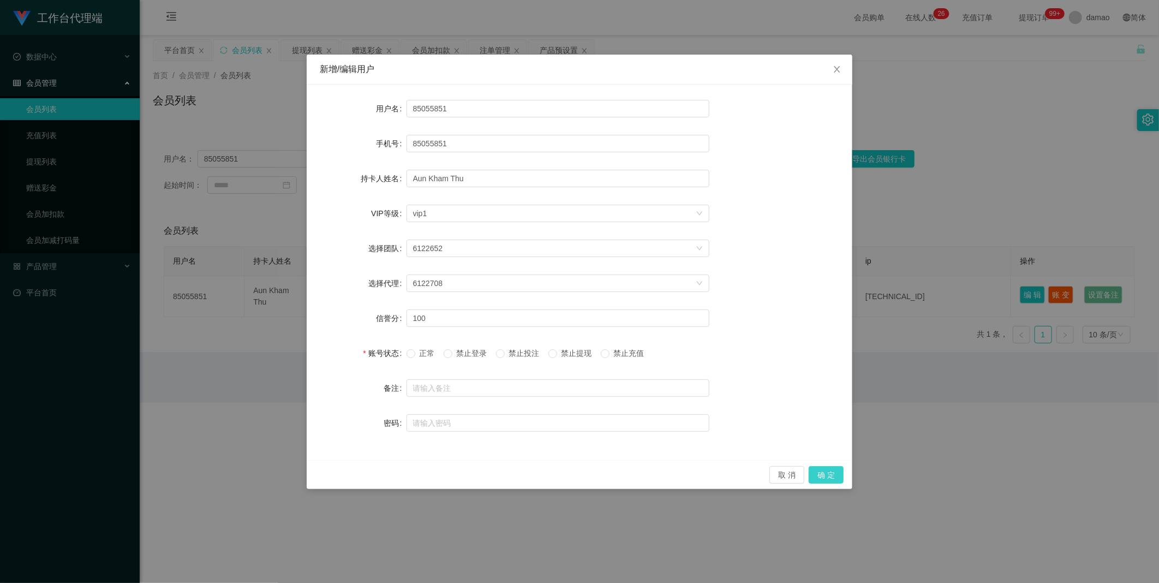
click at [819, 473] on button "确 定" at bounding box center [825, 474] width 35 height 17
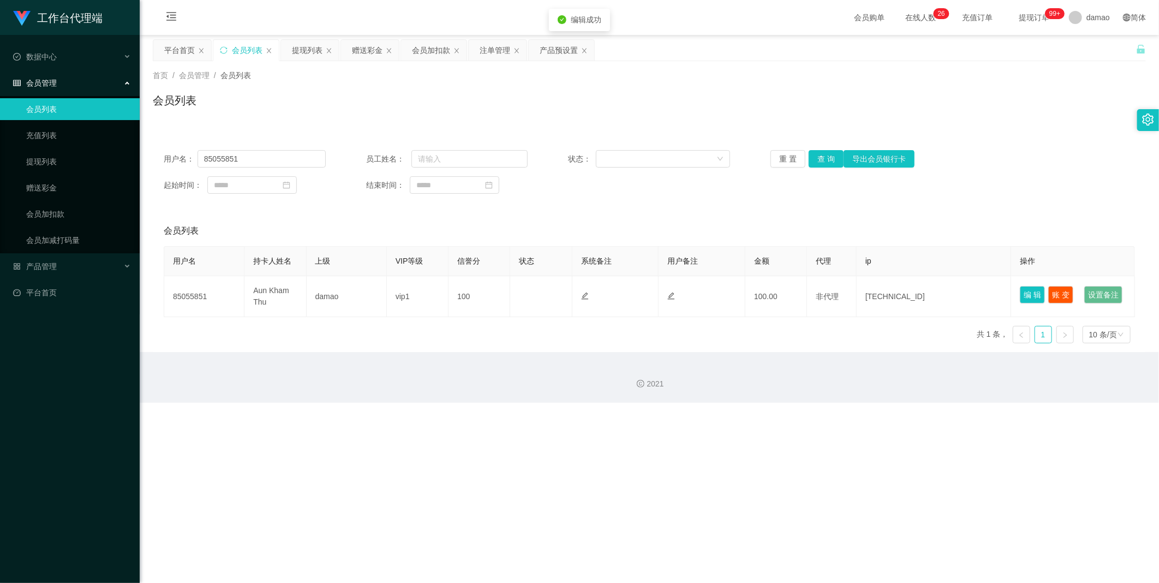
click at [857, 446] on div "工作台代理端 数据中心 会员管理 会员列表 充值列表 提现列表 赠送彩金 会员加扣款 会员加减打码量 产品管理 平台首页 保存配置 重置配置 整体风格设置 主…" at bounding box center [579, 291] width 1159 height 583
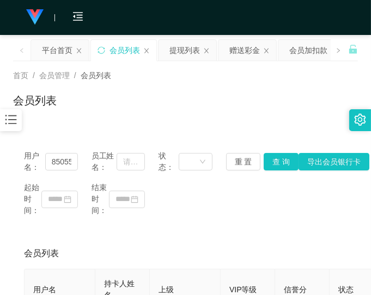
drag, startPoint x: 314, startPoint y: 215, endPoint x: 297, endPoint y: 219, distance: 17.9
click at [314, 215] on div "起始时间： 结束时间：" at bounding box center [185, 199] width 323 height 34
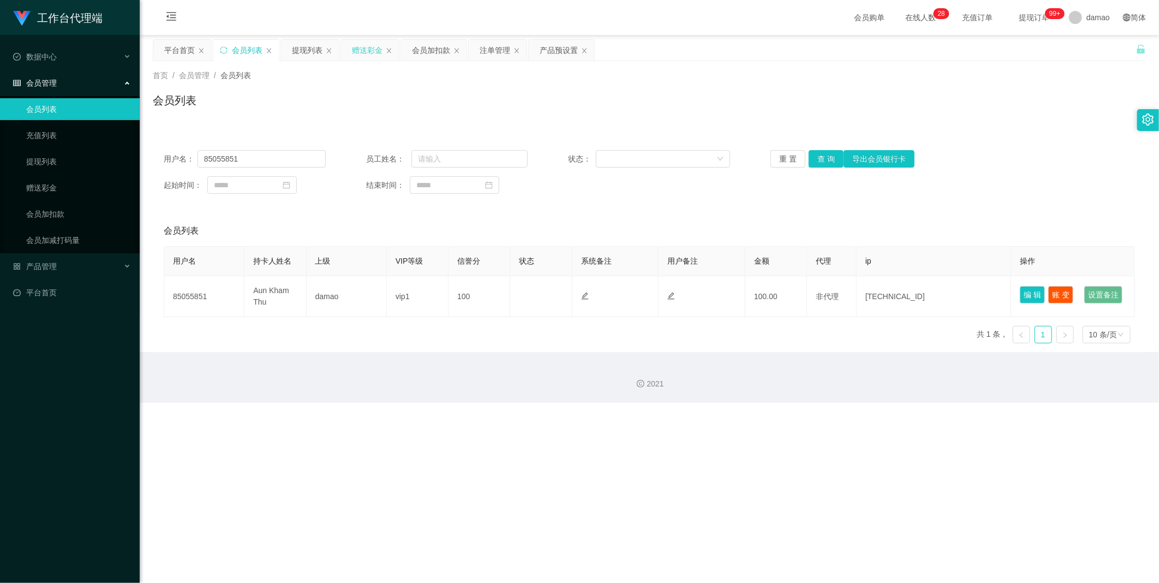
click at [365, 42] on div "赠送彩金" at bounding box center [367, 50] width 31 height 21
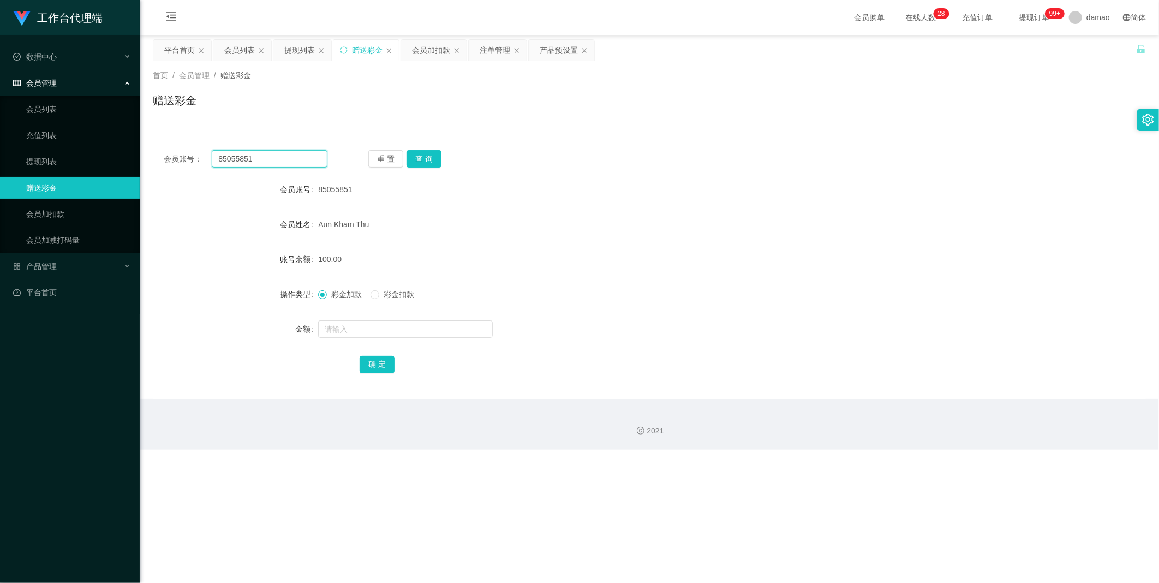
drag, startPoint x: 276, startPoint y: 162, endPoint x: 167, endPoint y: 144, distance: 110.6
click at [142, 144] on main "关闭左侧 关闭右侧 关闭其它 刷新页面 平台首页 会员列表 提现列表 赠送彩金 会员加扣款 注单管理 产品预设置 首页 / 会员管理 / 赠送彩金 / 赠送彩…" at bounding box center [649, 217] width 1019 height 364
paste input "Jerryzheng98"
type input "Jerryzheng98"
click at [429, 159] on button "查 询" at bounding box center [423, 158] width 35 height 17
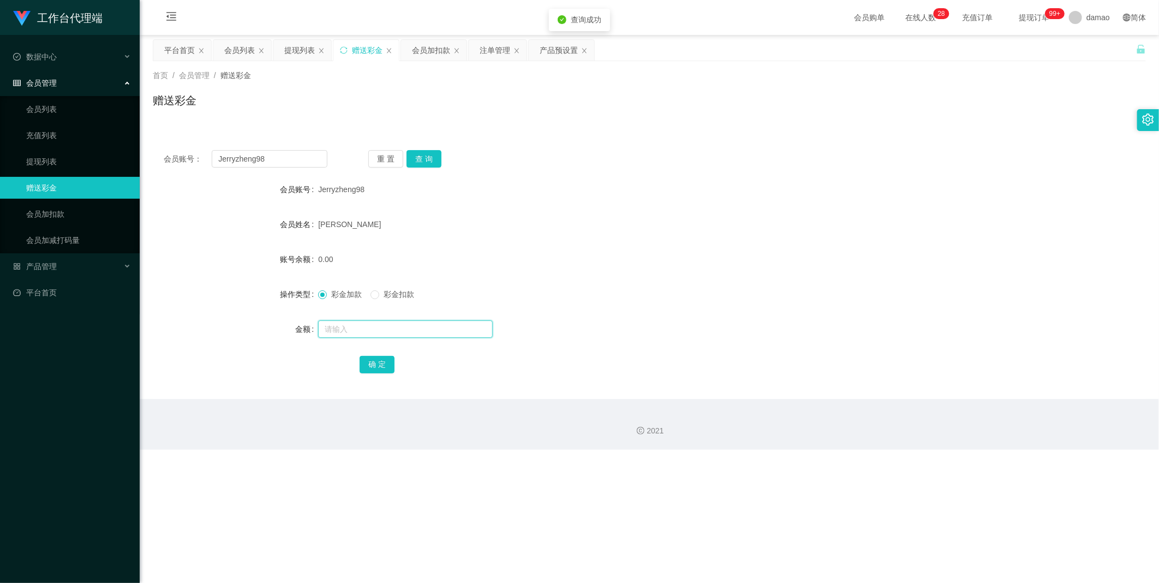
click at [356, 328] on input "text" at bounding box center [405, 328] width 175 height 17
type input "300"
click at [383, 366] on button "确 定" at bounding box center [376, 364] width 35 height 17
drag, startPoint x: 244, startPoint y: 50, endPoint x: 257, endPoint y: 37, distance: 18.5
click at [243, 50] on div "会员列表" at bounding box center [239, 50] width 31 height 21
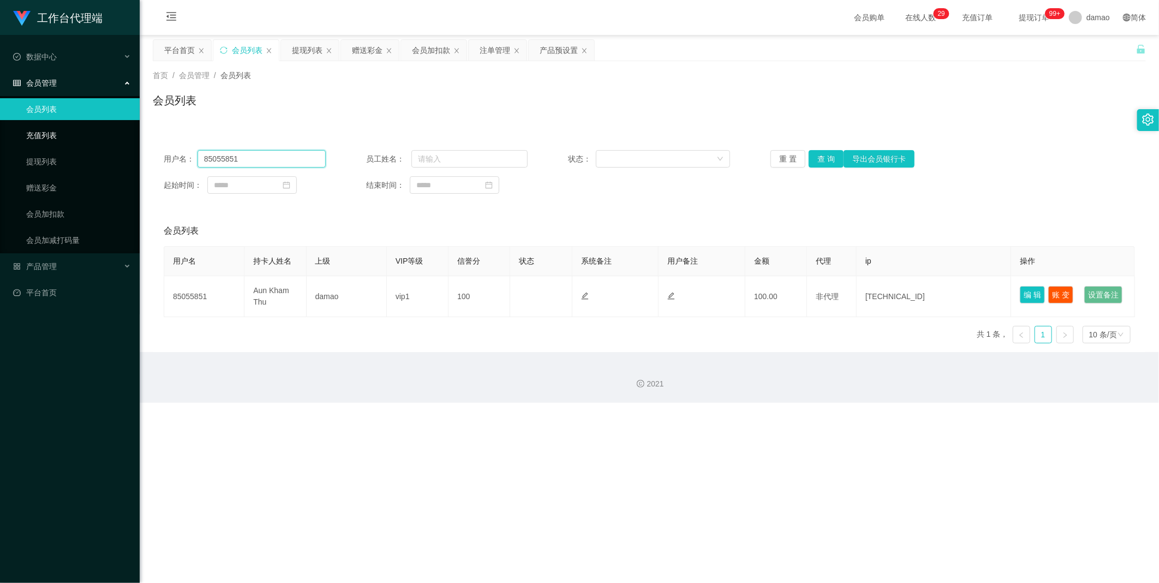
drag, startPoint x: 197, startPoint y: 151, endPoint x: 103, endPoint y: 137, distance: 95.9
click at [110, 141] on section "工作台代理端 数据中心 会员管理 会员列表 充值列表 提现列表 赠送彩金 会员加扣款 会员加减打码量 产品管理 平台首页 保存配置 重置配置 整体风格设置 主…" at bounding box center [579, 201] width 1159 height 403
paste input "Jerryzheng98"
type input "Jerryzheng98"
click at [824, 156] on button "查 询" at bounding box center [825, 158] width 35 height 17
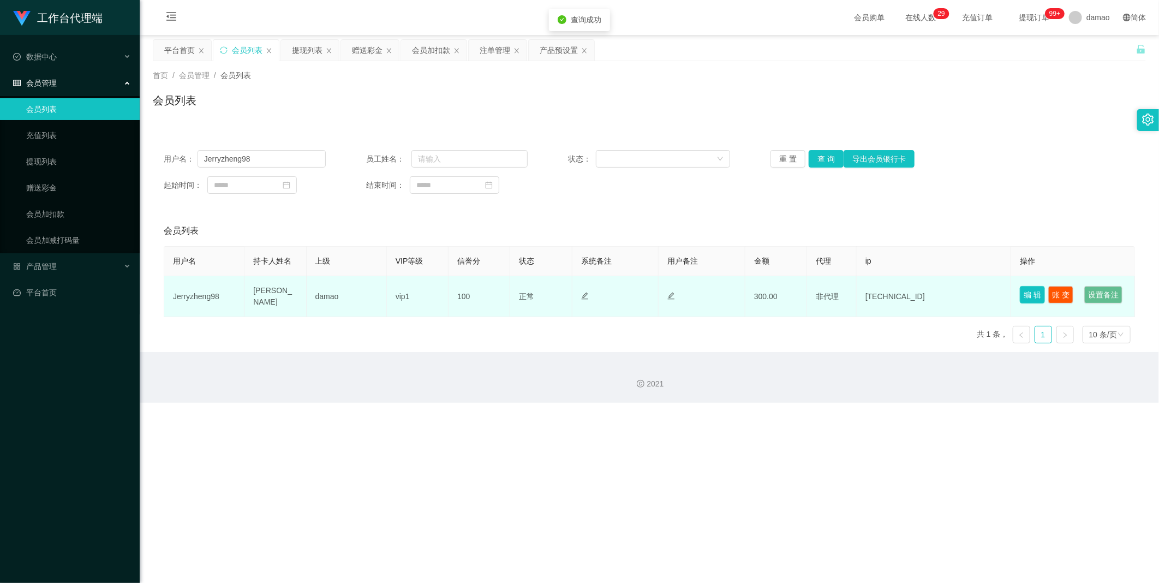
click at [1029, 293] on button "编 辑" at bounding box center [1031, 294] width 25 height 17
type input "Jerryzheng98"
type input "[PERSON_NAME]"
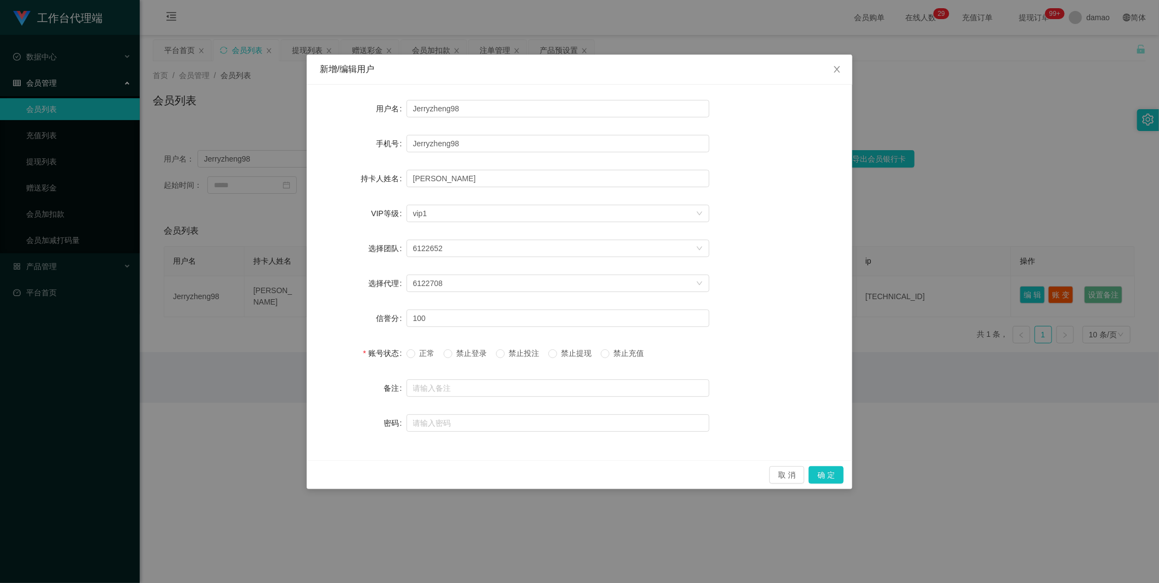
click at [565, 350] on span "禁止提现" at bounding box center [576, 353] width 39 height 9
click at [837, 475] on button "确 定" at bounding box center [825, 474] width 35 height 17
